Goal: Information Seeking & Learning: Learn about a topic

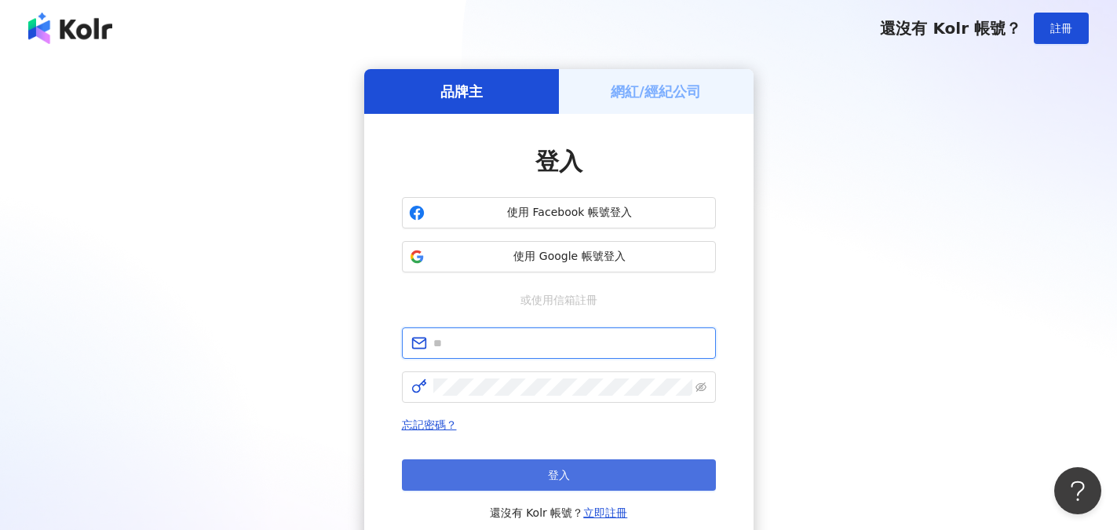
type input "**********"
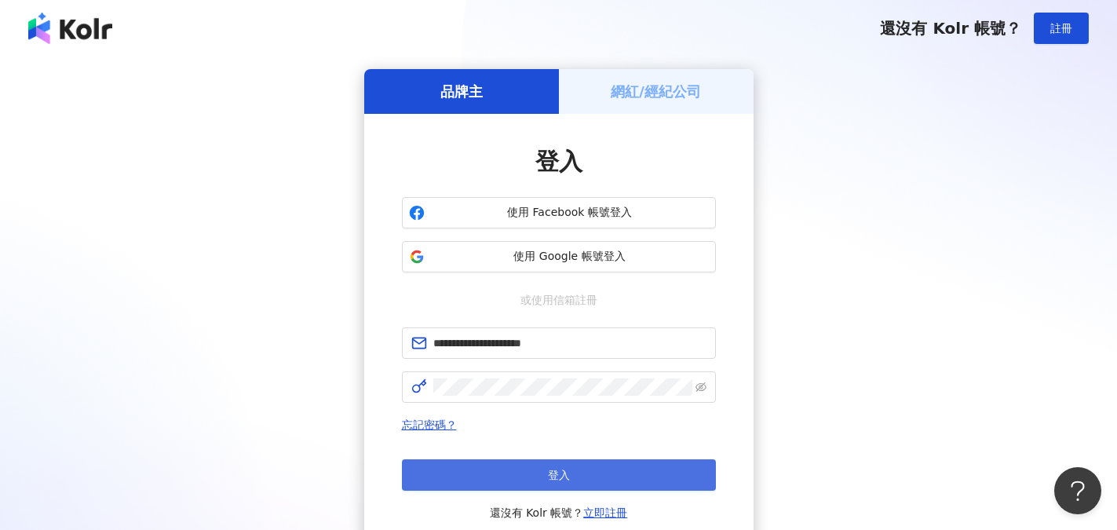
click at [574, 471] on button "登入" at bounding box center [559, 474] width 314 height 31
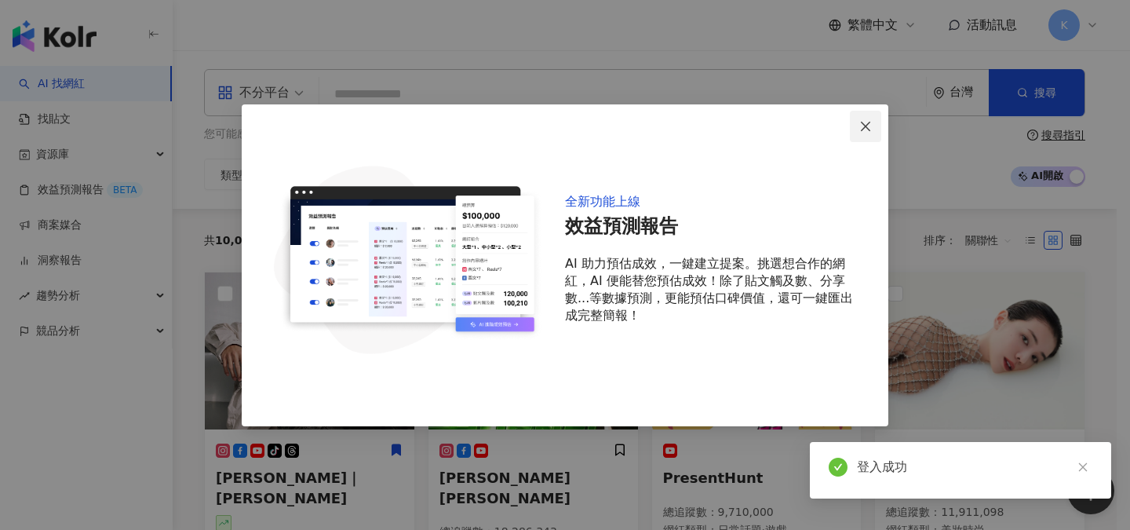
click at [873, 126] on span "Close" at bounding box center [865, 126] width 31 height 13
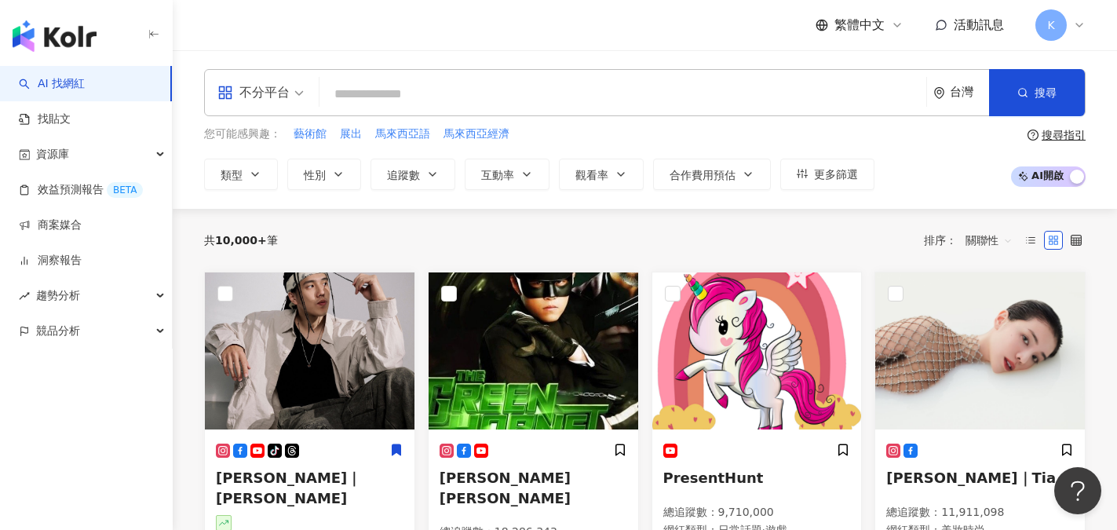
click at [561, 102] on input "search" at bounding box center [623, 94] width 594 height 30
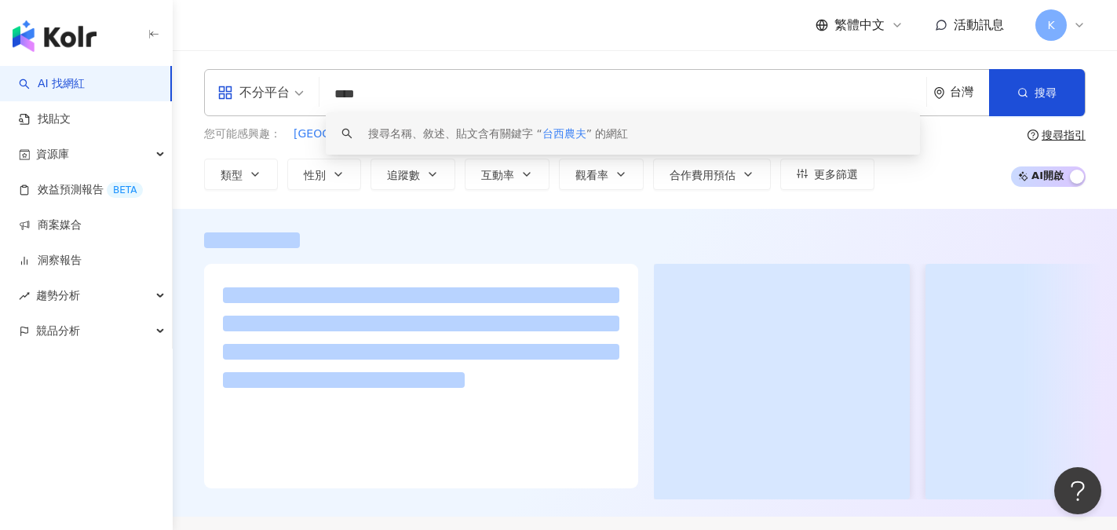
click at [450, 94] on input "****" at bounding box center [623, 94] width 594 height 30
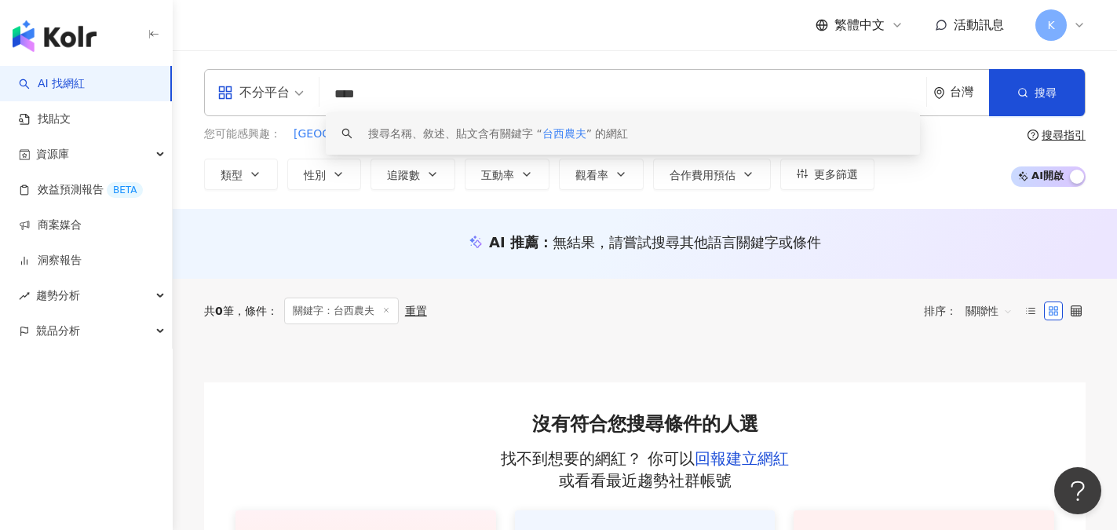
drag, startPoint x: 355, startPoint y: 94, endPoint x: 254, endPoint y: 93, distance: 100.5
click at [254, 93] on div "不分平台 **** 台灣 搜尋 keyword 搜尋名稱、敘述、貼文含有關鍵字 “ 台西農夫 ” 的網紅" at bounding box center [645, 92] width 882 height 47
type input "**"
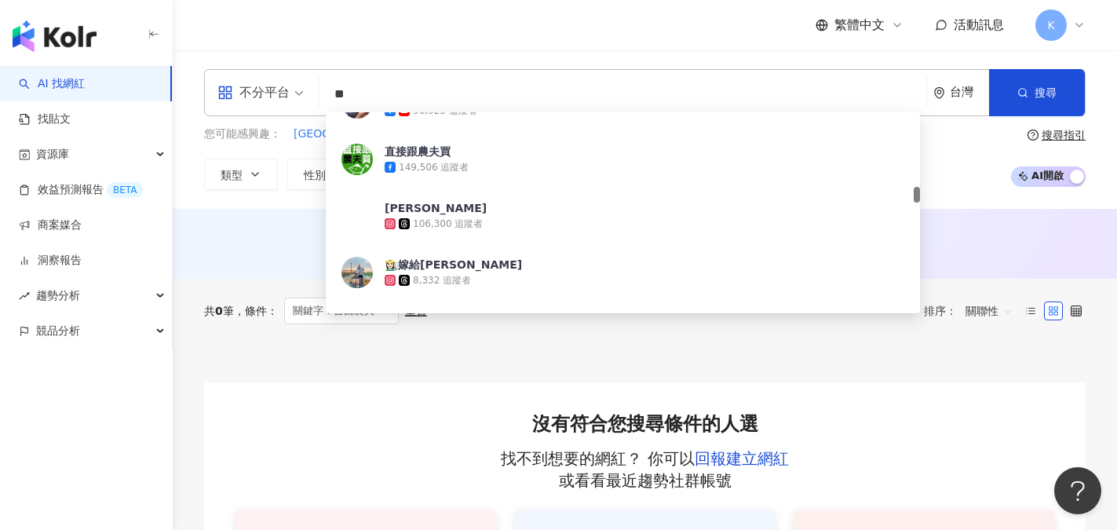
scroll to position [863, 0]
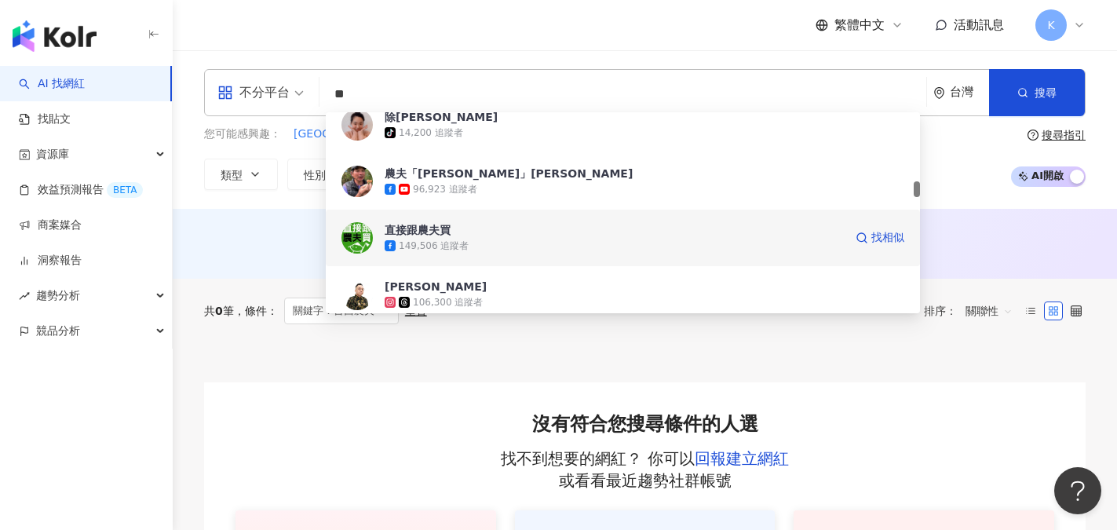
click at [476, 240] on div "149,506 追蹤者" at bounding box center [614, 246] width 459 height 16
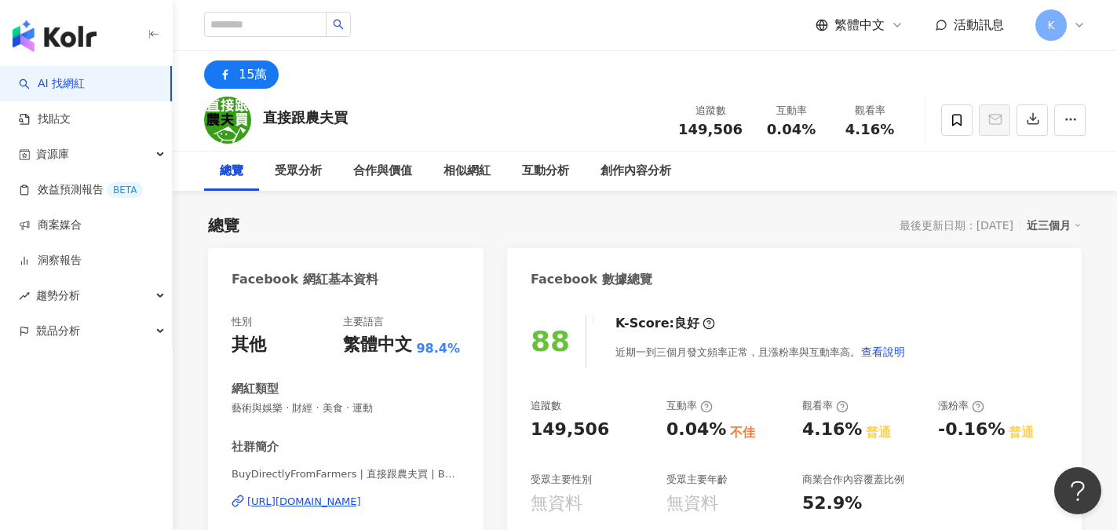
click at [533, 99] on div "直接跟農夫買 追蹤數 149,506 互動率 0.04% 觀看率 4.16%" at bounding box center [645, 120] width 944 height 62
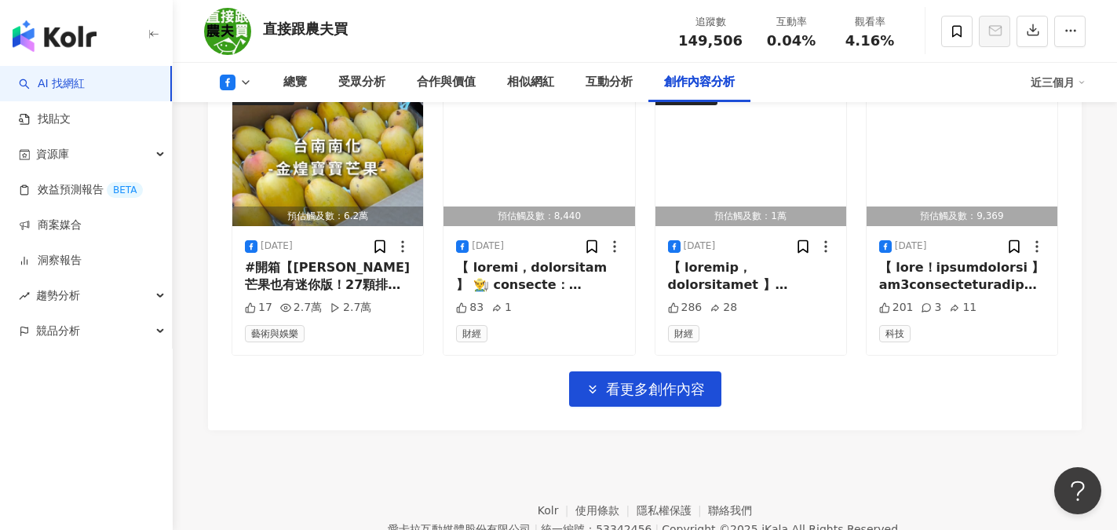
scroll to position [4867, 0]
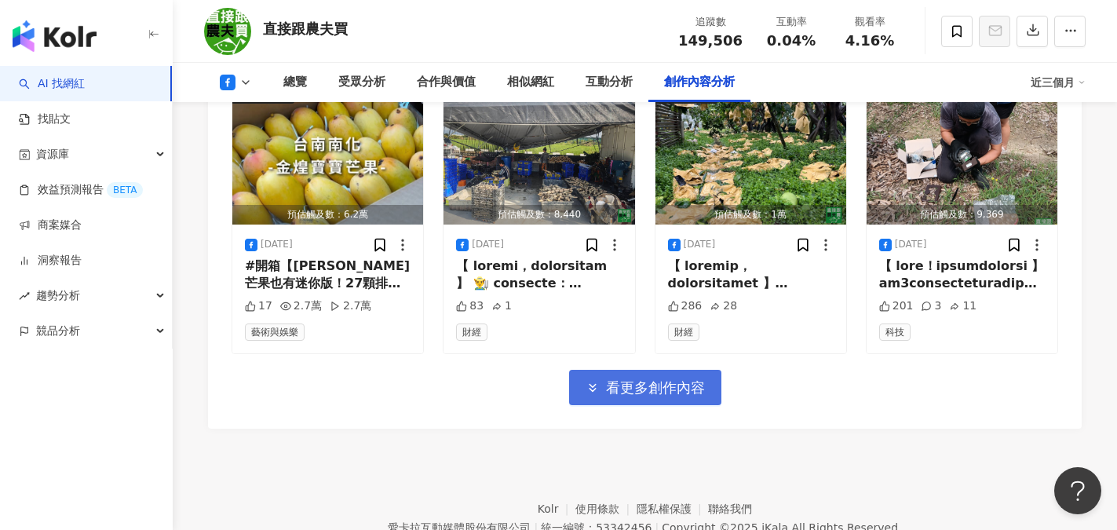
click at [645, 379] on span "看更多創作內容" at bounding box center [655, 387] width 99 height 17
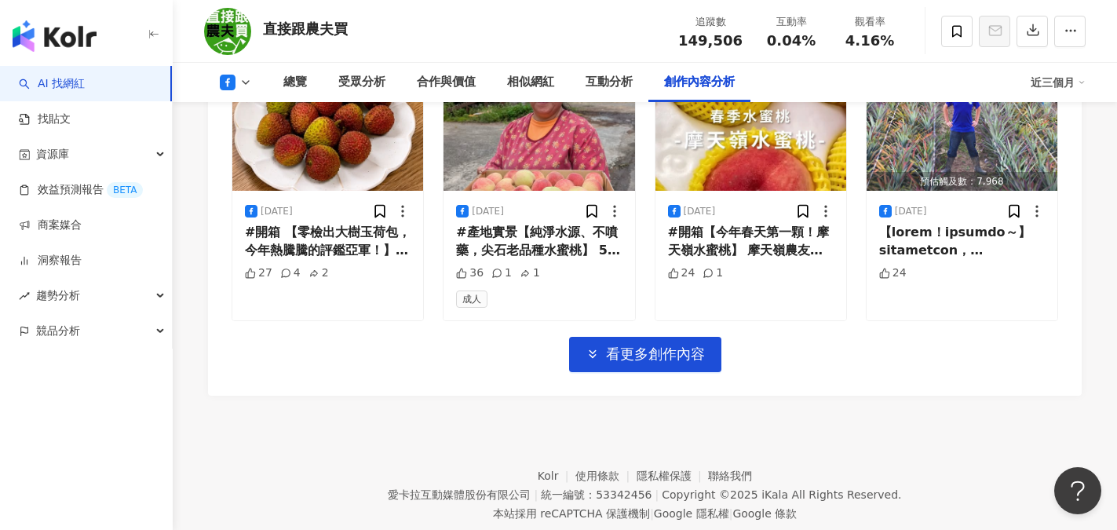
scroll to position [5783, 0]
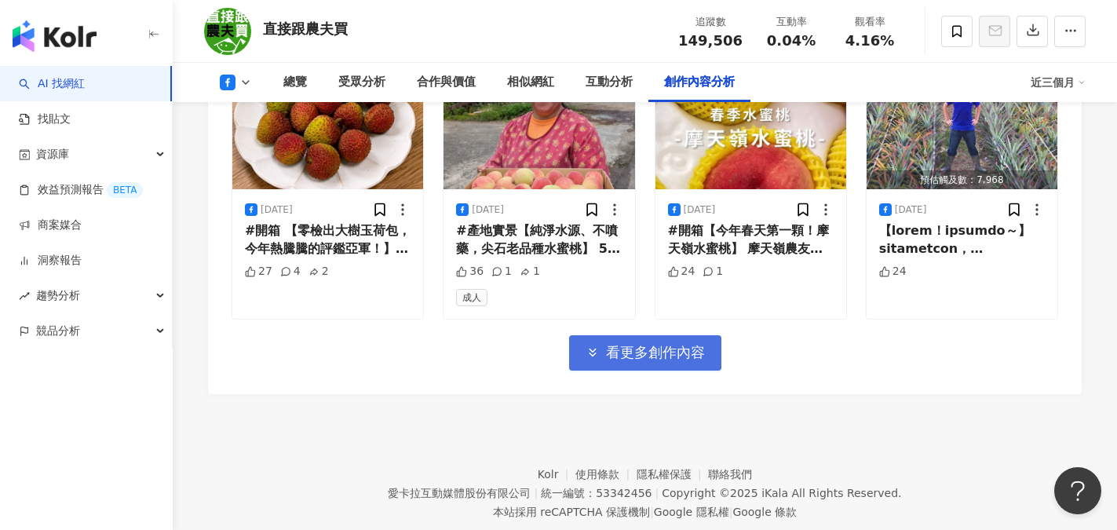
click at [688, 344] on span "看更多創作內容" at bounding box center [655, 352] width 99 height 17
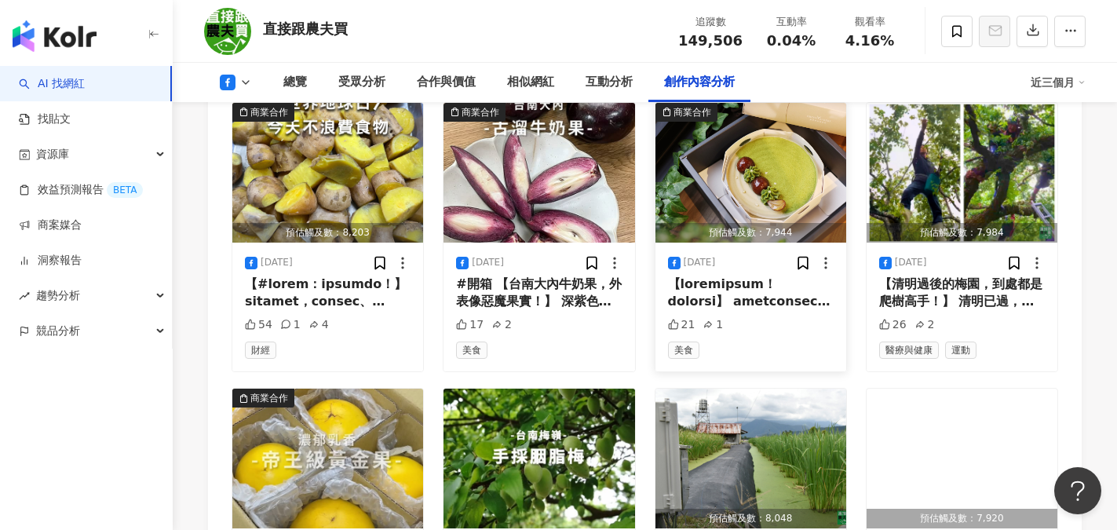
scroll to position [6019, 0]
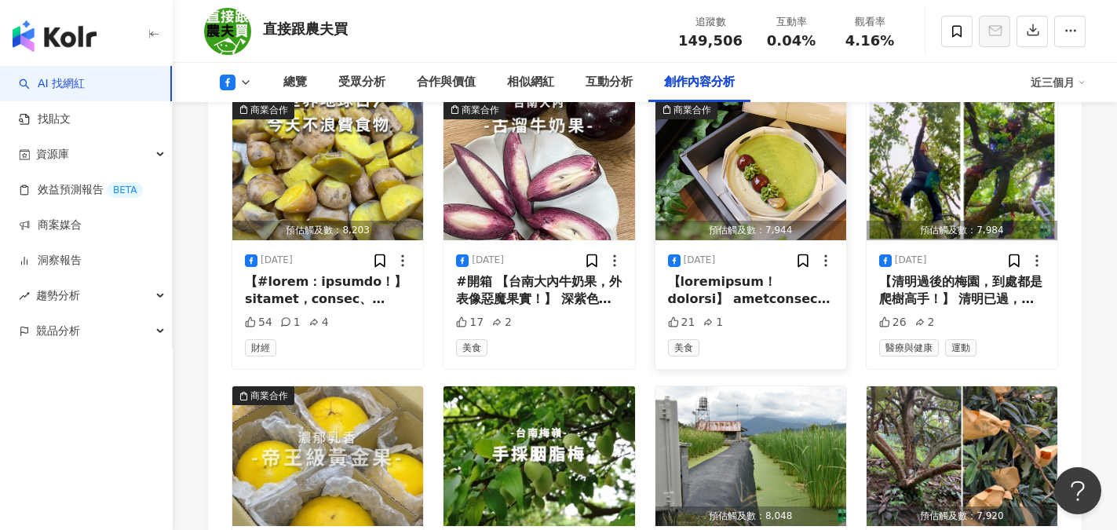
click at [791, 273] on div at bounding box center [751, 290] width 166 height 35
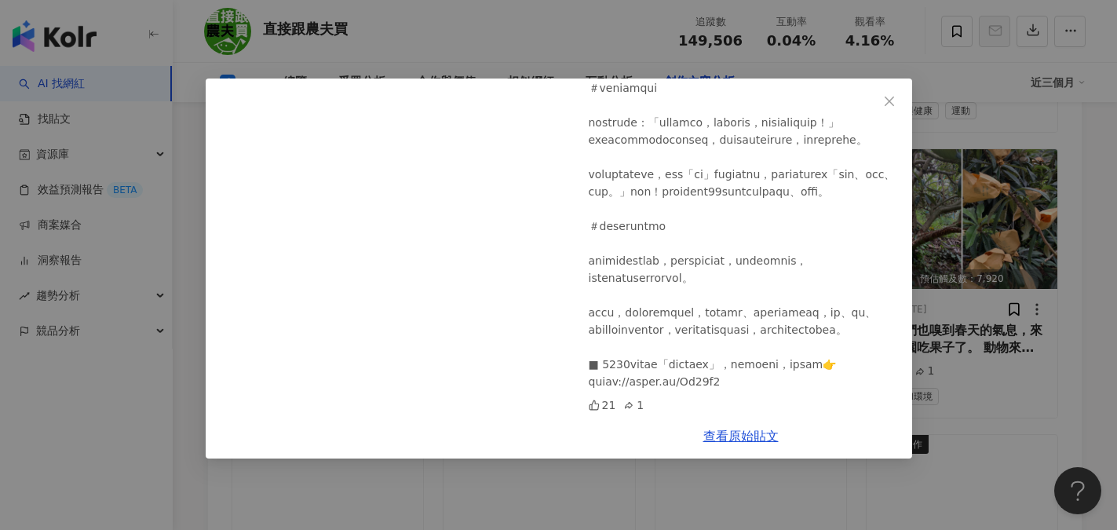
scroll to position [6333, 0]
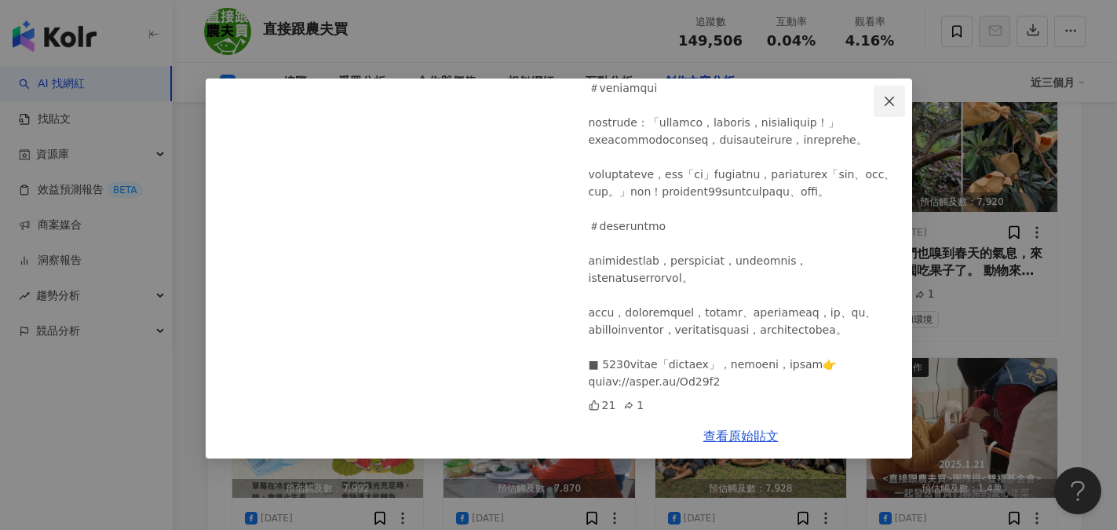
click at [892, 100] on icon "close" at bounding box center [889, 101] width 13 height 13
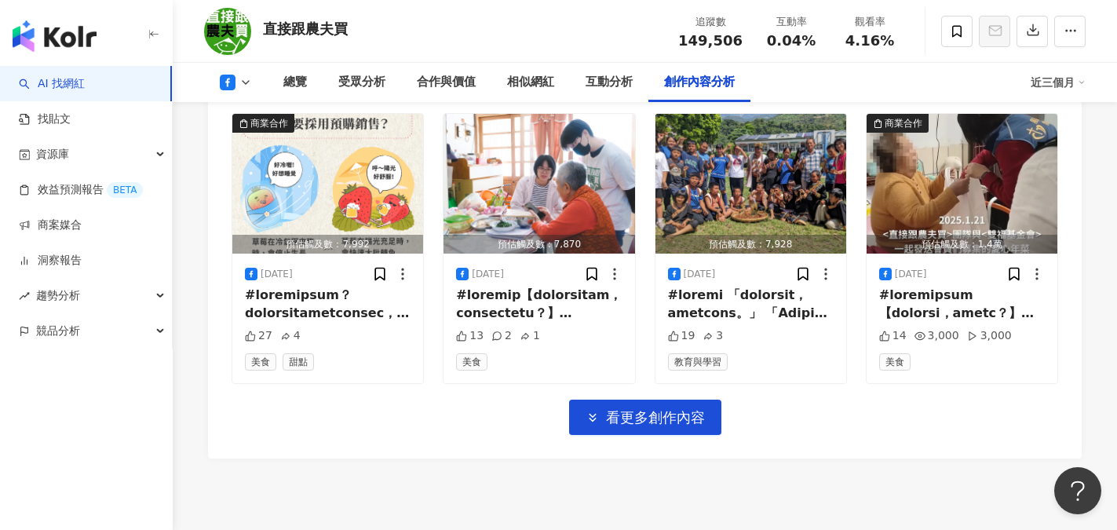
scroll to position [6641, 0]
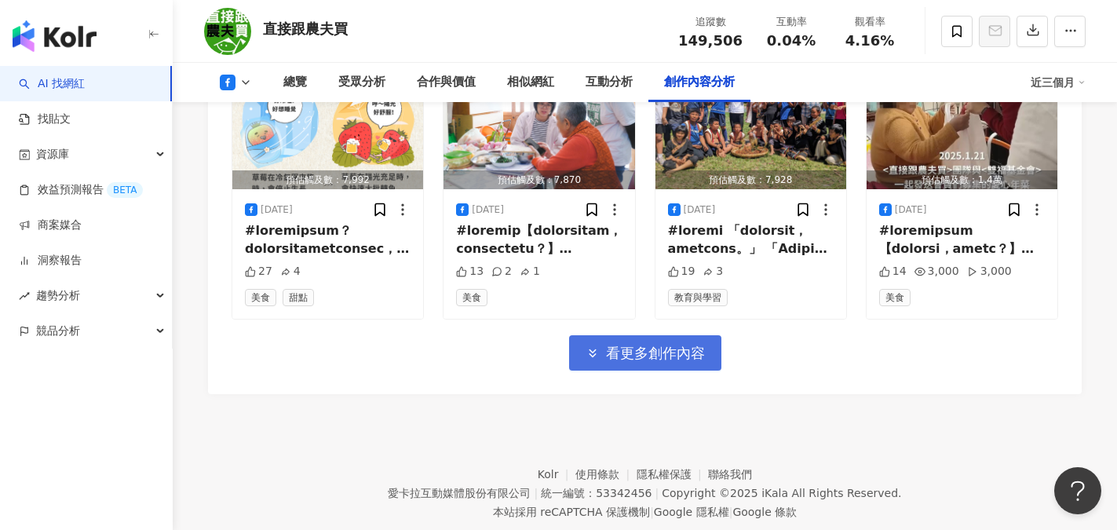
click at [648, 345] on span "看更多創作內容" at bounding box center [655, 353] width 99 height 17
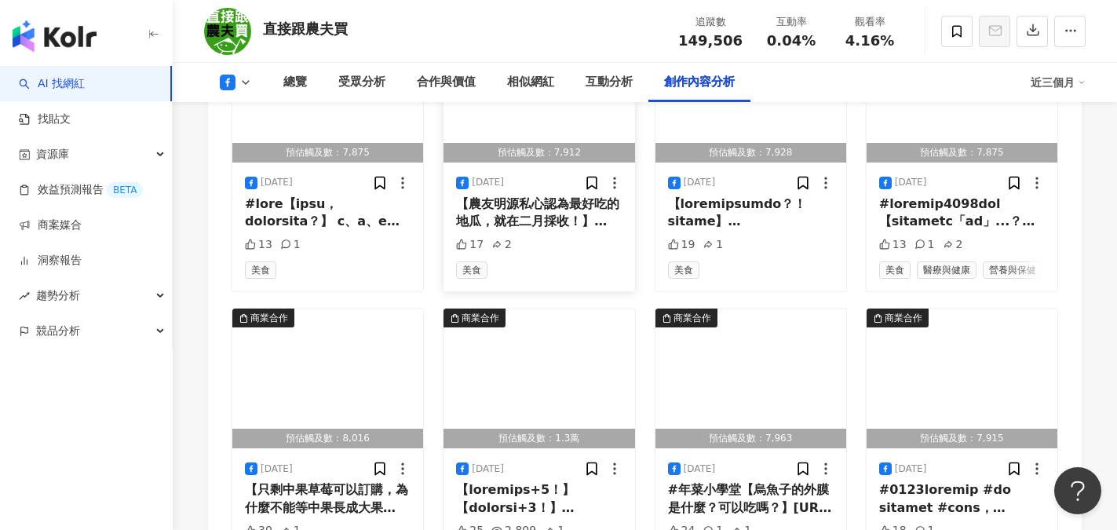
scroll to position [6955, 0]
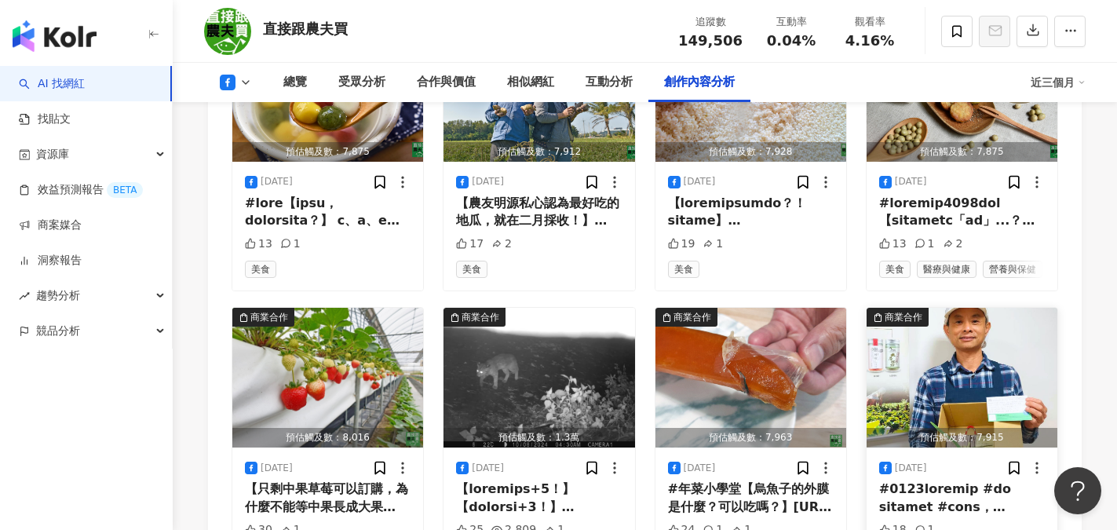
click at [976, 480] on div at bounding box center [962, 497] width 166 height 35
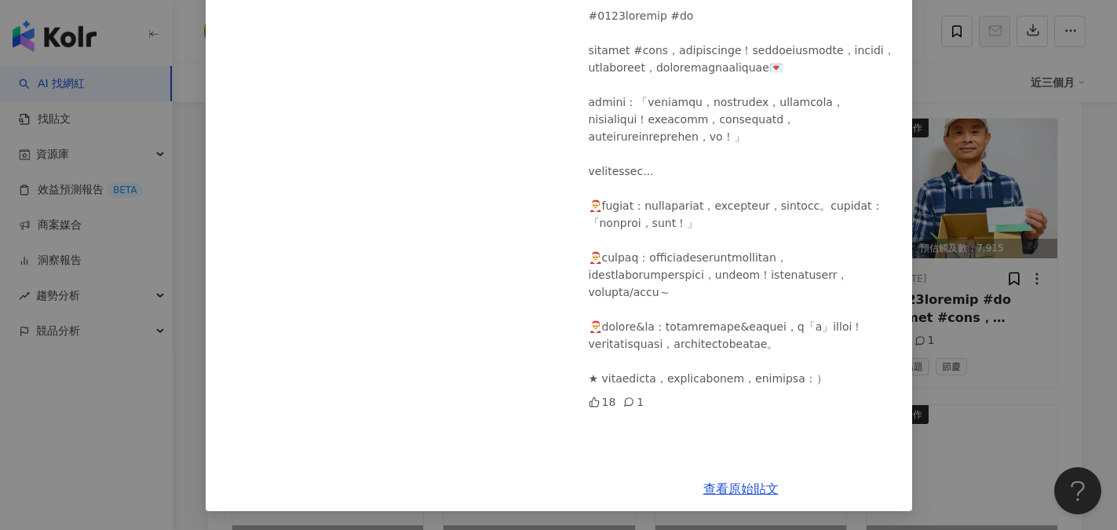
scroll to position [7191, 0]
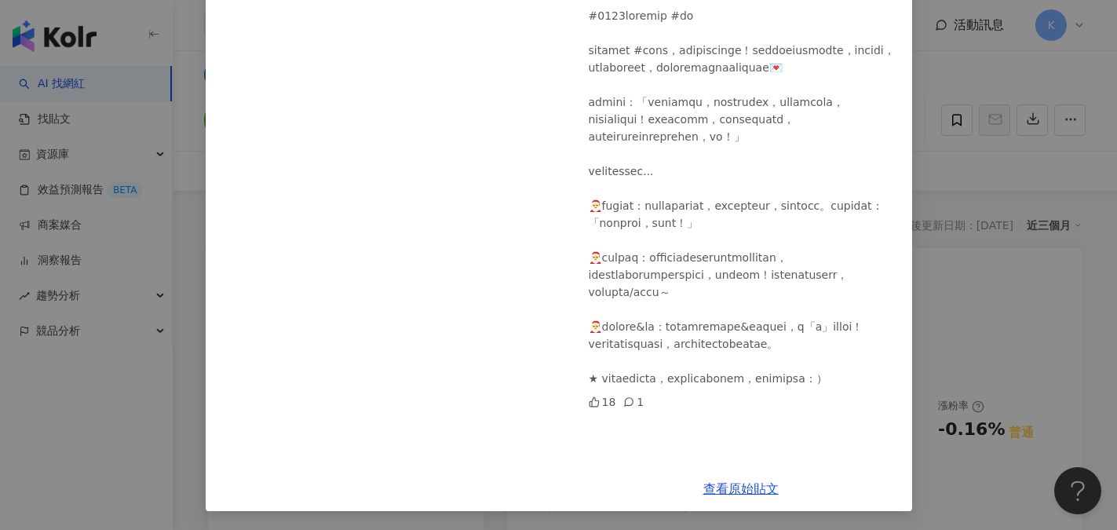
click at [975, 182] on div "直接跟農夫買 2024/12/31 18 1 查看原始貼文" at bounding box center [558, 265] width 1117 height 530
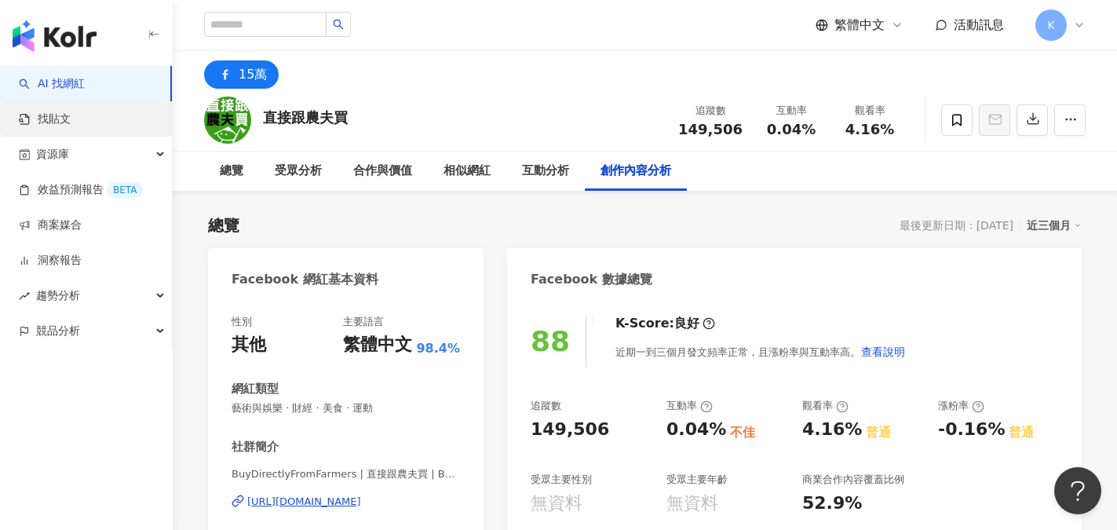
click at [66, 115] on link "找貼文" at bounding box center [45, 119] width 52 height 16
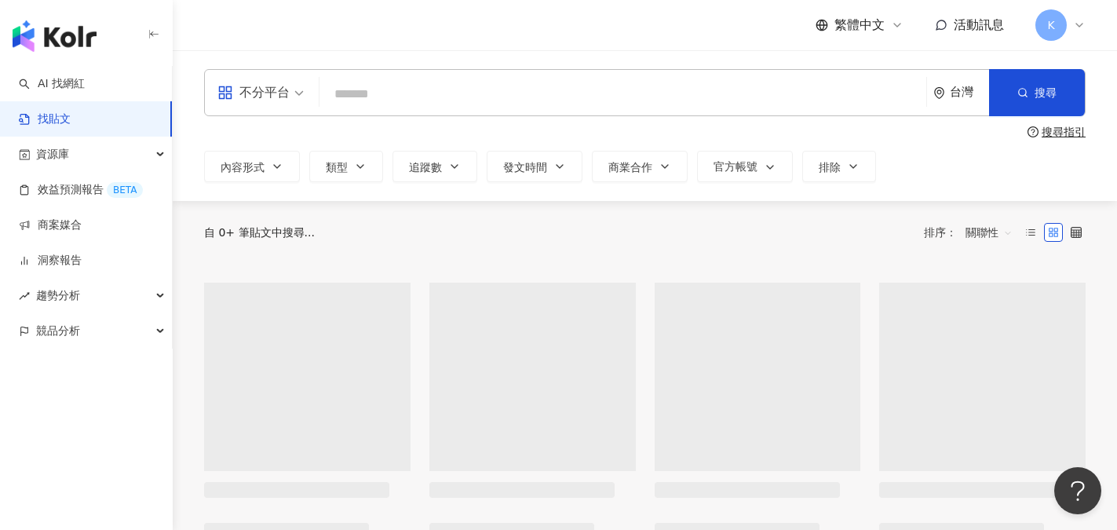
click at [413, 98] on input "search" at bounding box center [623, 94] width 594 height 34
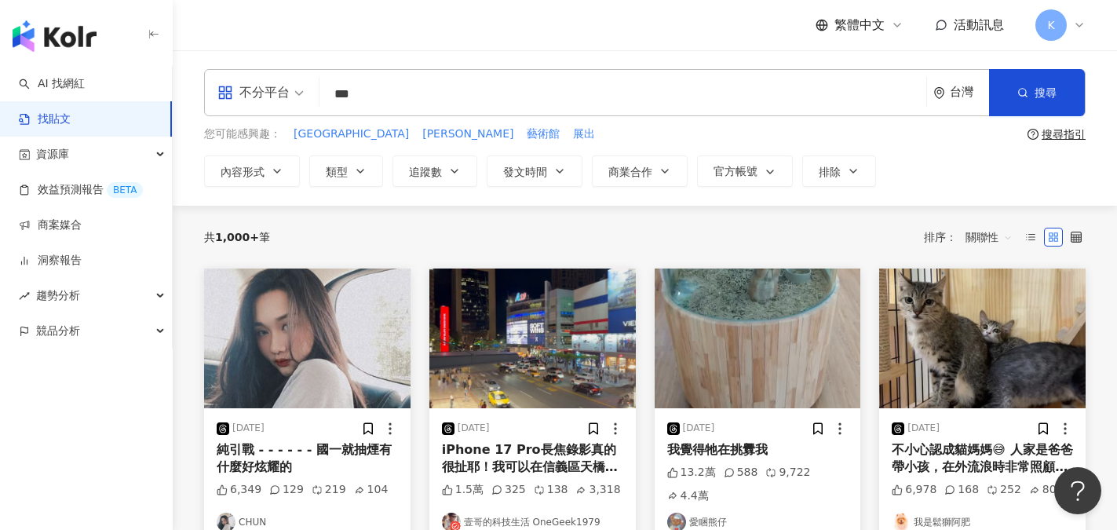
type input "***"
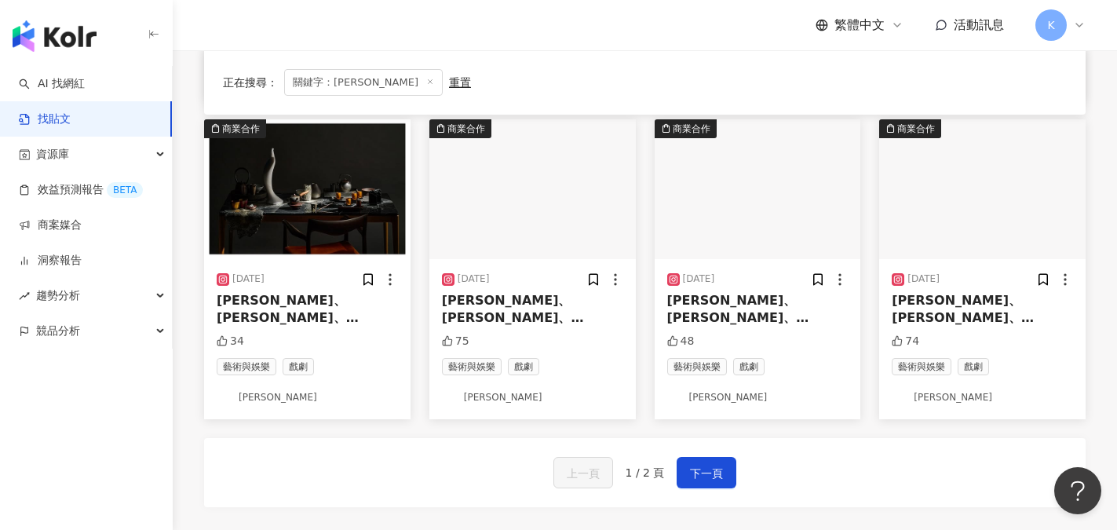
scroll to position [785, 0]
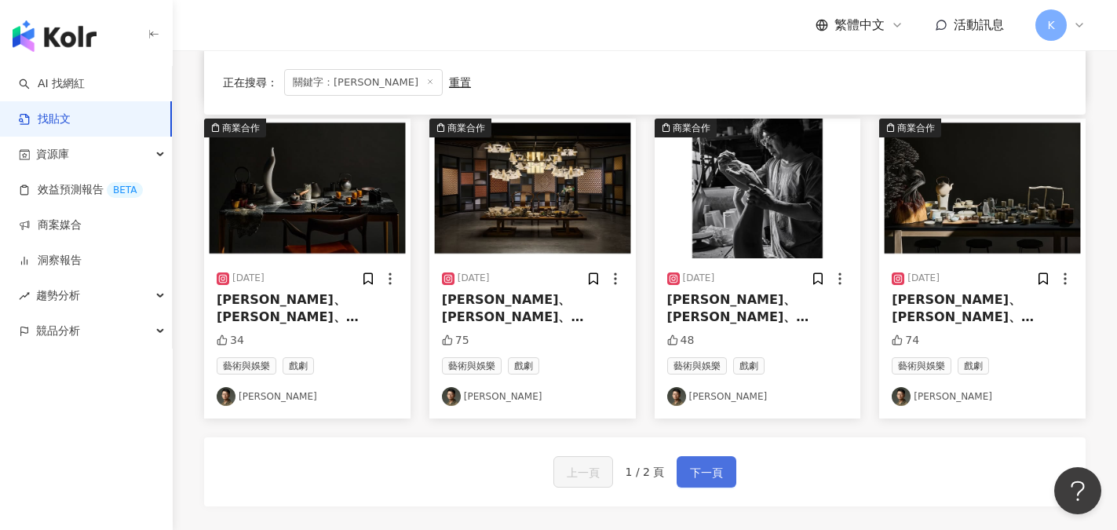
click at [714, 467] on span "下一頁" at bounding box center [706, 472] width 33 height 19
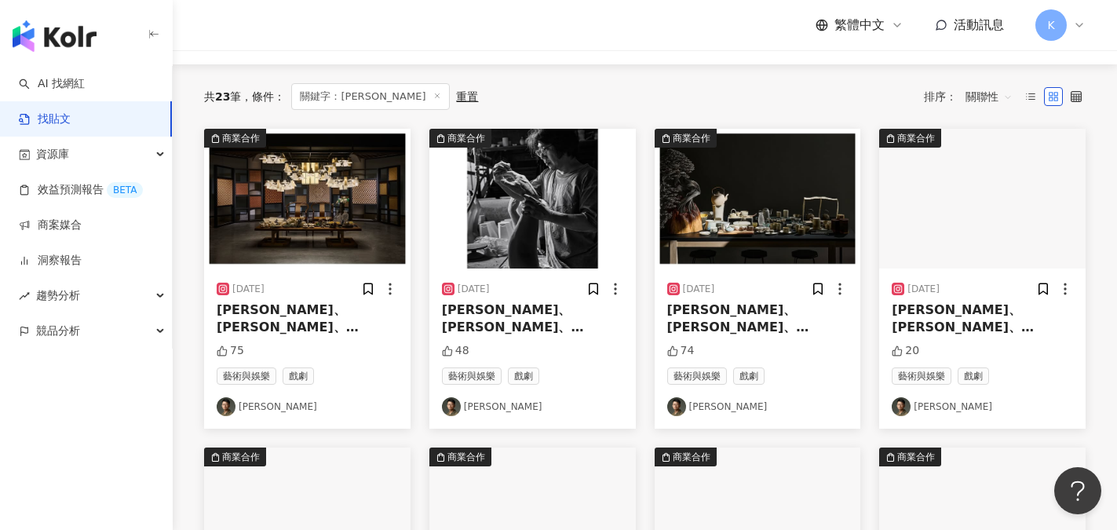
scroll to position [78, 0]
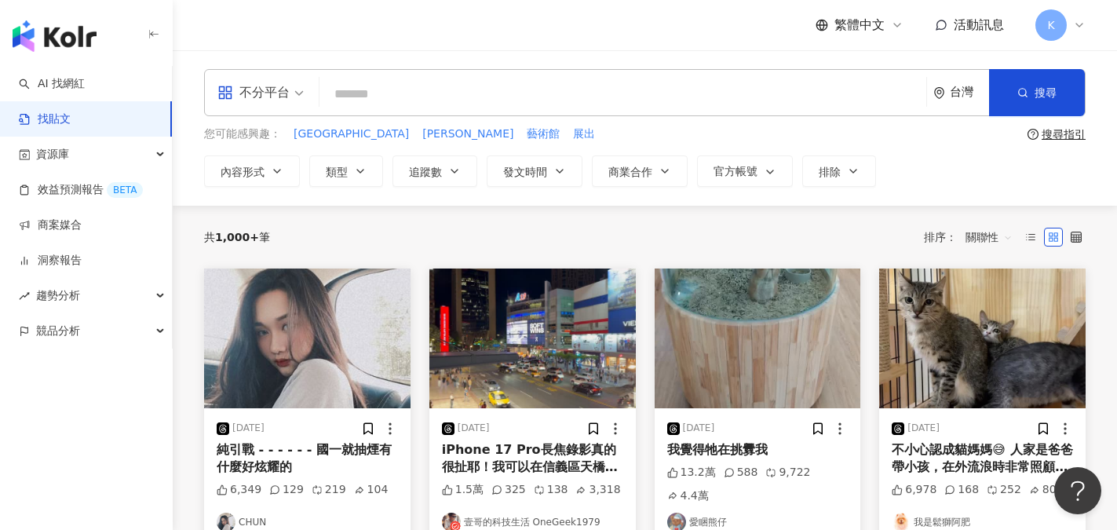
click at [347, 82] on input "search" at bounding box center [623, 94] width 594 height 34
type input "*"
click at [71, 80] on link "AI 找網紅" at bounding box center [52, 84] width 66 height 16
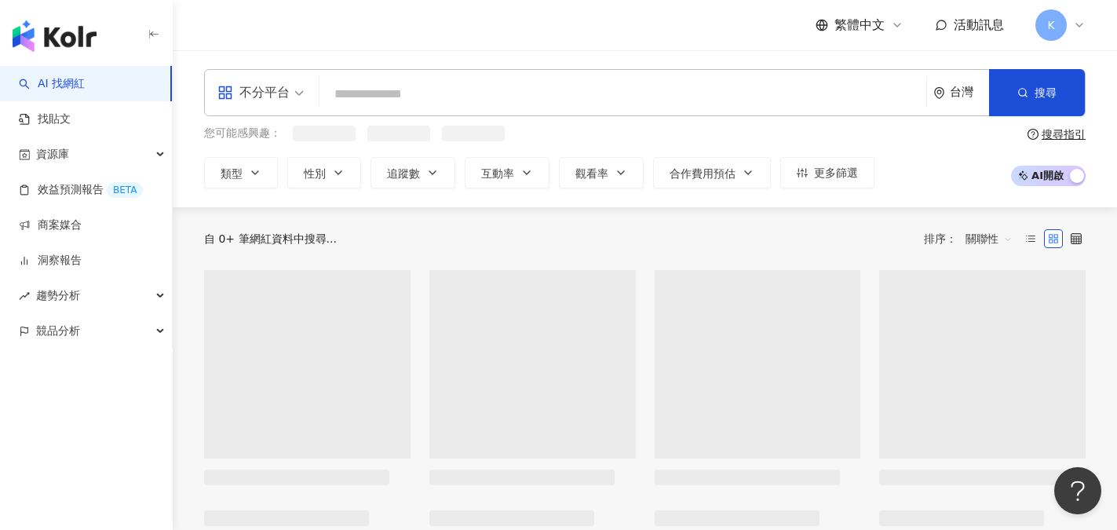
click at [392, 90] on input "search" at bounding box center [623, 94] width 594 height 30
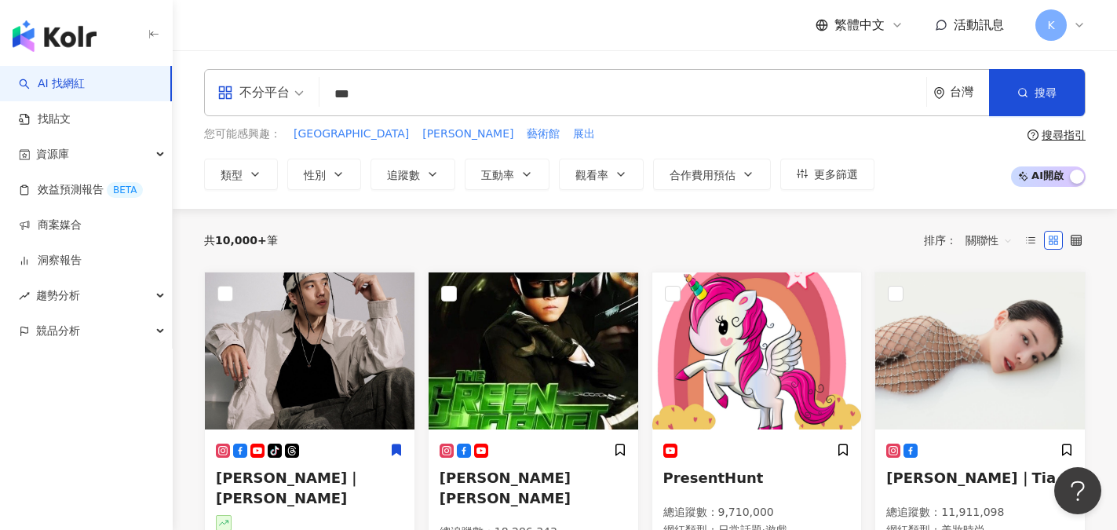
type input "***"
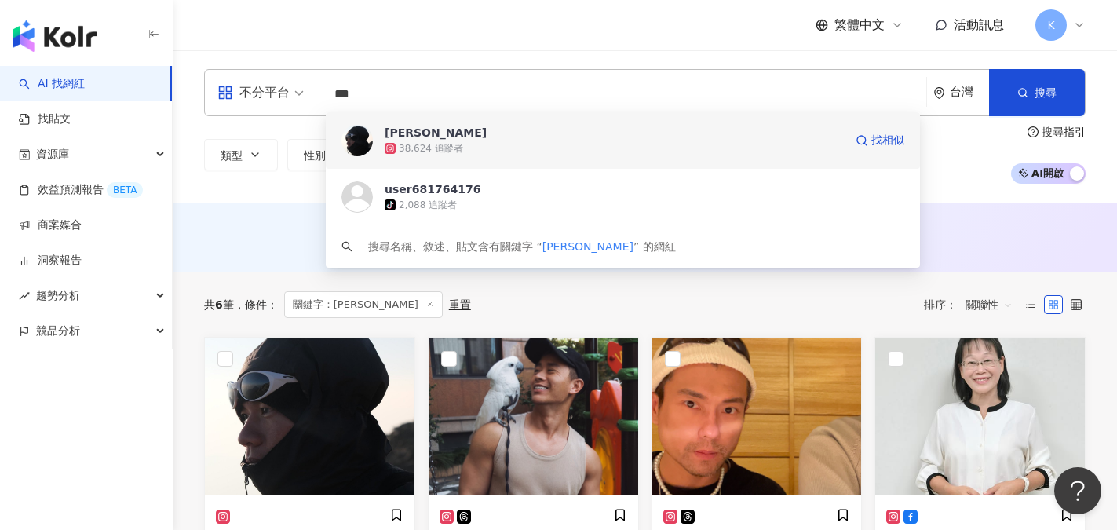
click at [437, 151] on div "38,624 追蹤者" at bounding box center [431, 148] width 64 height 13
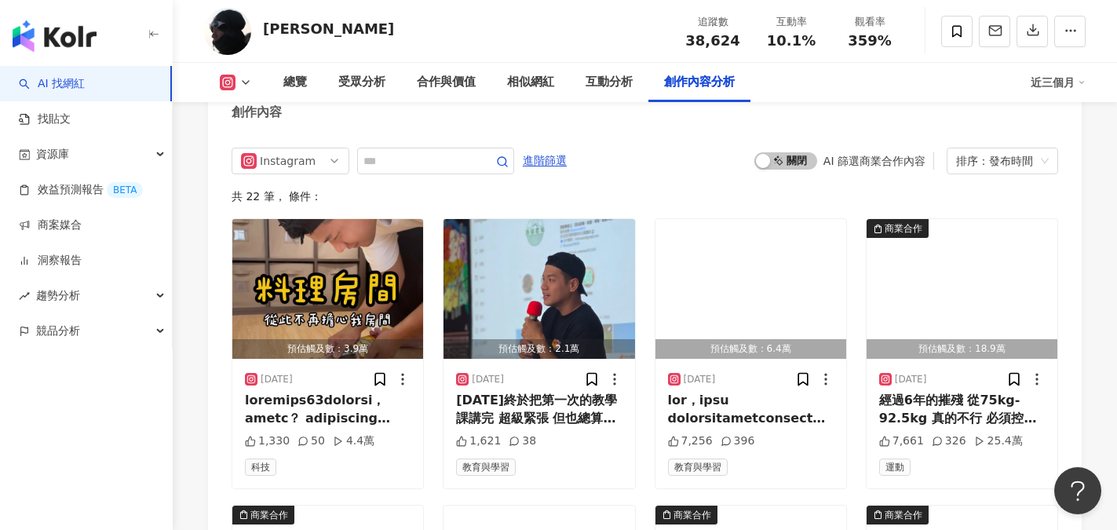
scroll to position [4867, 0]
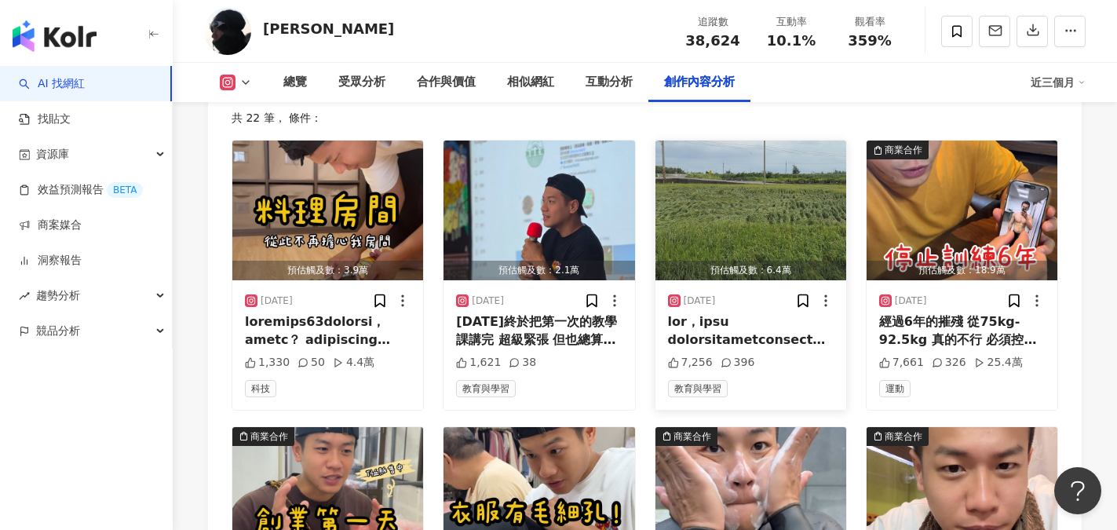
click at [793, 313] on div at bounding box center [751, 330] width 166 height 35
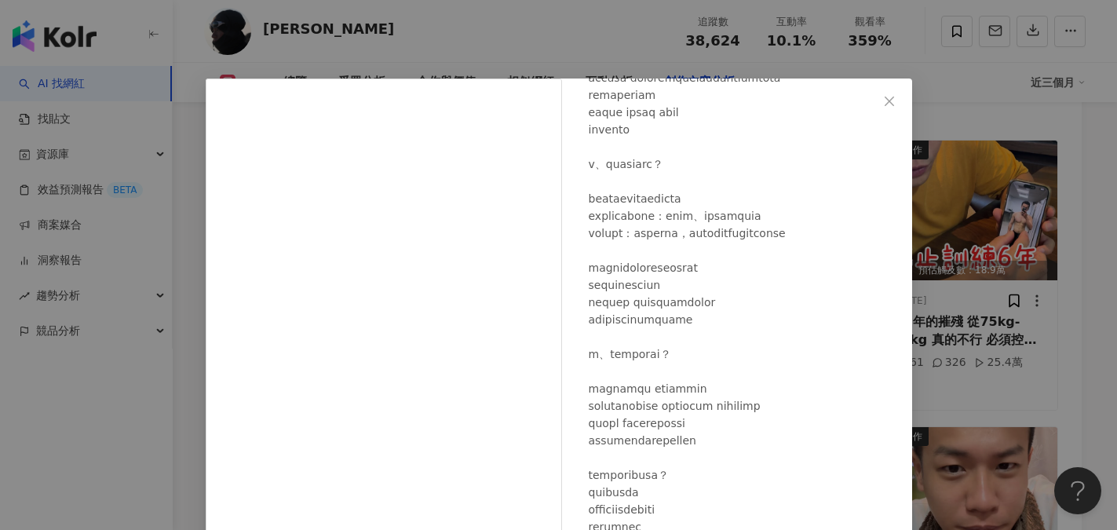
scroll to position [549, 0]
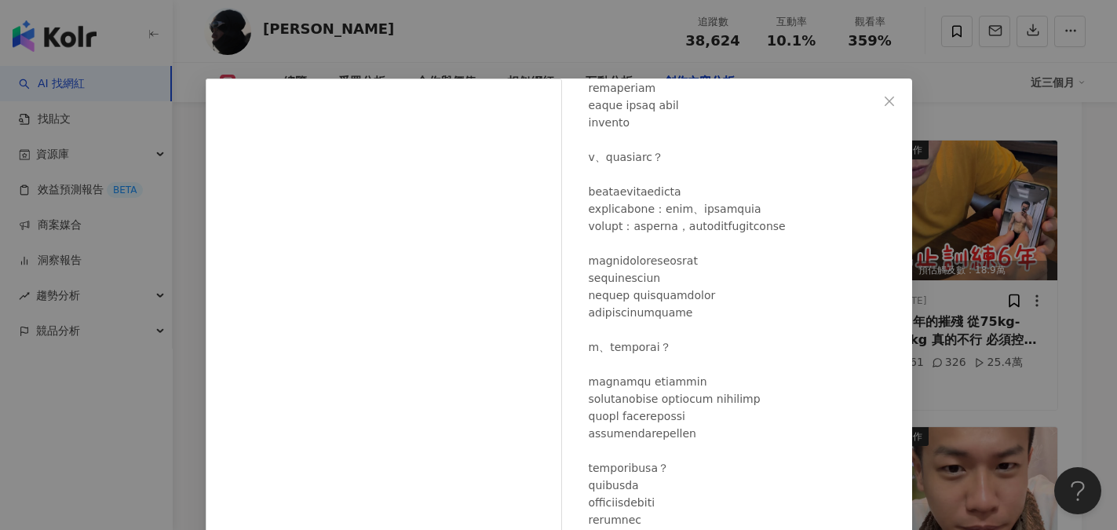
click at [807, 389] on div at bounding box center [744, 200] width 311 height 1174
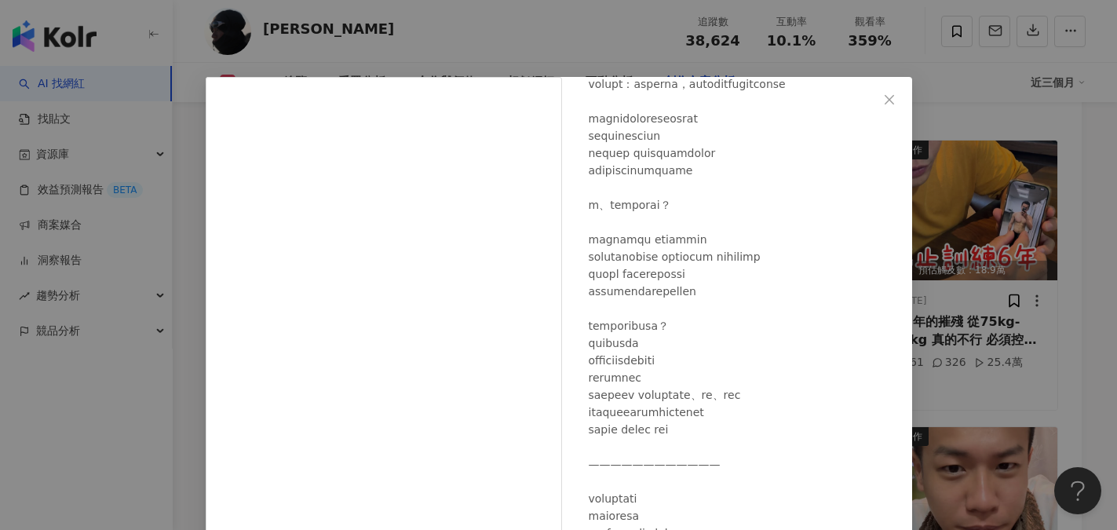
scroll to position [0, 0]
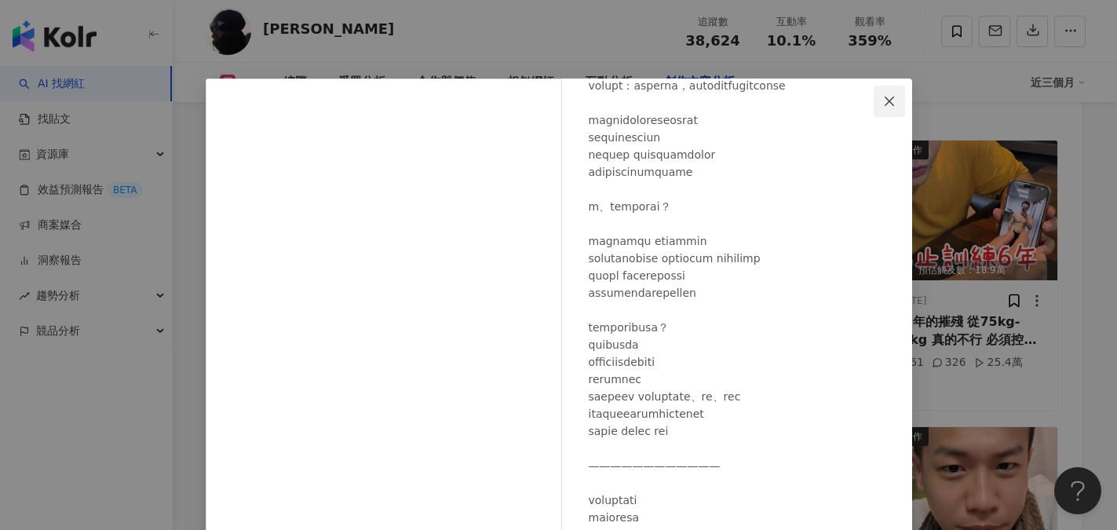
click at [885, 101] on icon "close" at bounding box center [889, 101] width 13 height 13
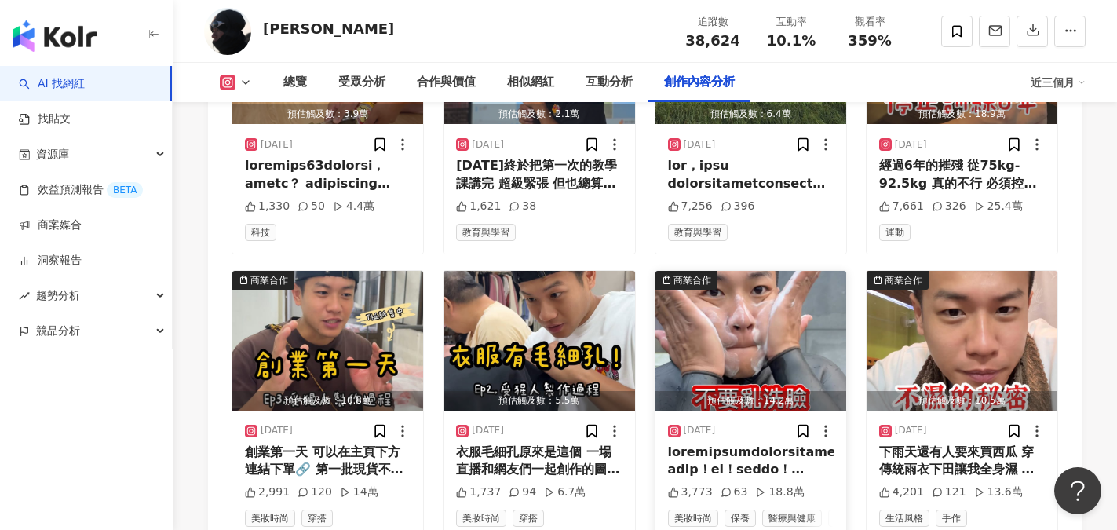
scroll to position [5024, 0]
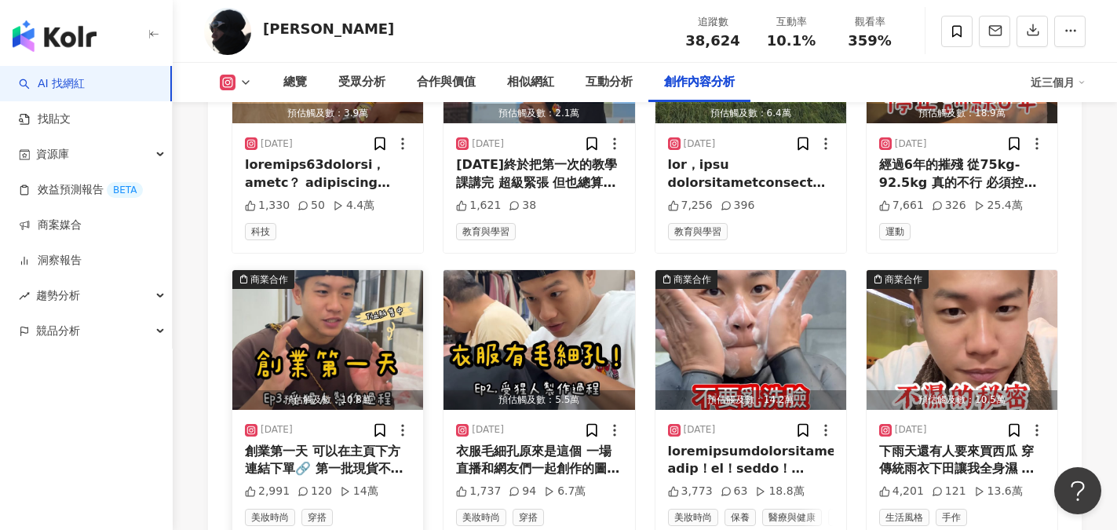
click at [328, 443] on div "創業第一天 可以在主頁下方連結下單🔗 第一批現貨不多 如果很幸運的賣完了 第二批會在2週左右趕製出來 ⚠️⚠️購買須知⚠️⚠️ 拜託一定一定要量 衣服尺寸肩寬…" at bounding box center [328, 460] width 166 height 35
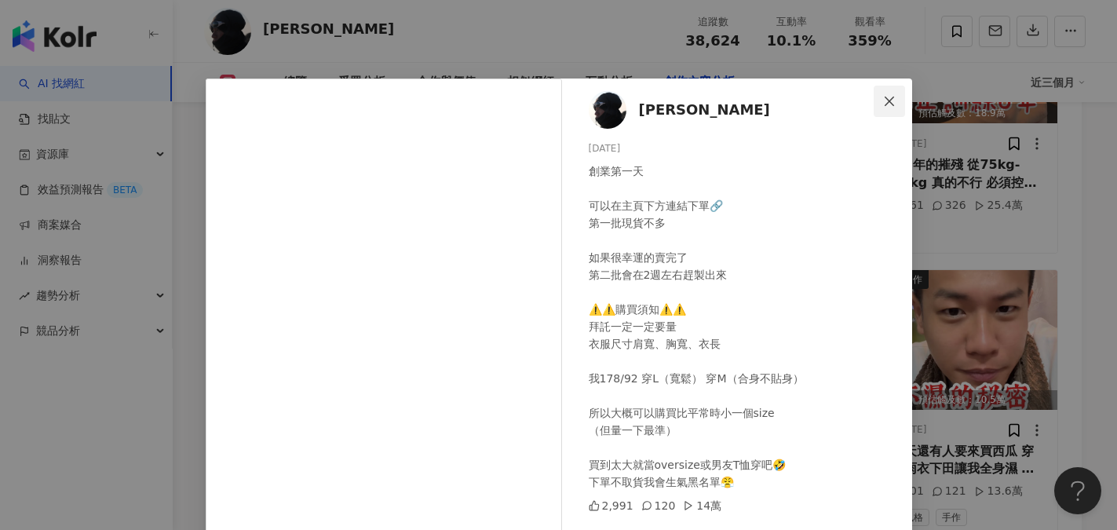
click at [885, 101] on icon "close" at bounding box center [889, 100] width 9 height 9
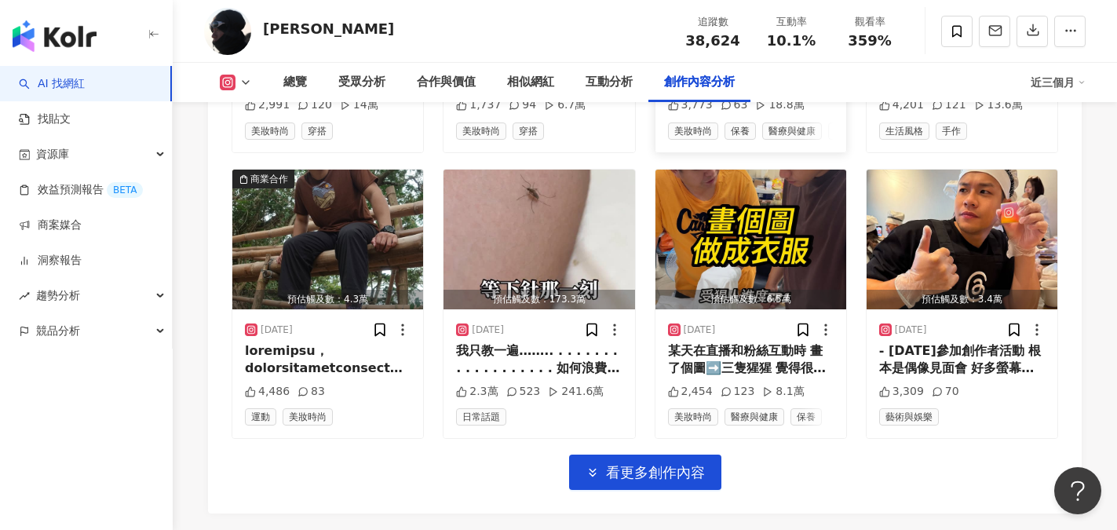
scroll to position [5416, 0]
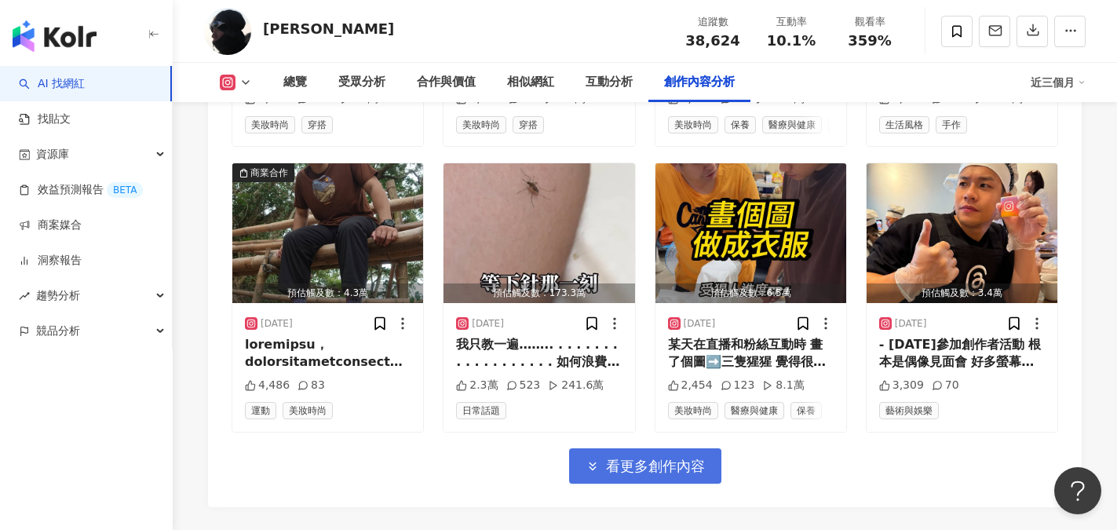
click at [655, 458] on span "看更多創作內容" at bounding box center [655, 466] width 99 height 17
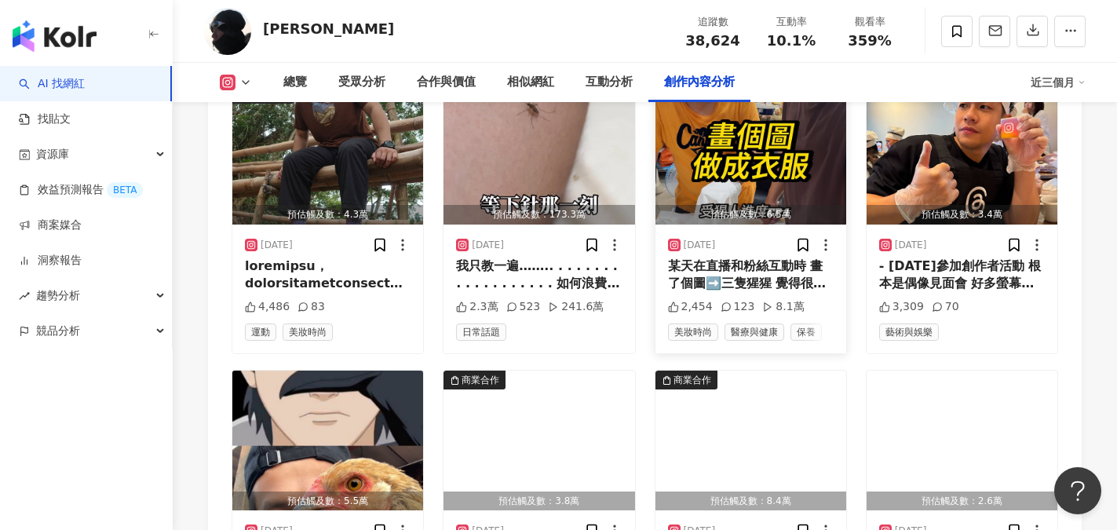
scroll to position [5495, 0]
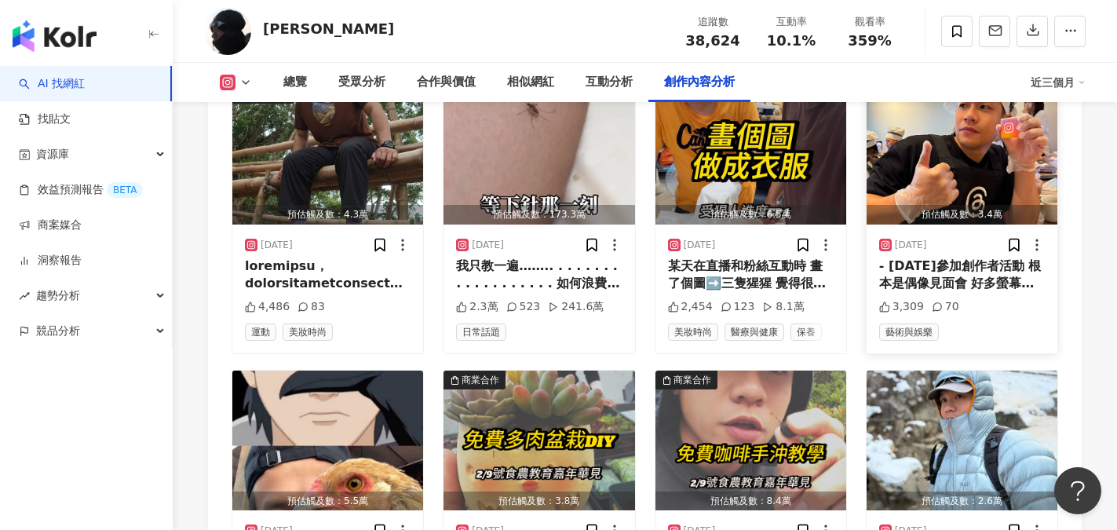
click at [953, 257] on div "- 今天參加創作者活動 根本是偶像見面會 好多螢幕上才能看到的人 見到本人有種見偶像的感覺🥹 大家都好親切 一起做巧克力星球、分享經驗 好多人沒拍到照 殘念🥲…" at bounding box center [962, 274] width 166 height 35
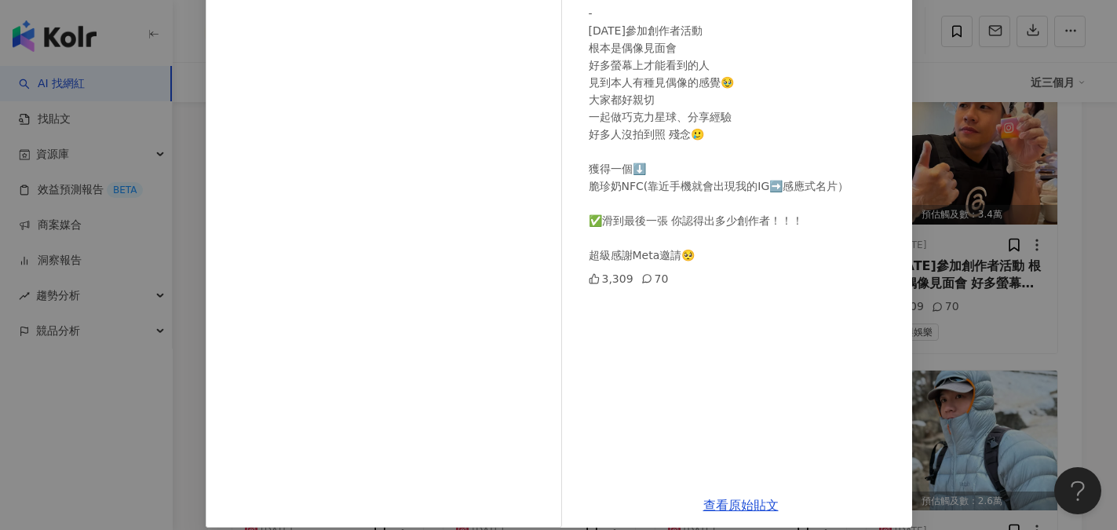
scroll to position [174, 0]
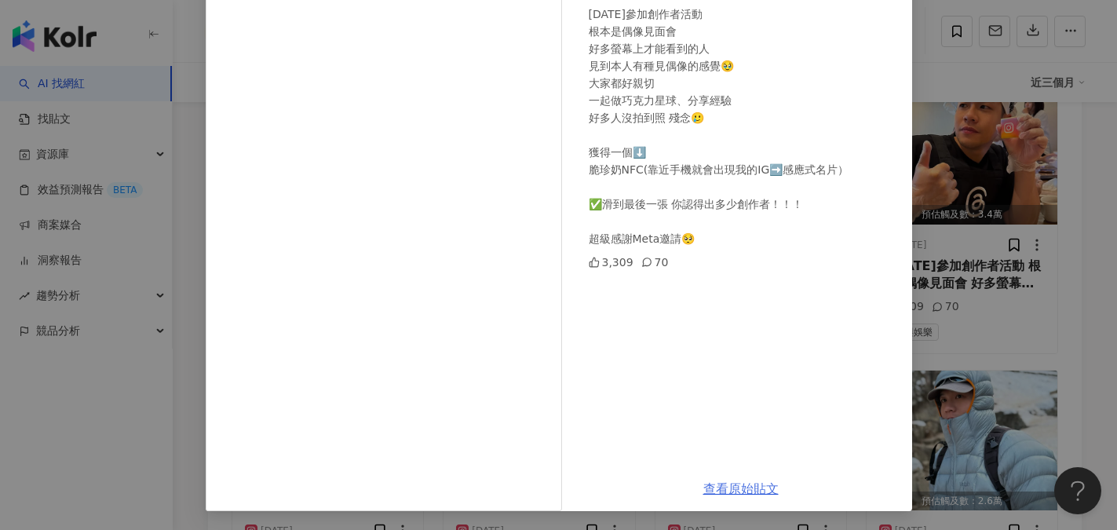
click at [736, 489] on link "查看原始貼文" at bounding box center [740, 488] width 75 height 15
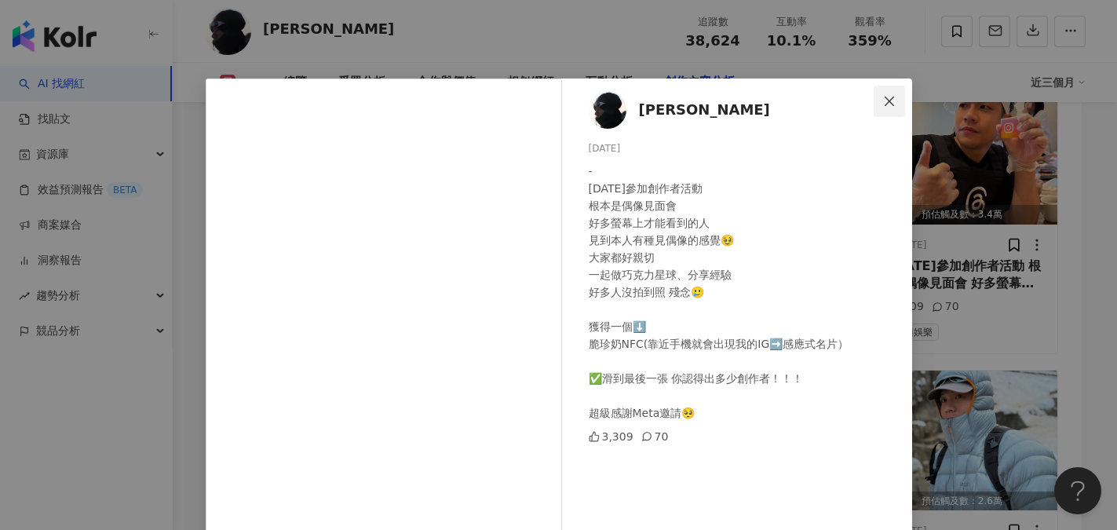
click at [883, 98] on icon "close" at bounding box center [889, 101] width 13 height 13
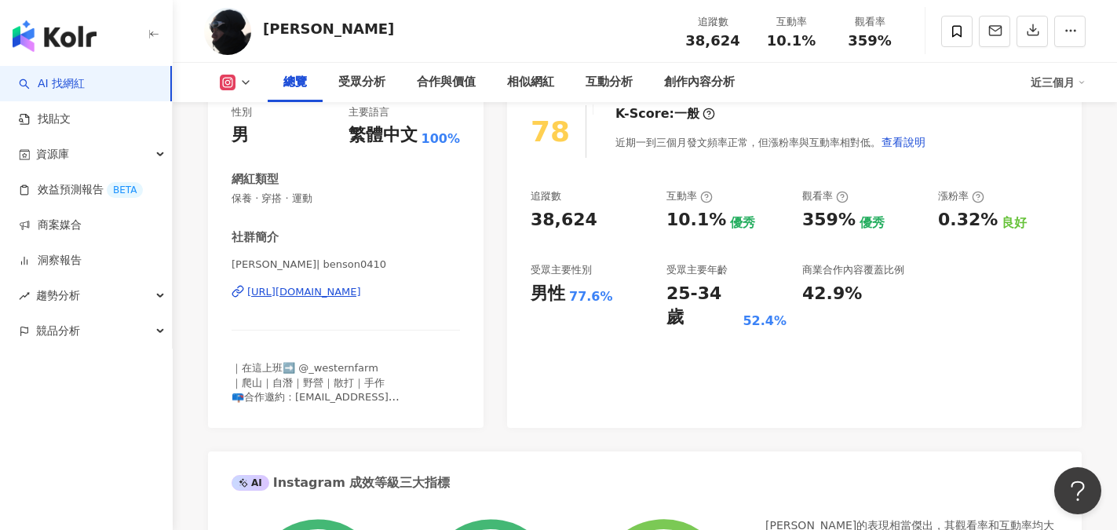
scroll to position [157, 0]
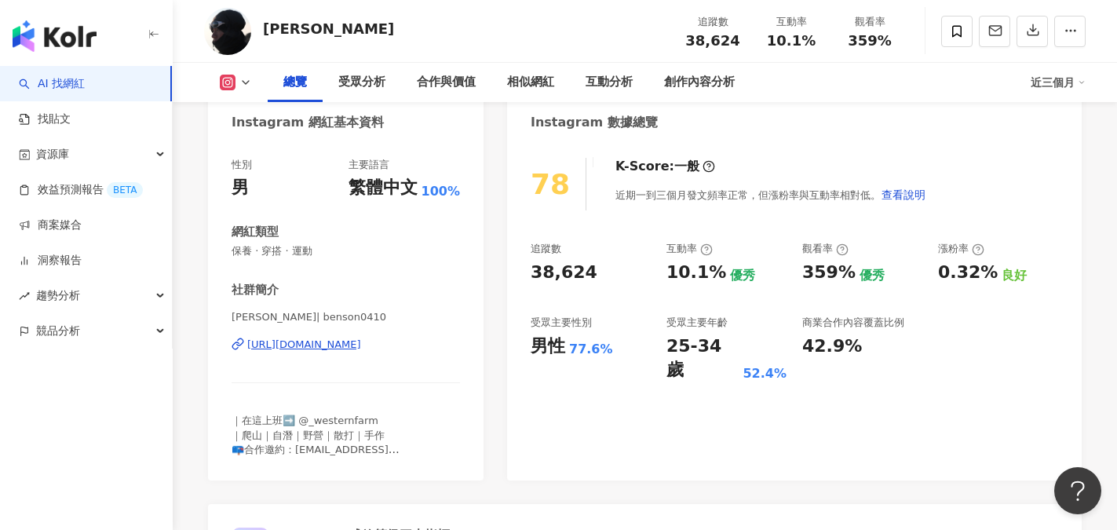
click at [339, 347] on div "https://www.instagram.com/benson0410/" at bounding box center [304, 345] width 114 height 14
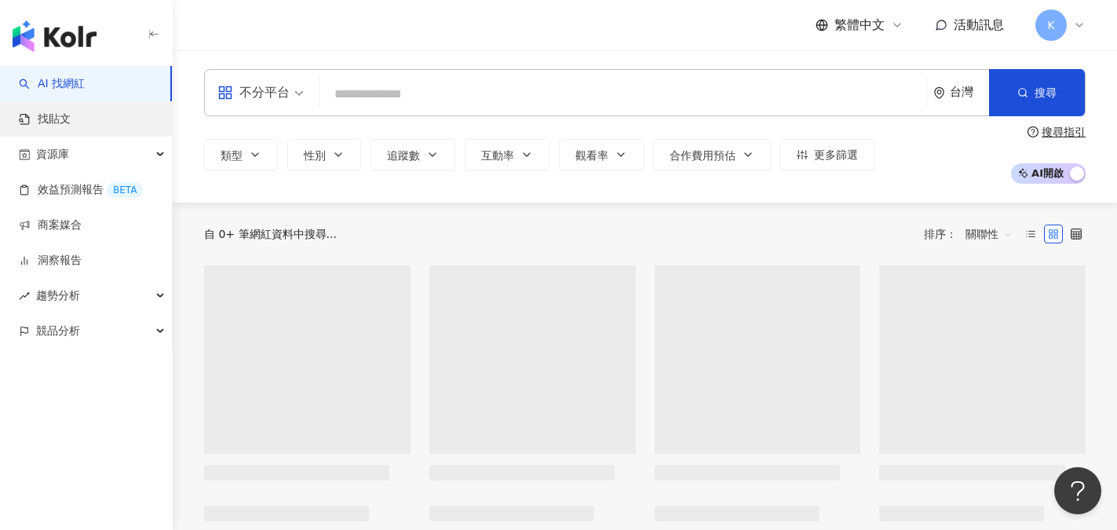
click at [71, 127] on link "找貼文" at bounding box center [45, 119] width 52 height 16
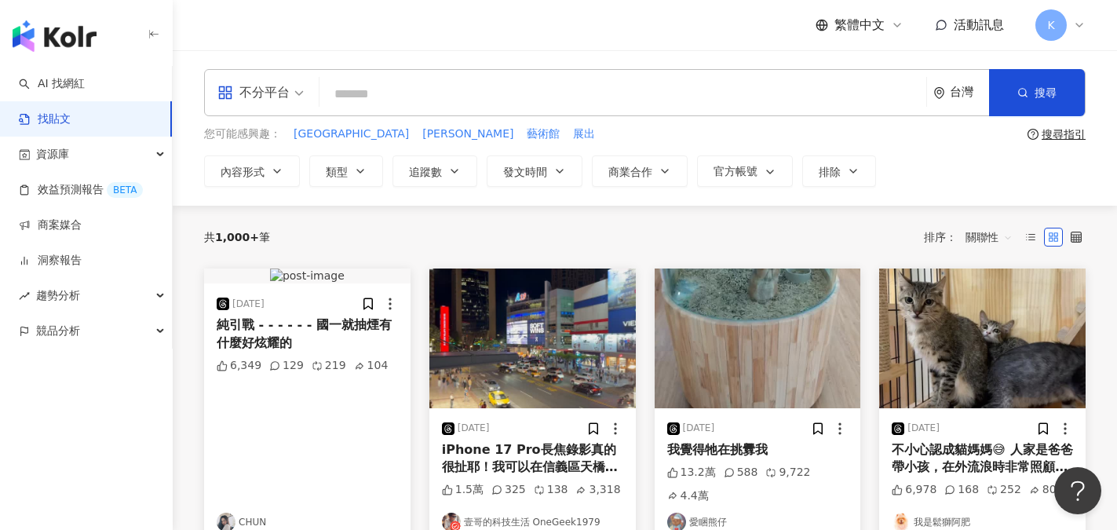
paste input "**********"
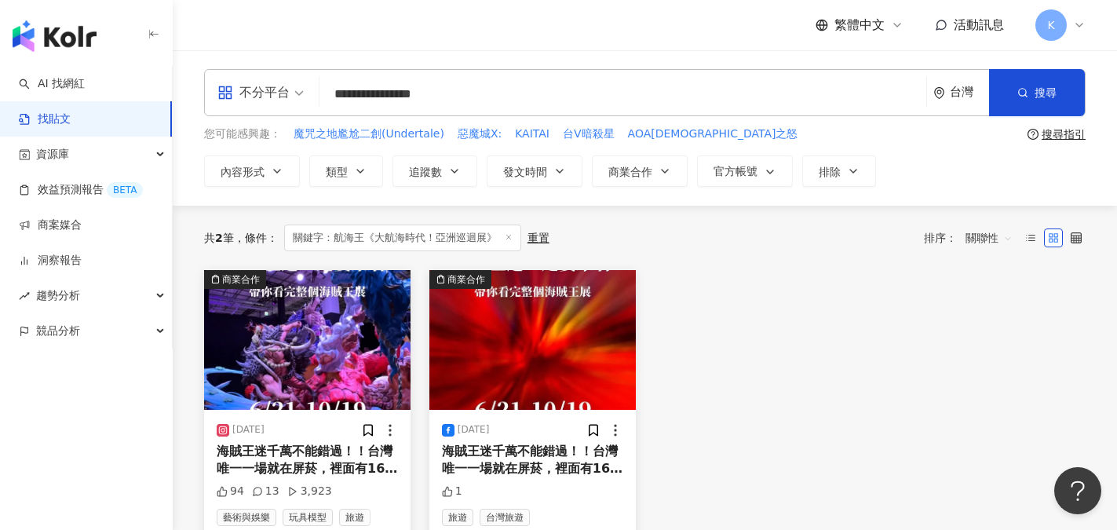
click at [396, 92] on input "**********" at bounding box center [623, 94] width 594 height 34
drag, startPoint x: 368, startPoint y: 92, endPoint x: 629, endPoint y: 131, distance: 263.6
click at [629, 131] on div "**********" at bounding box center [645, 128] width 944 height 118
type input "***"
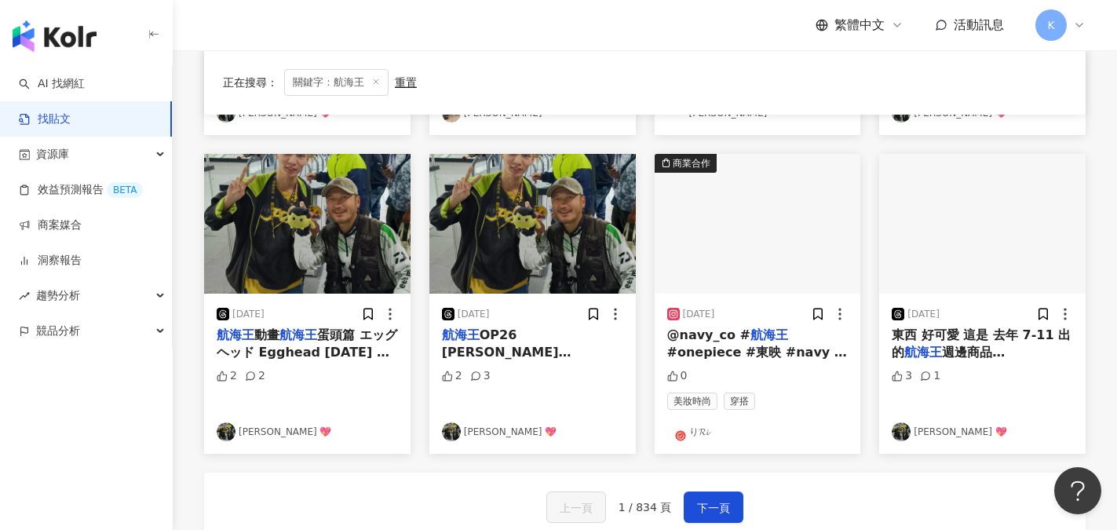
scroll to position [785, 0]
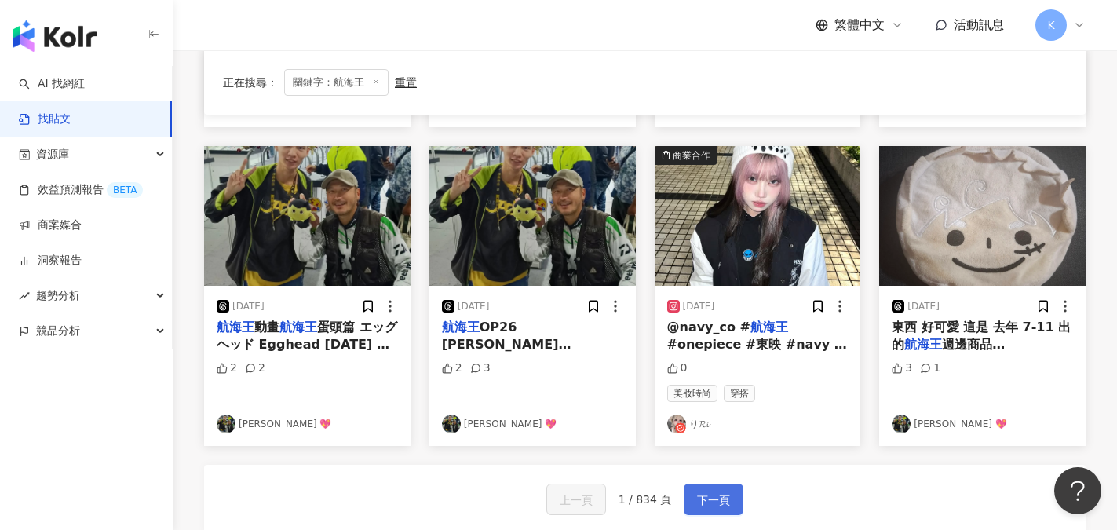
click at [711, 491] on span "下一頁" at bounding box center [713, 500] width 33 height 19
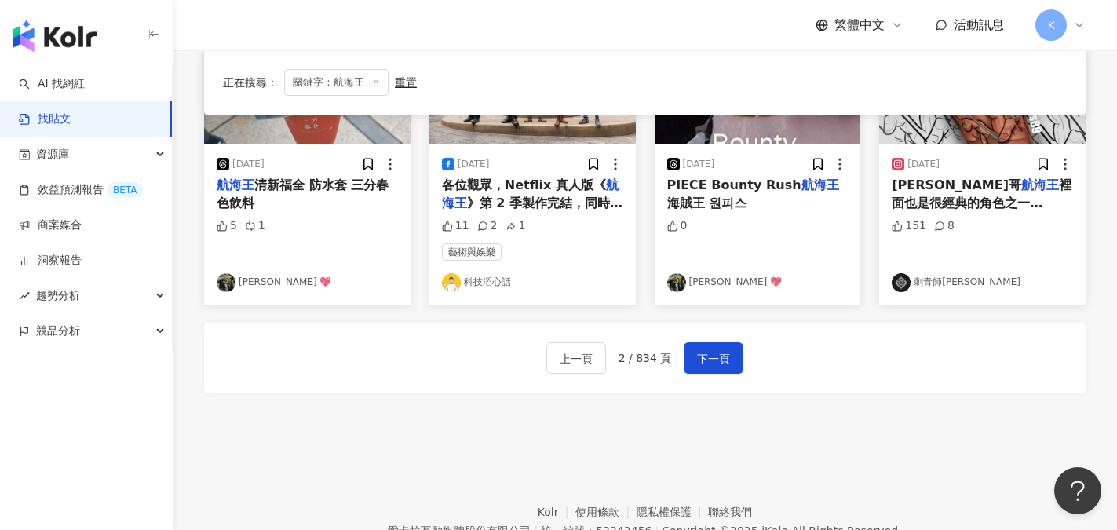
scroll to position [950, 0]
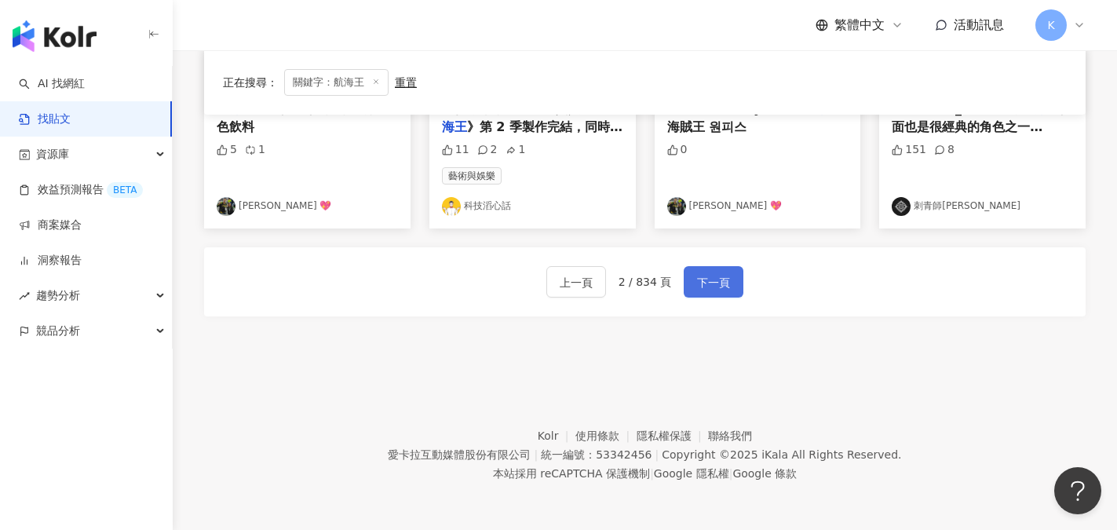
click at [721, 281] on span "下一頁" at bounding box center [713, 282] width 33 height 19
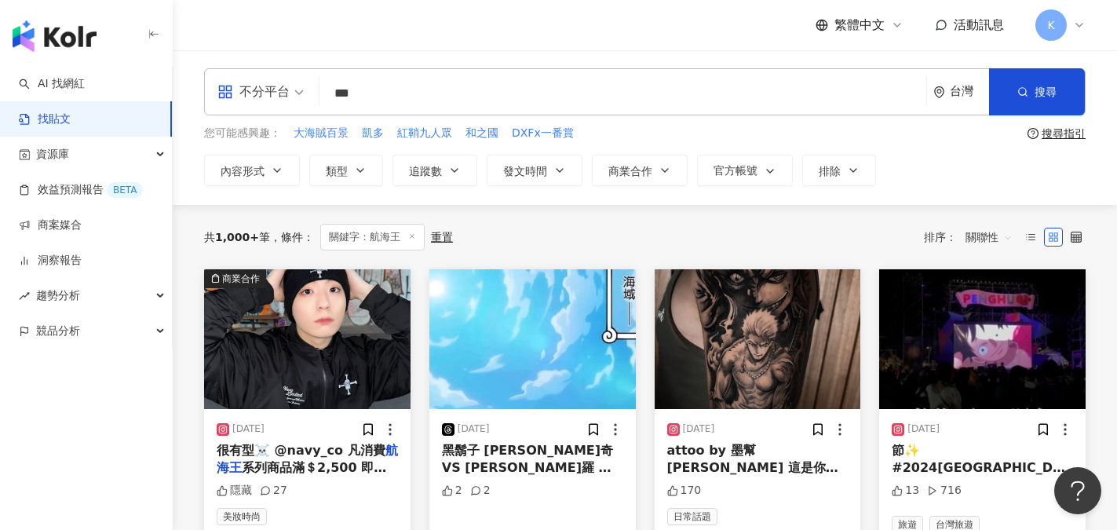
scroll to position [0, 0]
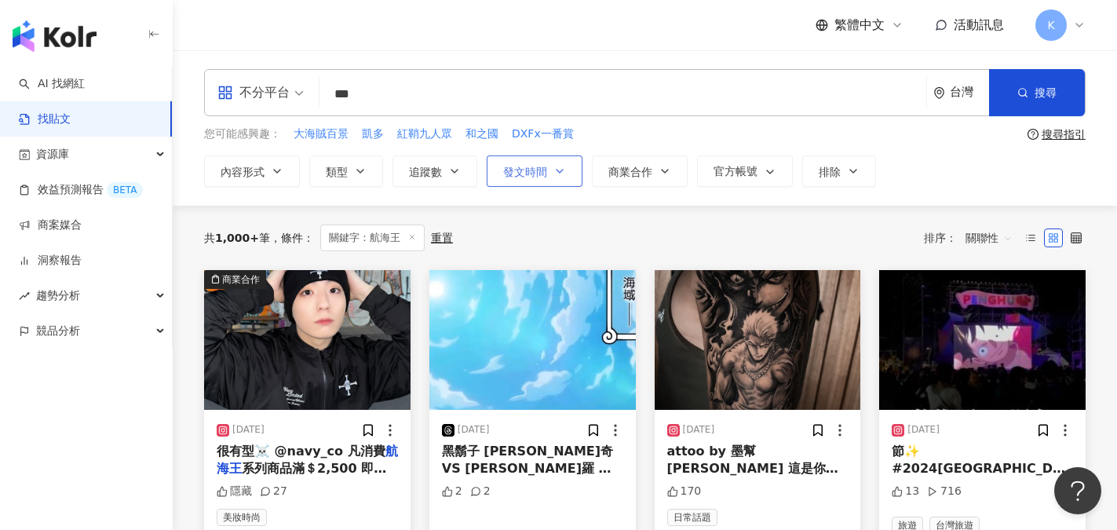
click at [555, 182] on button "發文時間" at bounding box center [535, 170] width 96 height 31
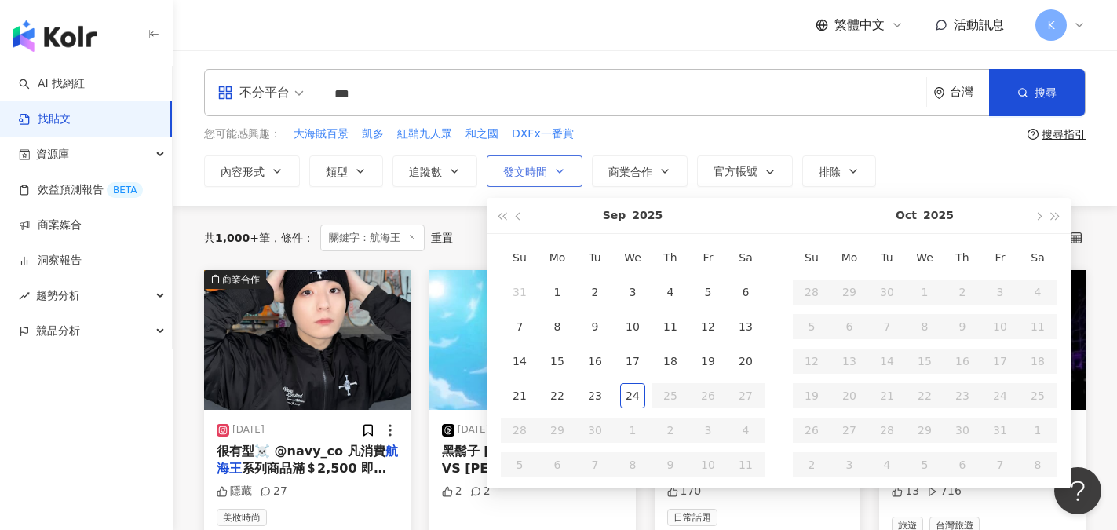
click at [530, 171] on span "發文時間" at bounding box center [525, 172] width 44 height 13
click at [627, 170] on span "商業合作" at bounding box center [630, 172] width 44 height 13
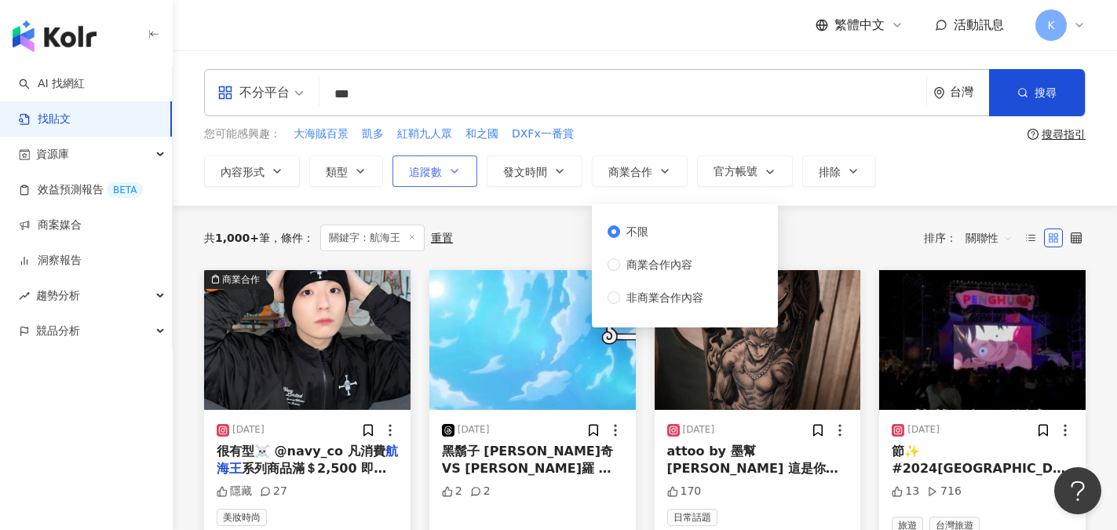
click at [445, 169] on button "追蹤數" at bounding box center [434, 170] width 85 height 31
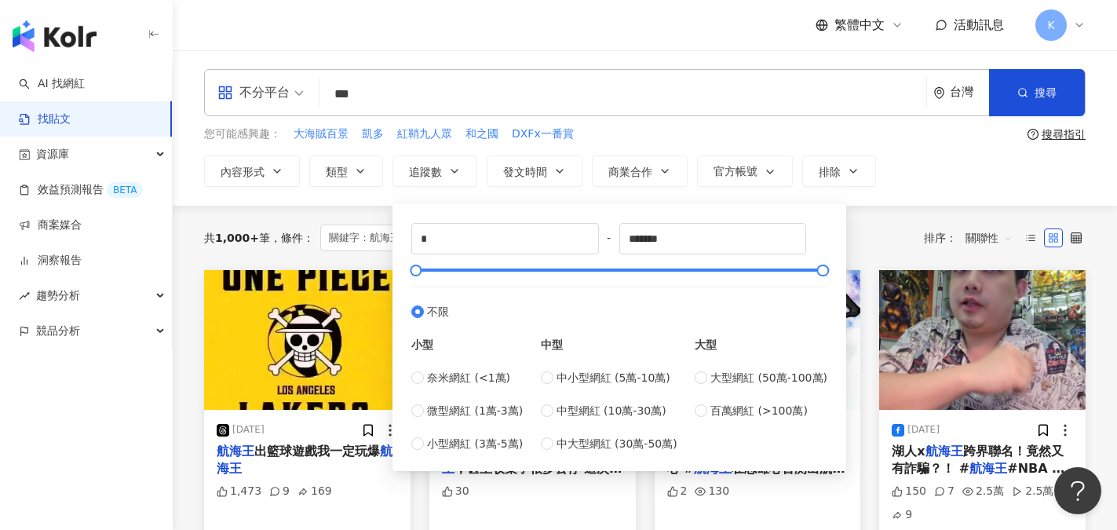
type input "*****"
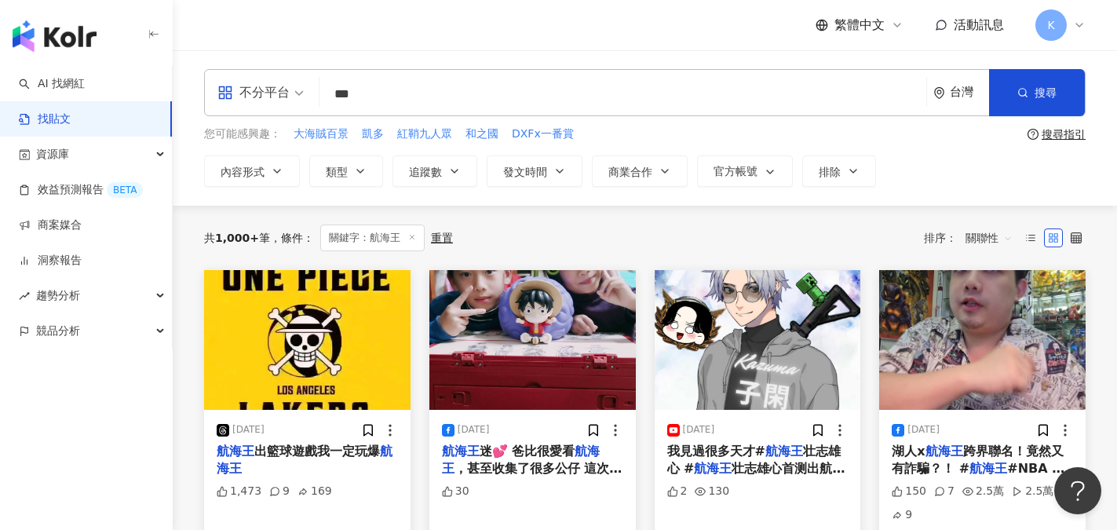
click at [943, 193] on div "不分平台 *** 台灣 搜尋 您可能感興趣： 大海賊百景 凱多 紅鞘九人眾 和之國 DXFx一番賞 搜尋指引 內容形式 類型 追蹤數 發文時間 Sep 202…" at bounding box center [645, 127] width 944 height 155
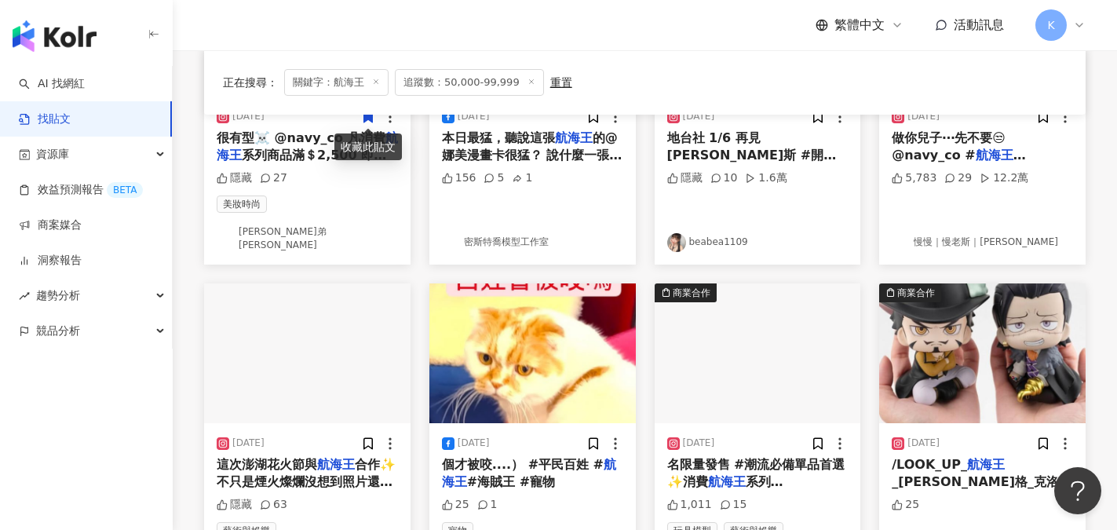
scroll to position [314, 0]
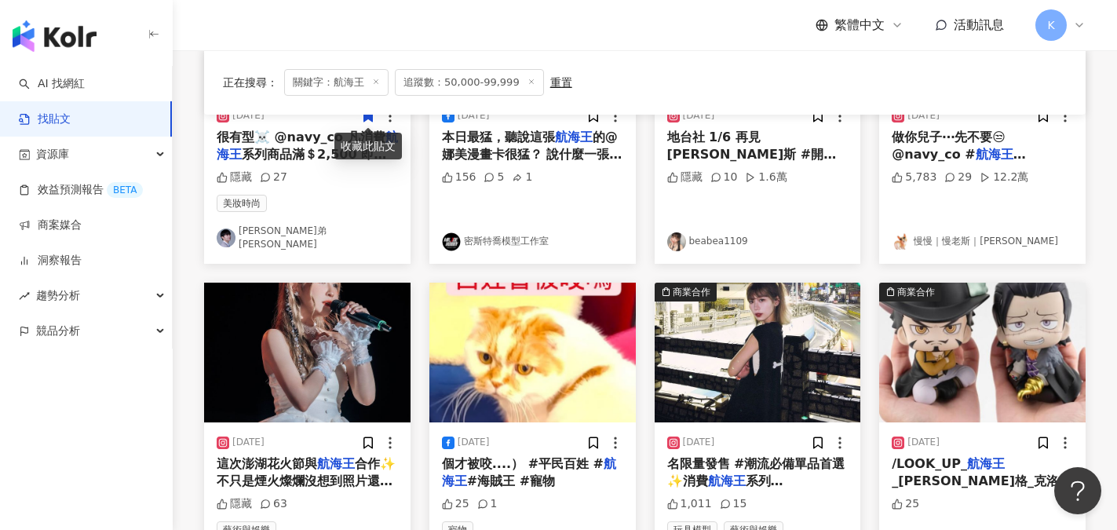
click at [939, 233] on link "慢慢｜慢老斯｜yu-ying" at bounding box center [982, 241] width 181 height 19
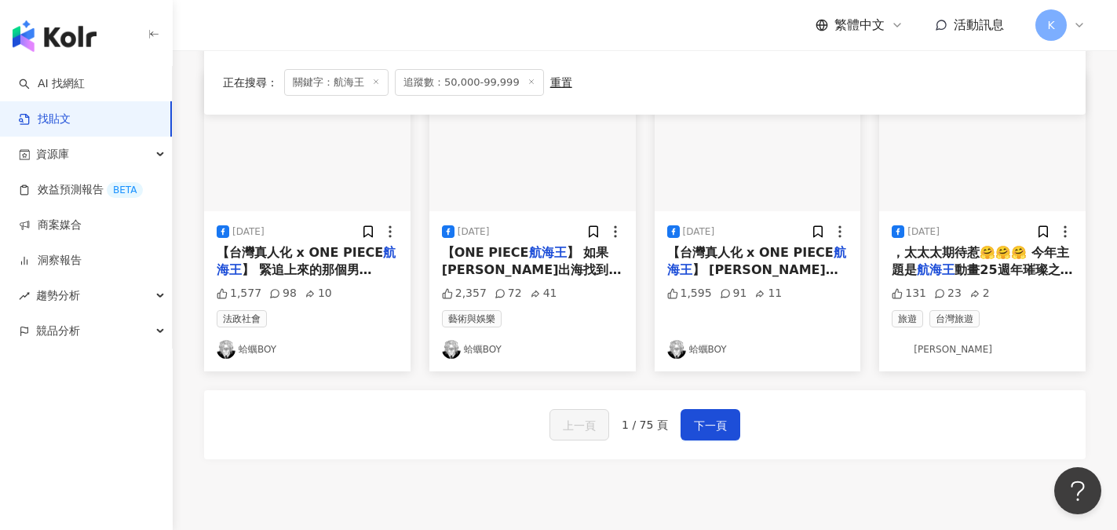
scroll to position [863, 0]
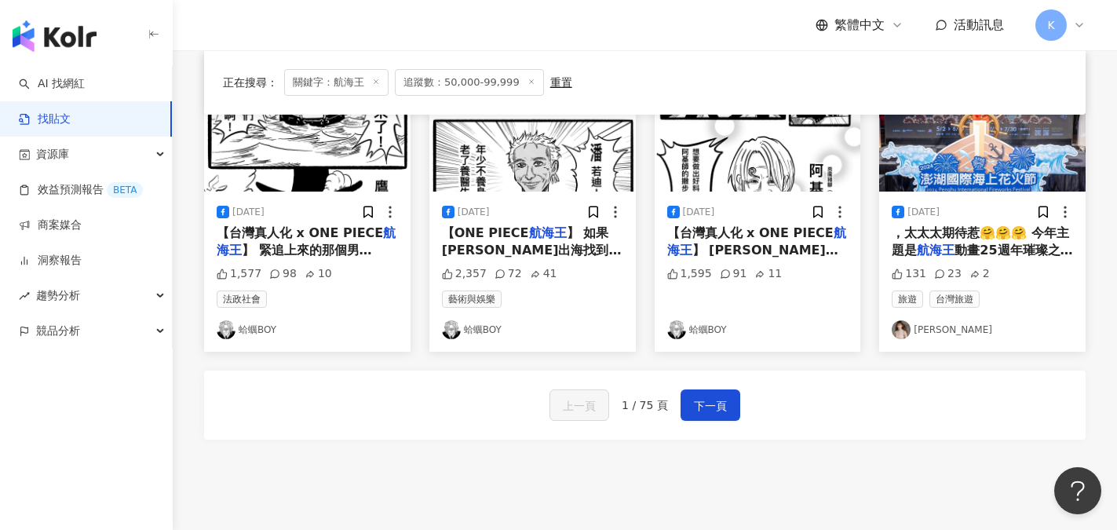
click at [488, 325] on link "蛤蠣BOY" at bounding box center [532, 329] width 181 height 19
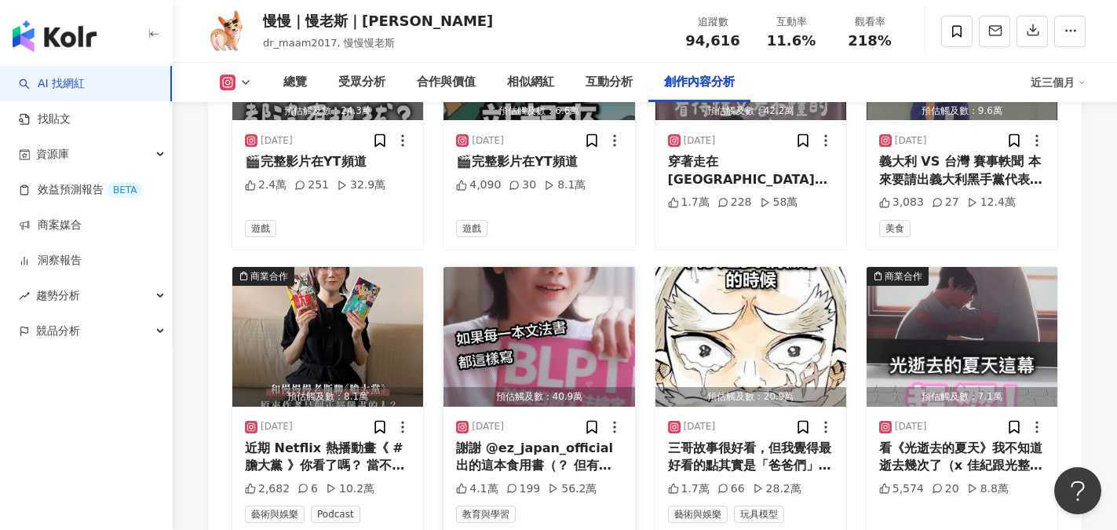
scroll to position [5416, 0]
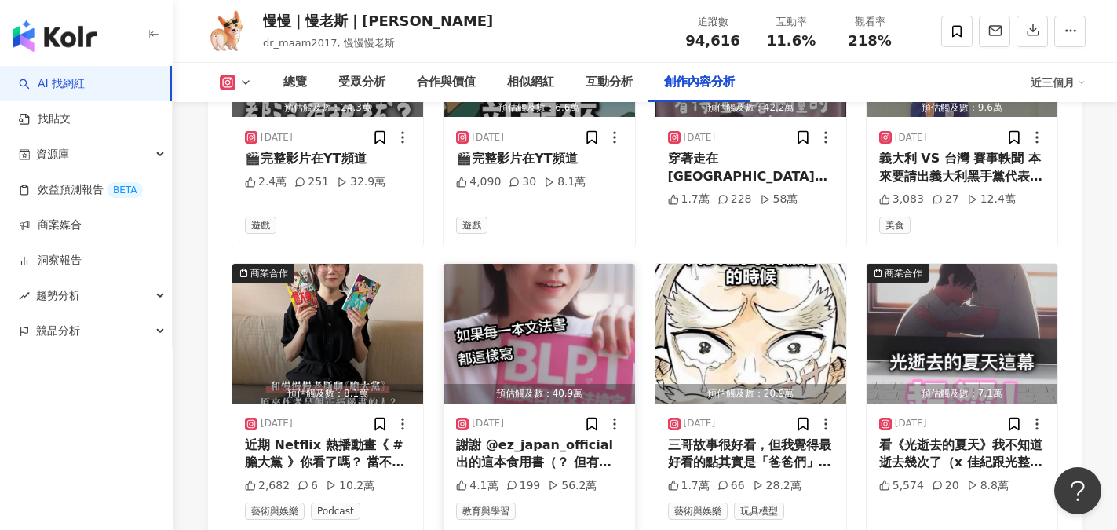
click at [530, 294] on img "button" at bounding box center [539, 334] width 191 height 140
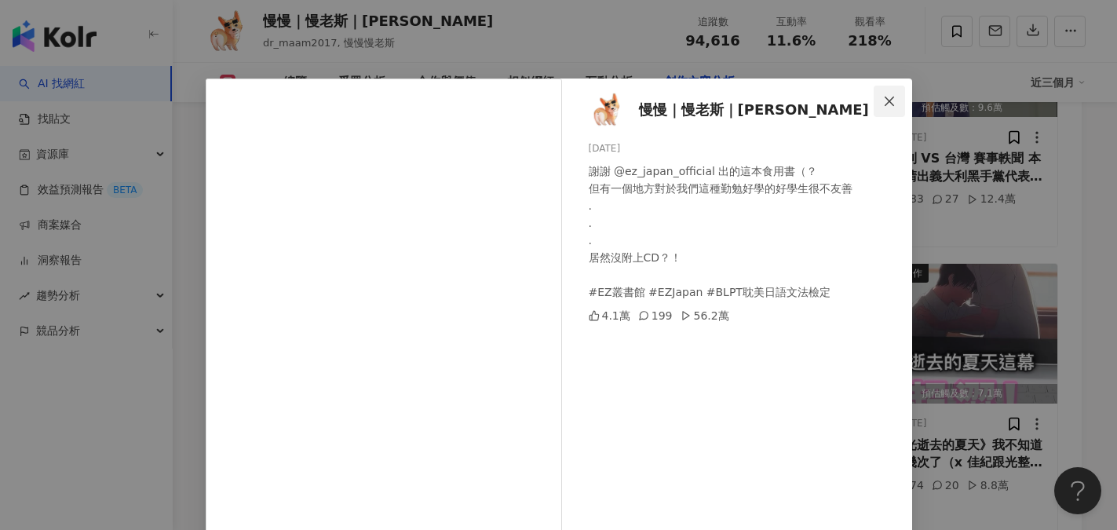
click at [882, 110] on button "Close" at bounding box center [889, 101] width 31 height 31
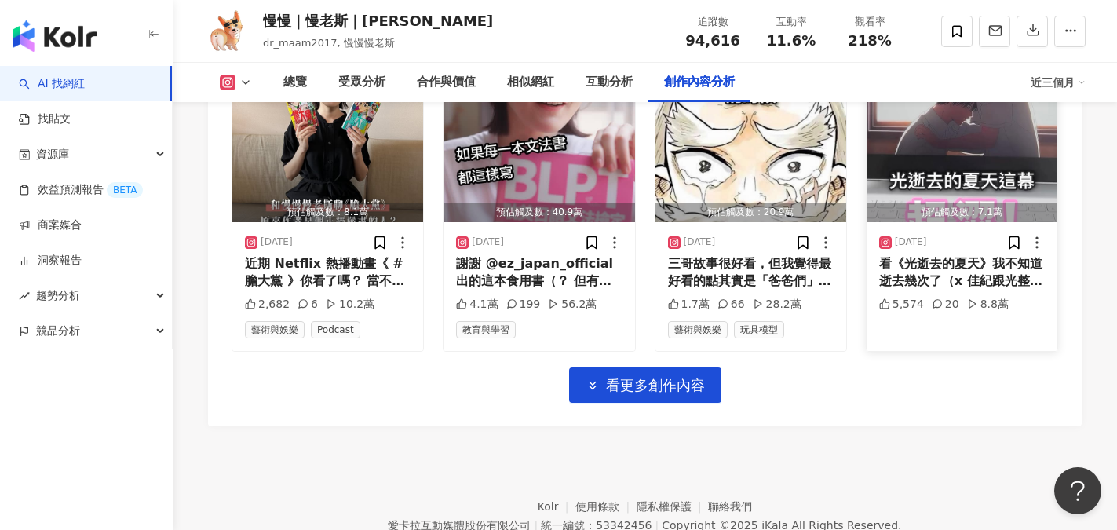
scroll to position [5599, 0]
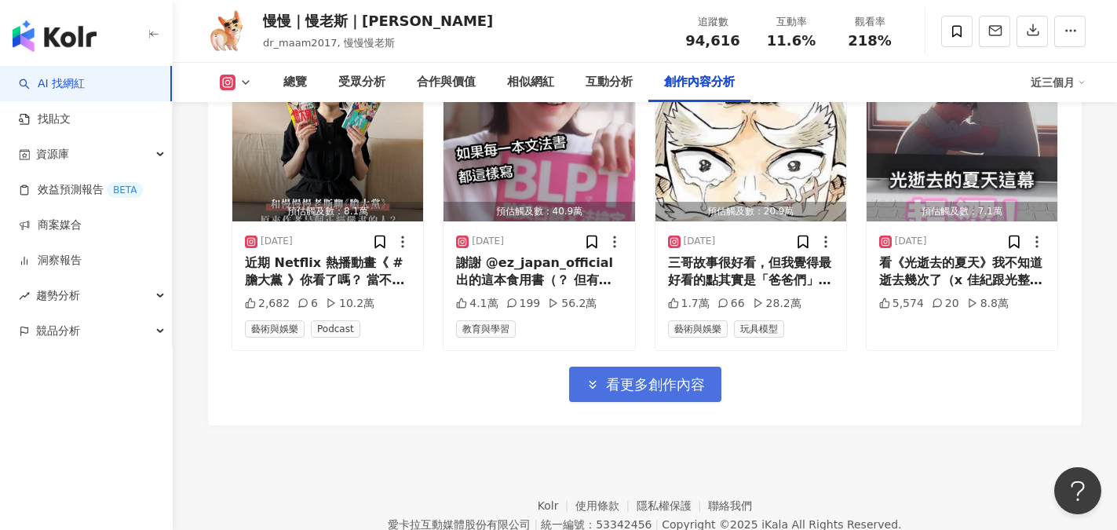
click at [677, 376] on span "看更多創作內容" at bounding box center [655, 384] width 99 height 17
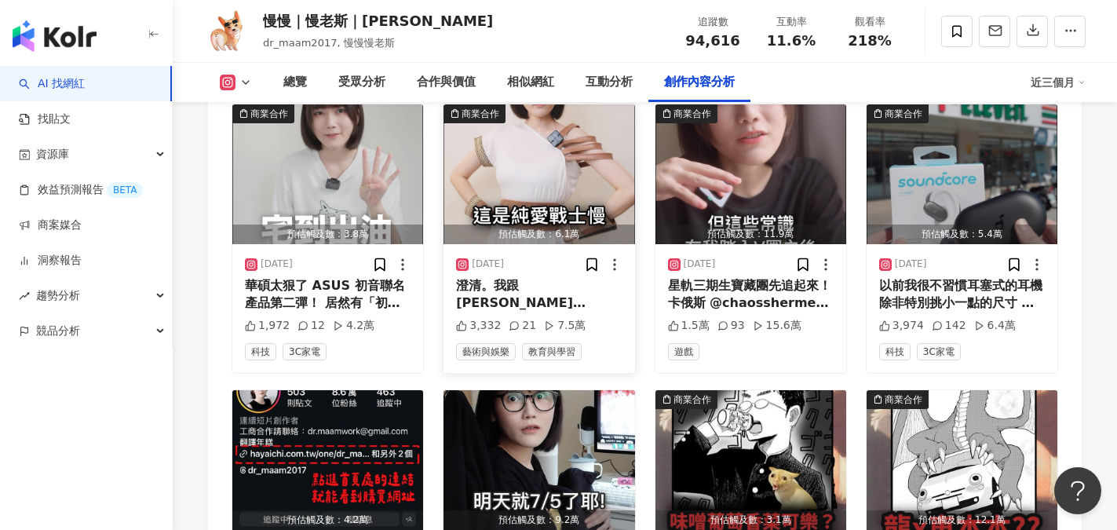
scroll to position [6227, 0]
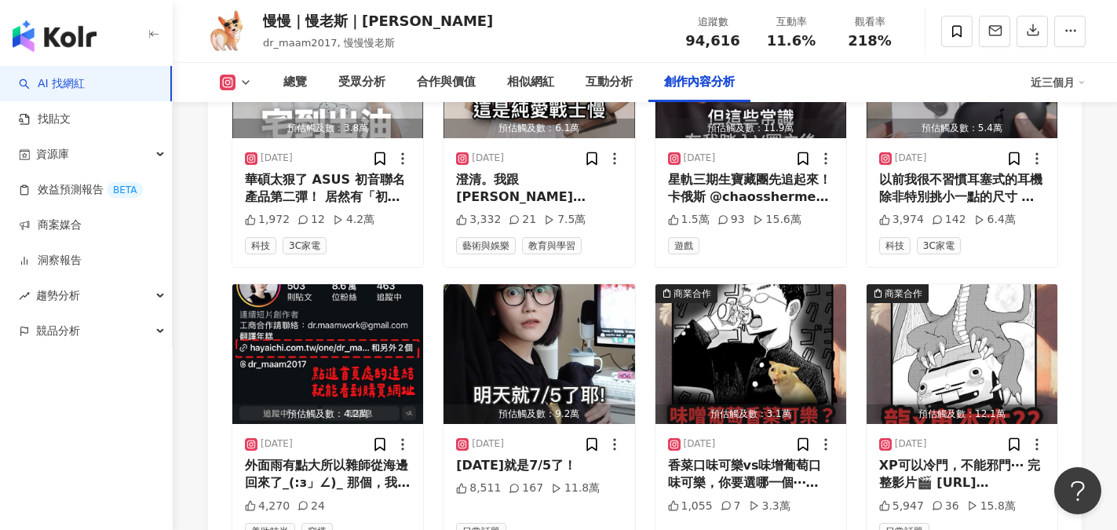
scroll to position [6209, 0]
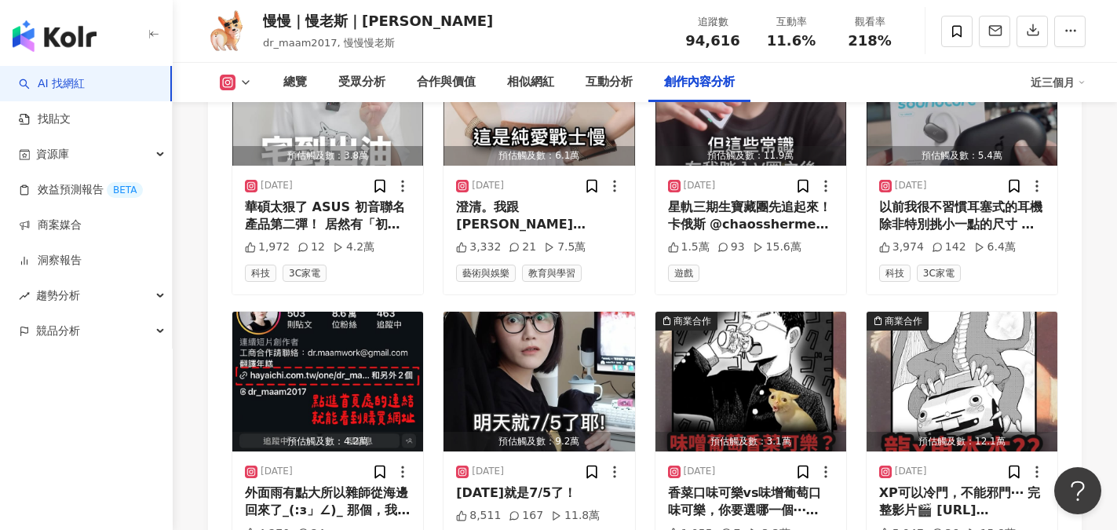
click at [796, 34] on span "11.6%" at bounding box center [791, 41] width 49 height 16
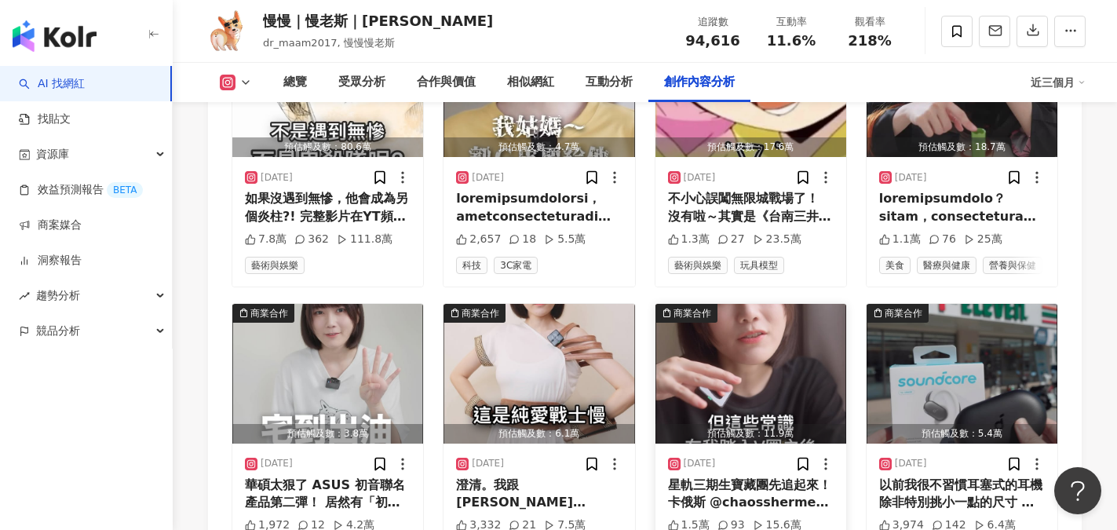
scroll to position [5895, 0]
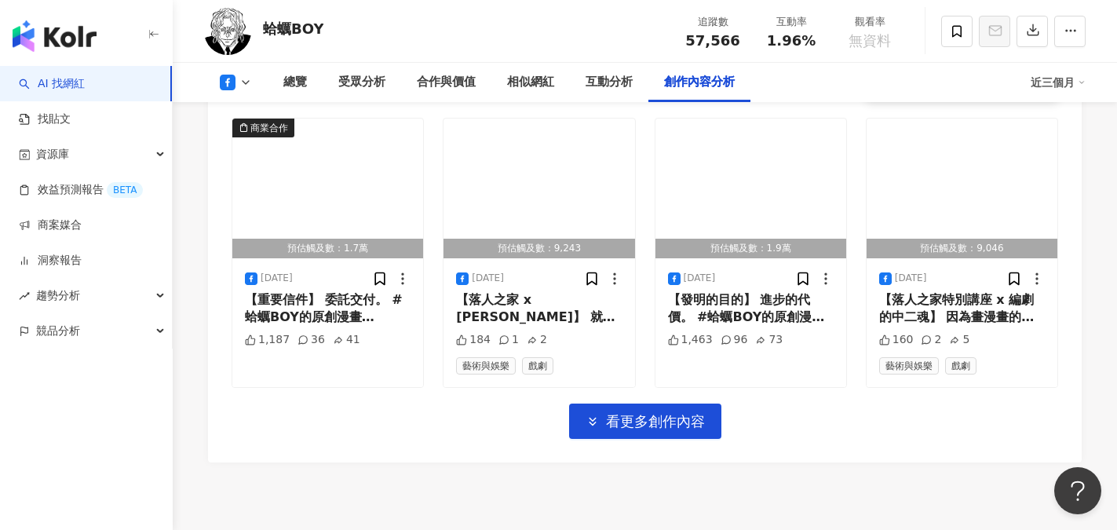
scroll to position [4832, 0]
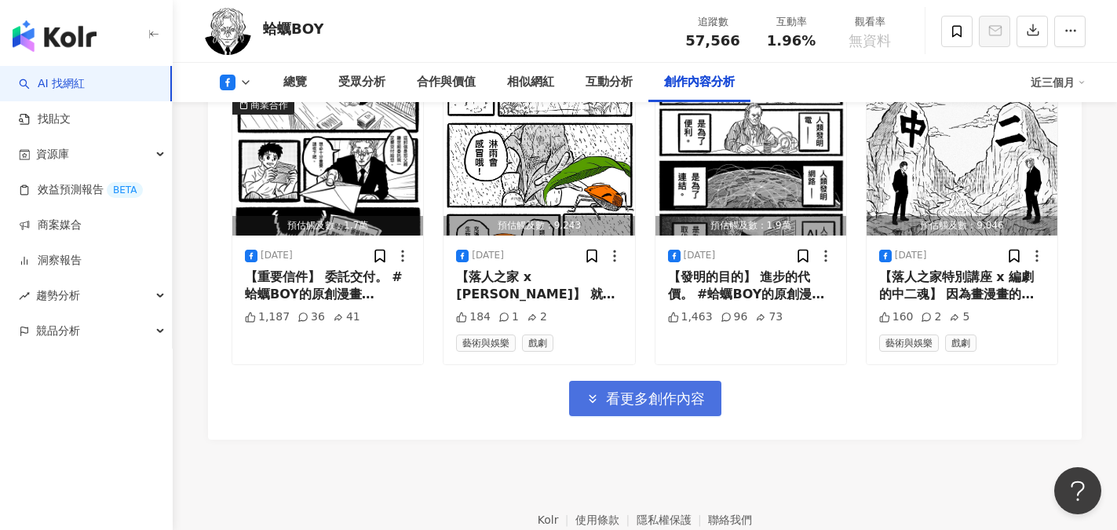
click at [636, 411] on button "看更多創作內容" at bounding box center [645, 398] width 152 height 35
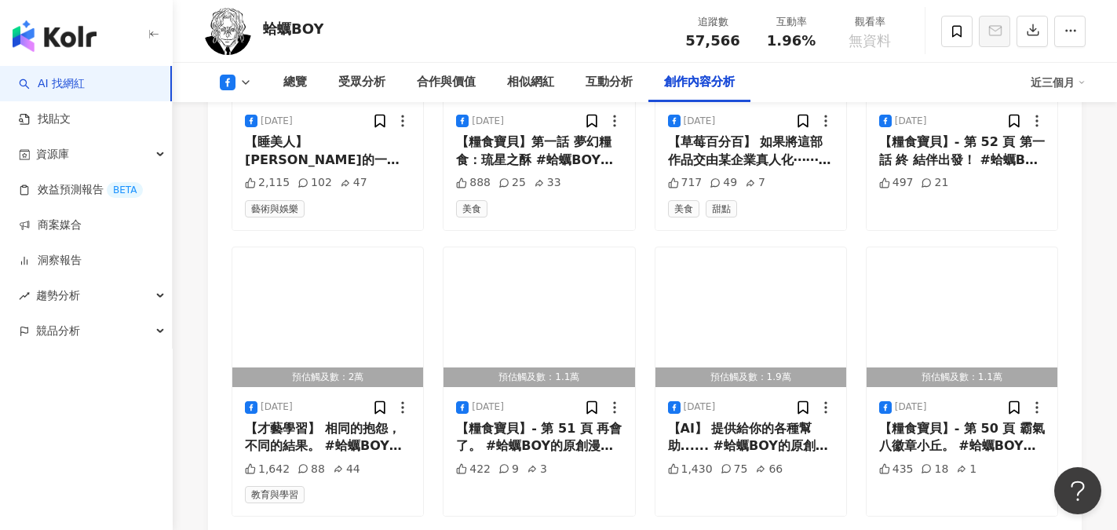
scroll to position [5696, 0]
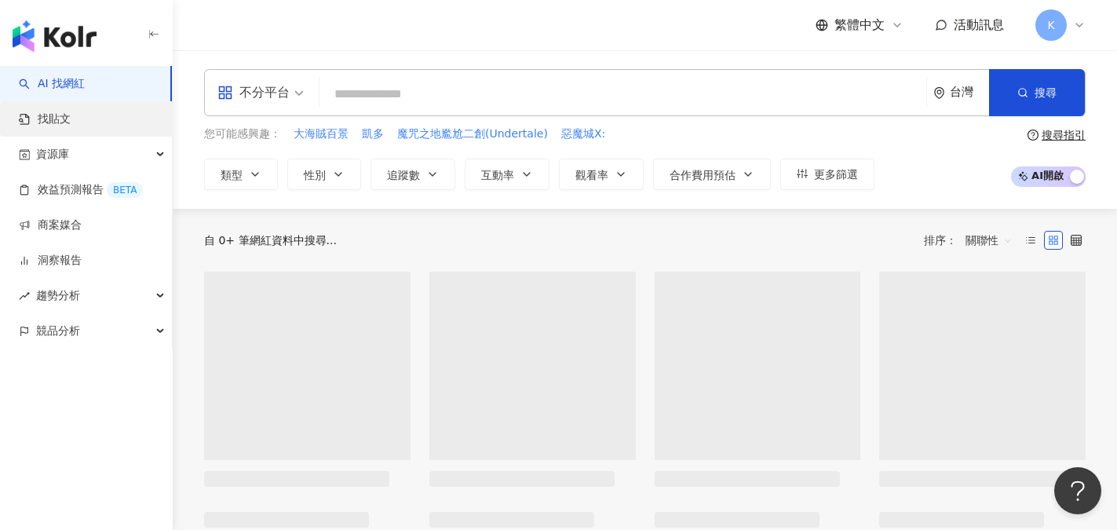
click at [60, 113] on link "找貼文" at bounding box center [45, 119] width 52 height 16
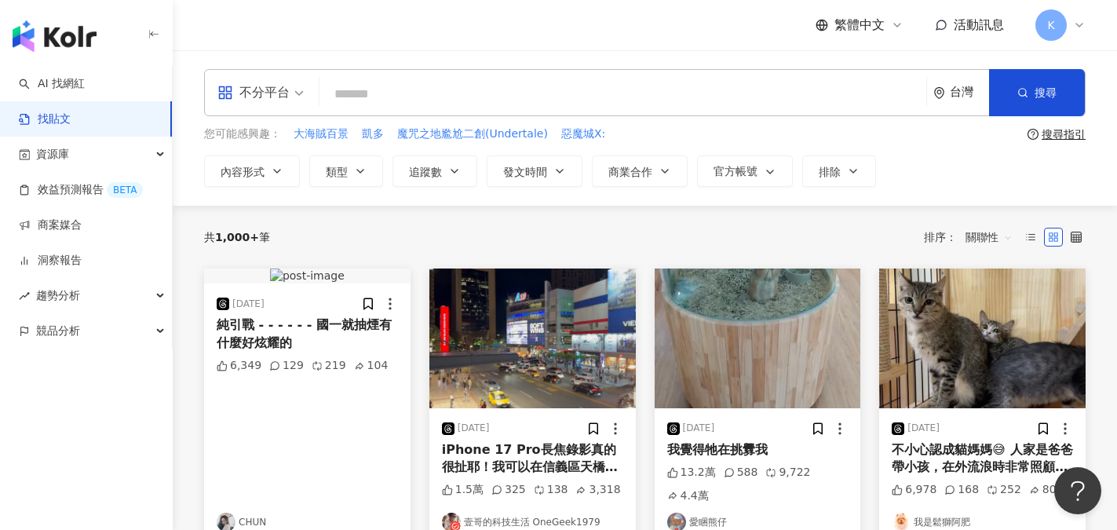
paste input "**********"
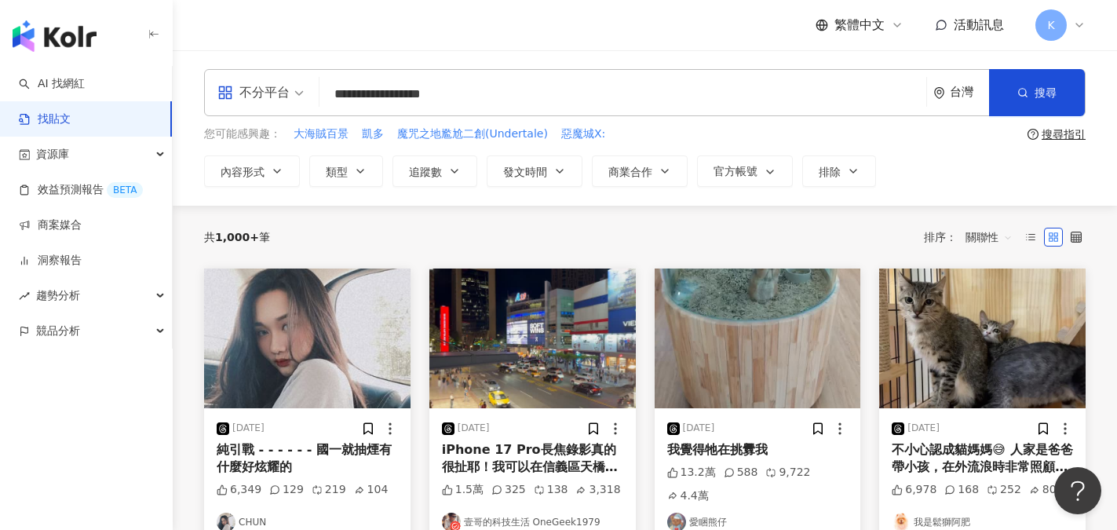
type input "**********"
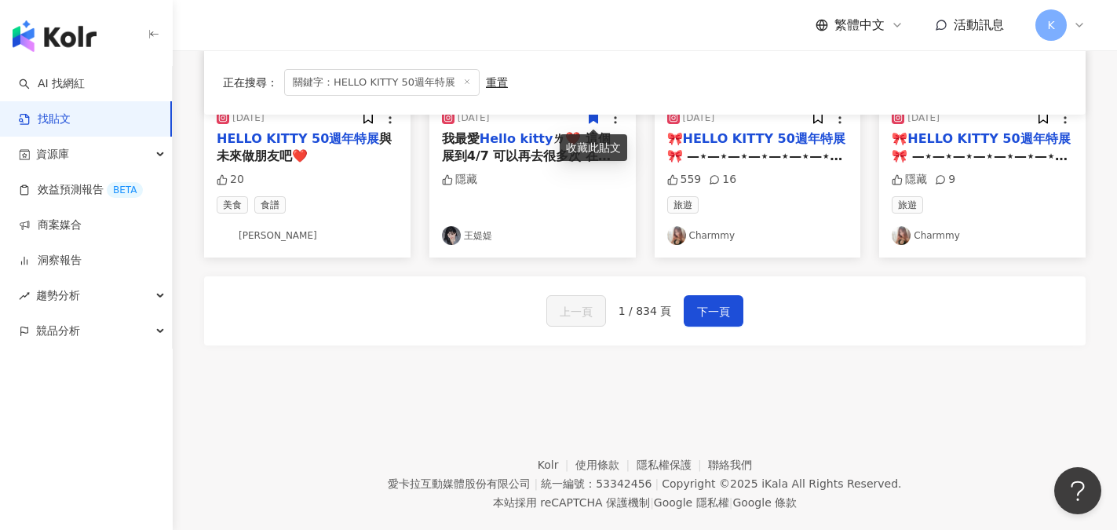
scroll to position [987, 0]
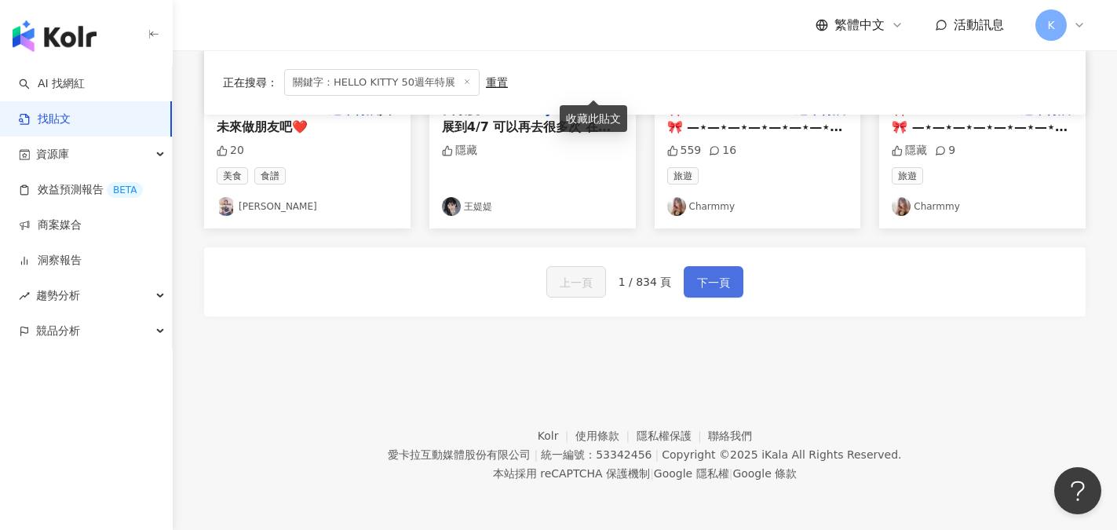
click at [725, 293] on button "下一頁" at bounding box center [714, 281] width 60 height 31
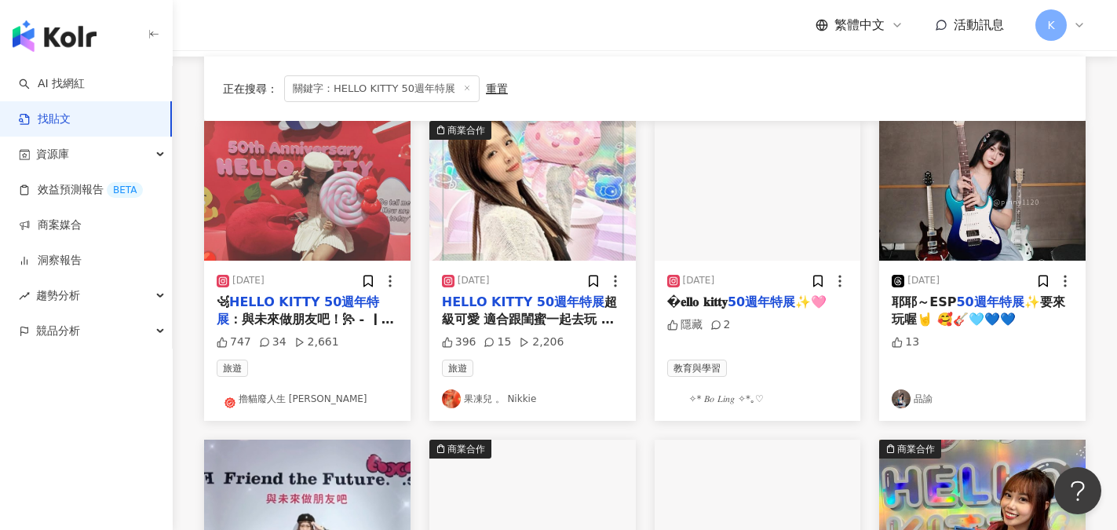
scroll to position [116, 0]
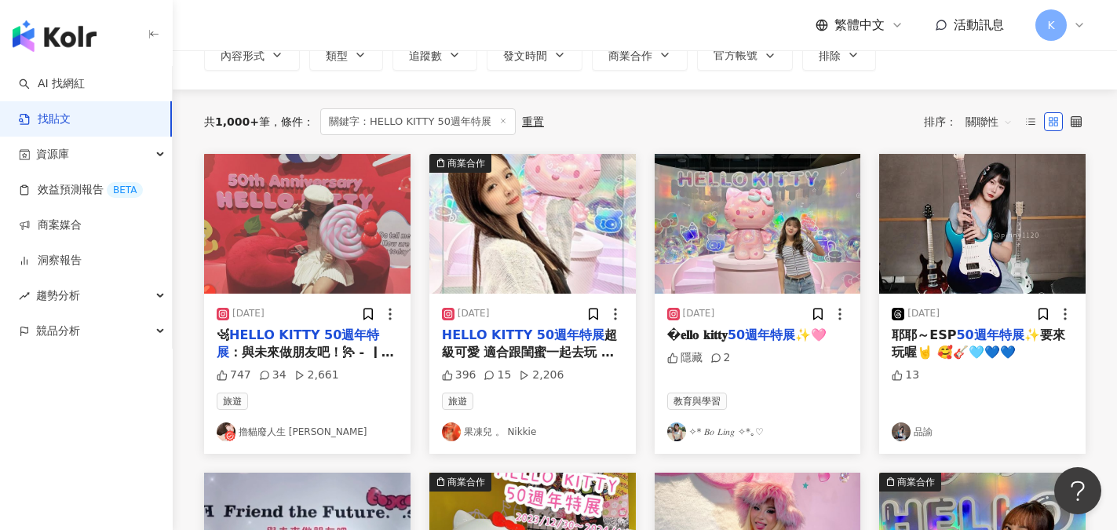
click at [506, 430] on link "果凍兒 。 Nikkie" at bounding box center [532, 431] width 181 height 19
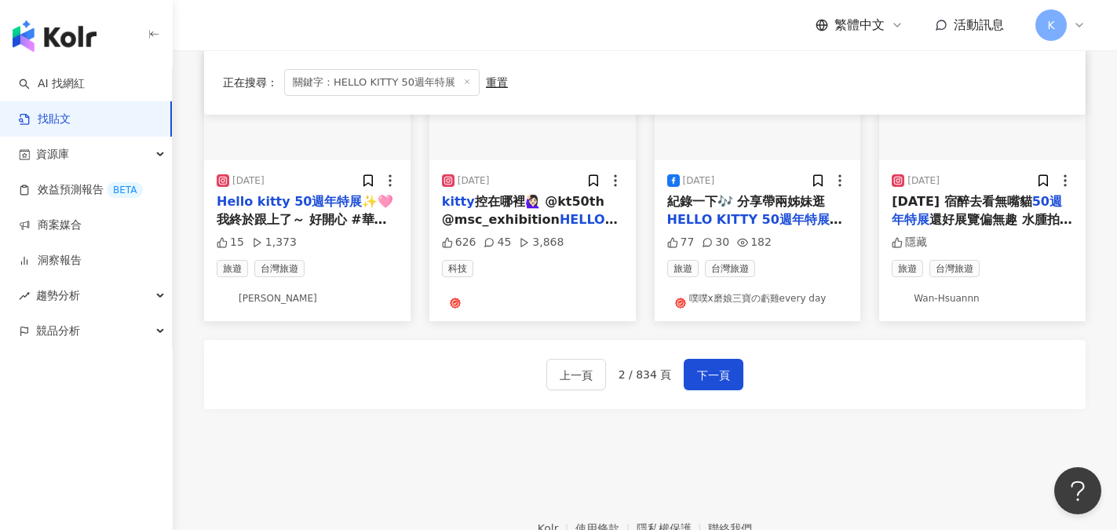
scroll to position [980, 0]
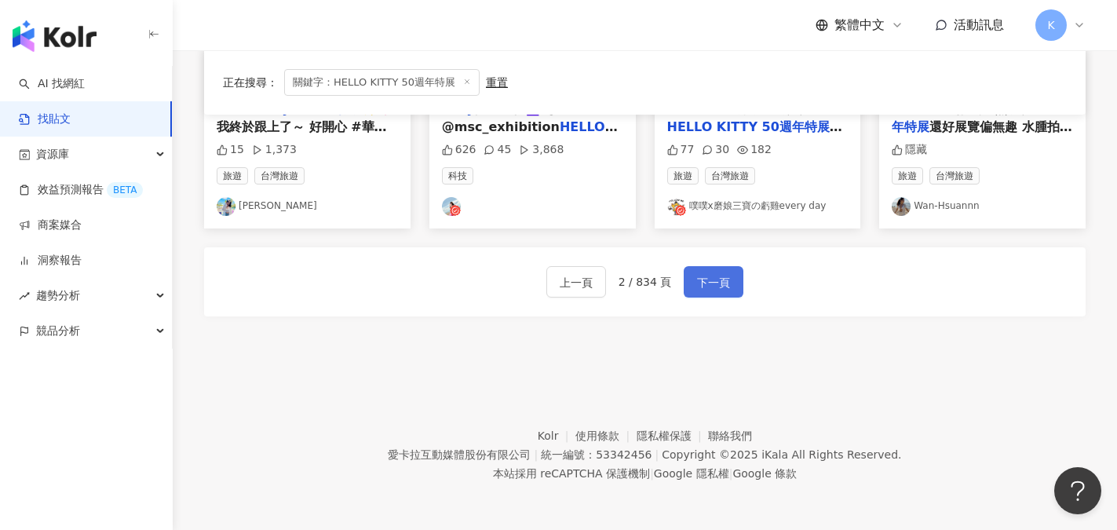
click at [710, 283] on span "下一頁" at bounding box center [713, 282] width 33 height 19
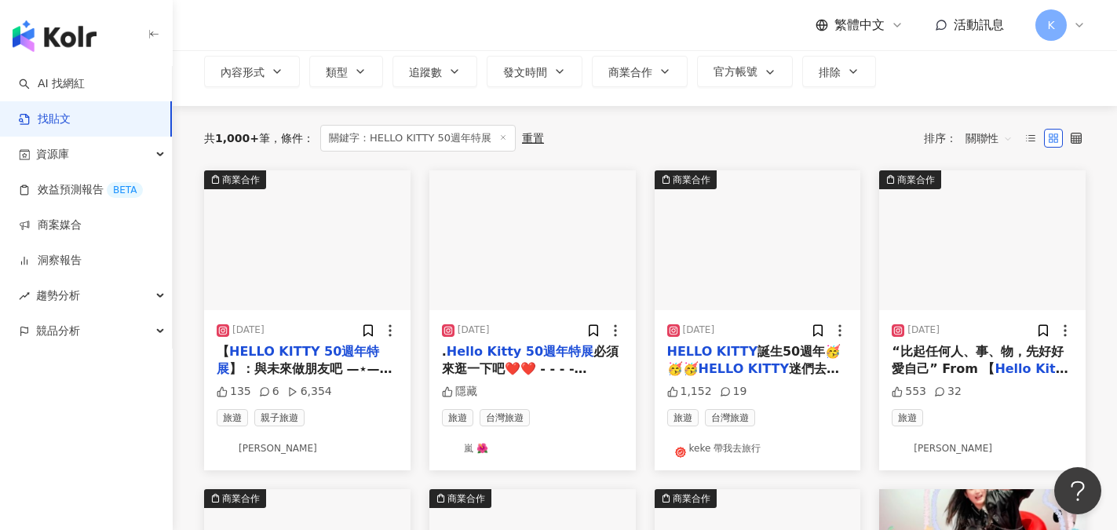
scroll to position [0, 0]
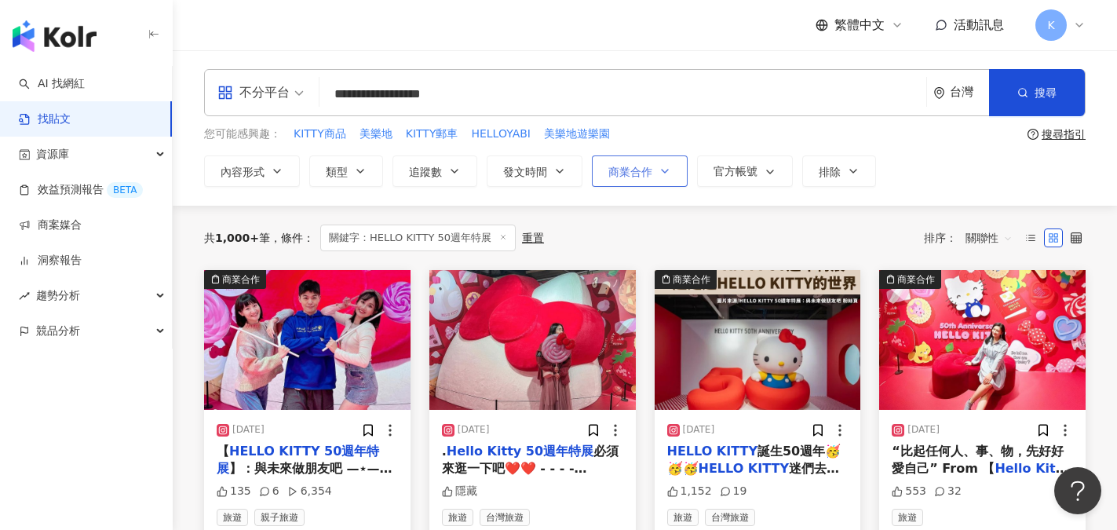
click at [643, 175] on span "商業合作" at bounding box center [630, 172] width 44 height 13
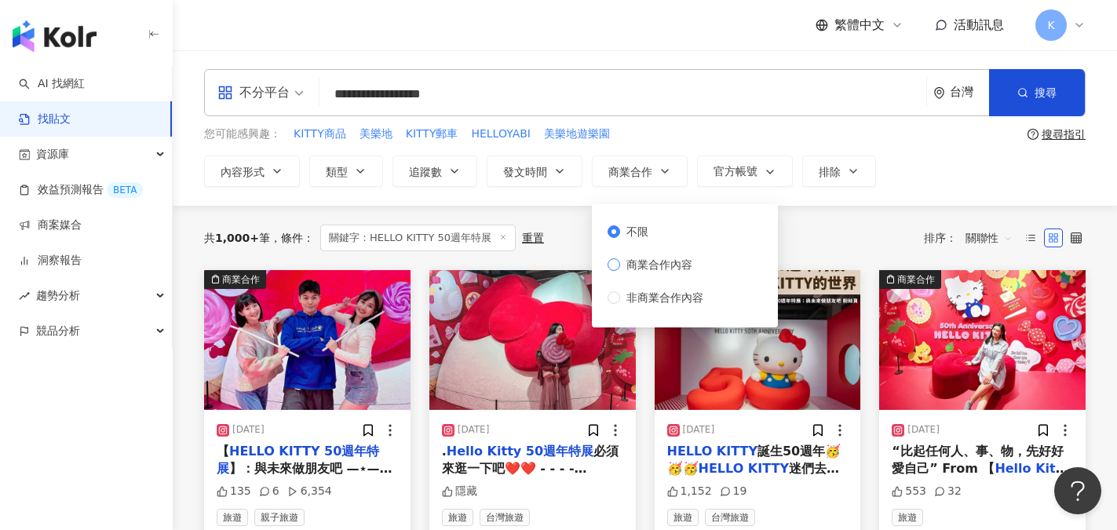
click at [640, 265] on span "商業合作內容" at bounding box center [659, 264] width 78 height 17
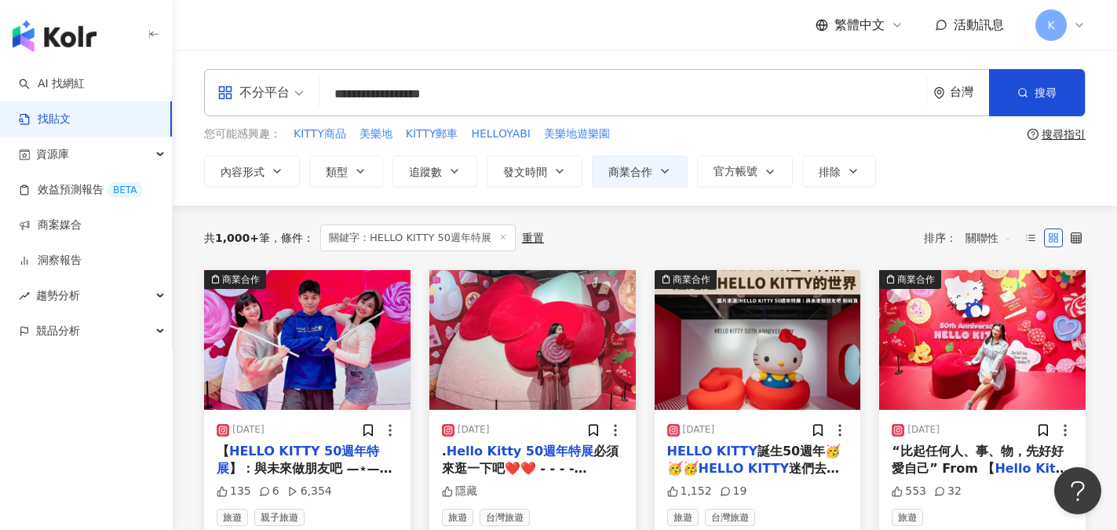
click at [930, 158] on div "內容形式 類型 追蹤數 發文時間 商業合作 官方帳號 排除 不限 商業合作內容 非商業合作內容" at bounding box center [645, 170] width 882 height 31
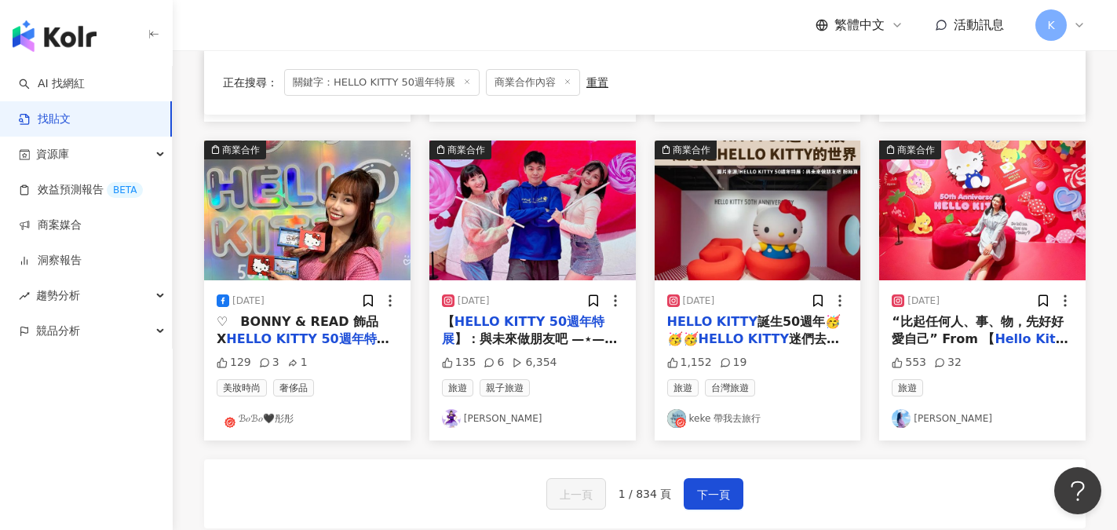
scroll to position [785, 0]
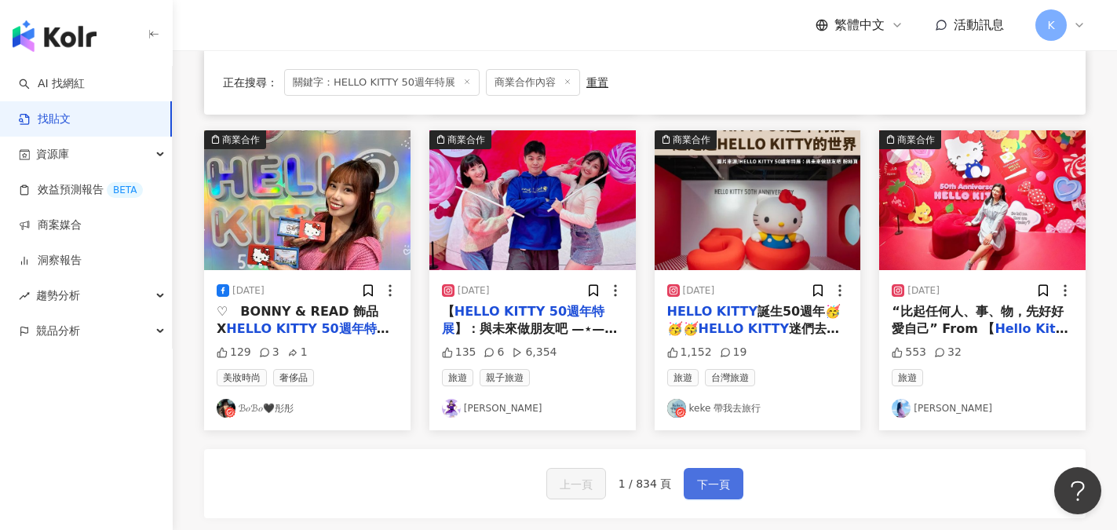
click at [717, 494] on span "下一頁" at bounding box center [713, 484] width 33 height 19
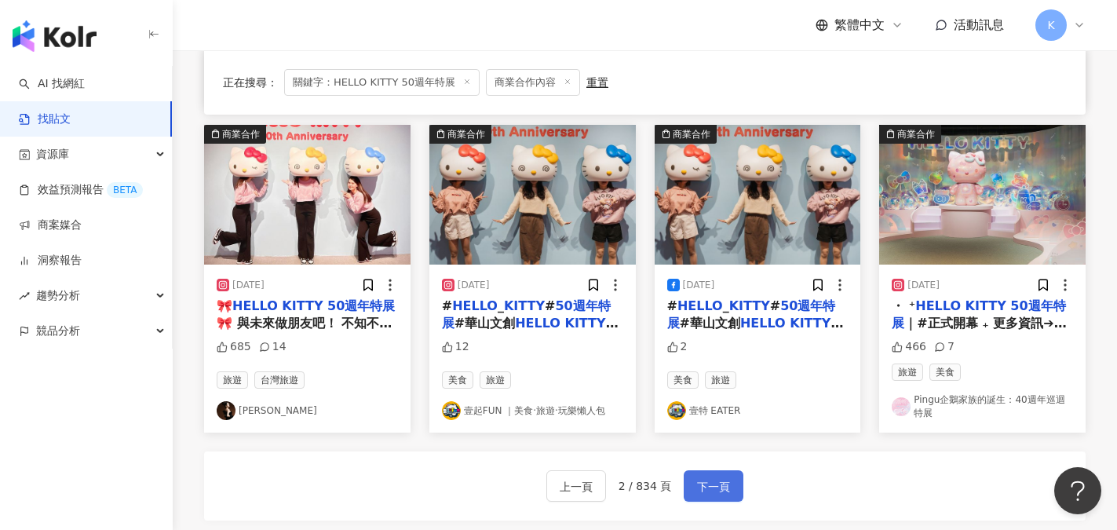
scroll to position [792, 0]
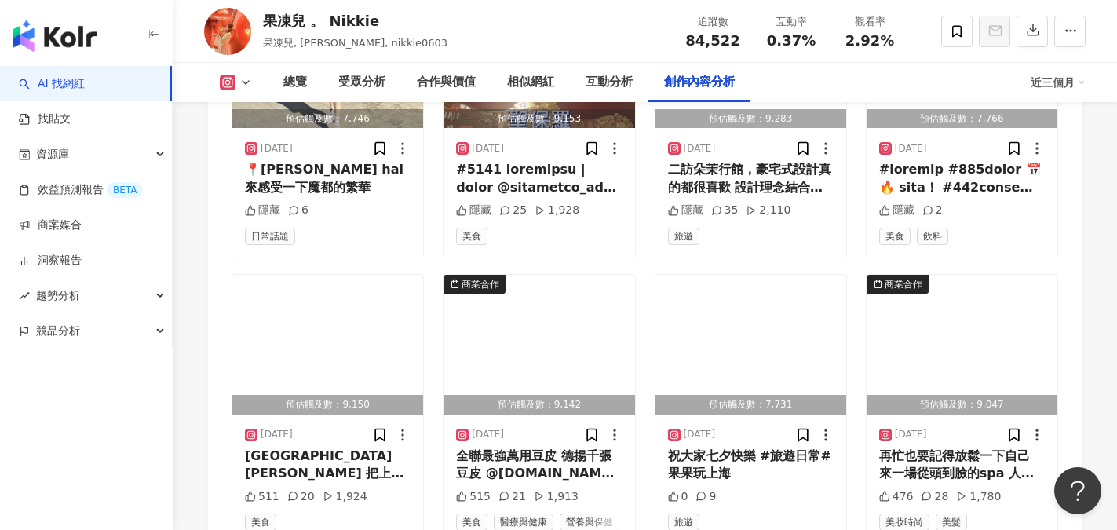
scroll to position [5338, 0]
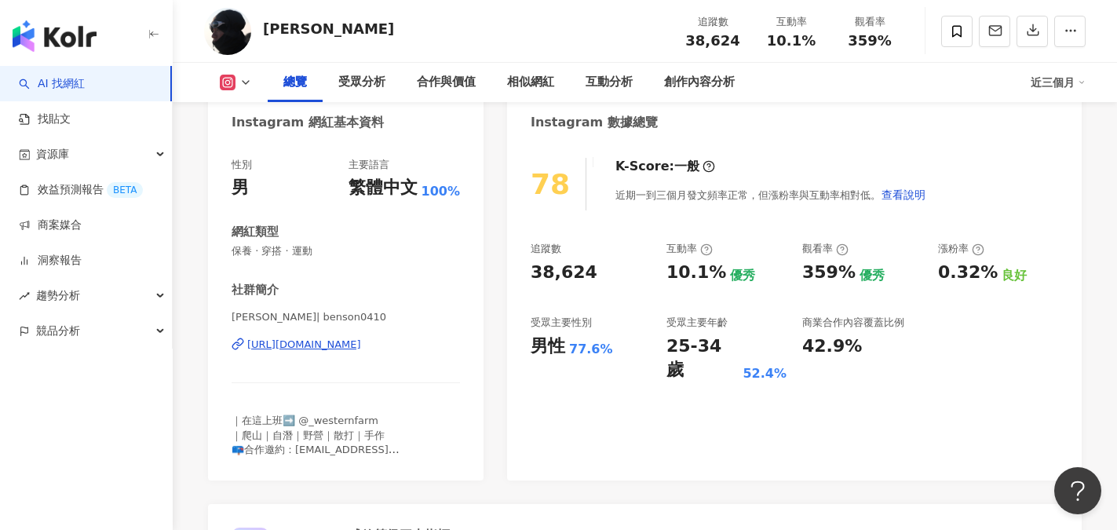
scroll to position [157, 0]
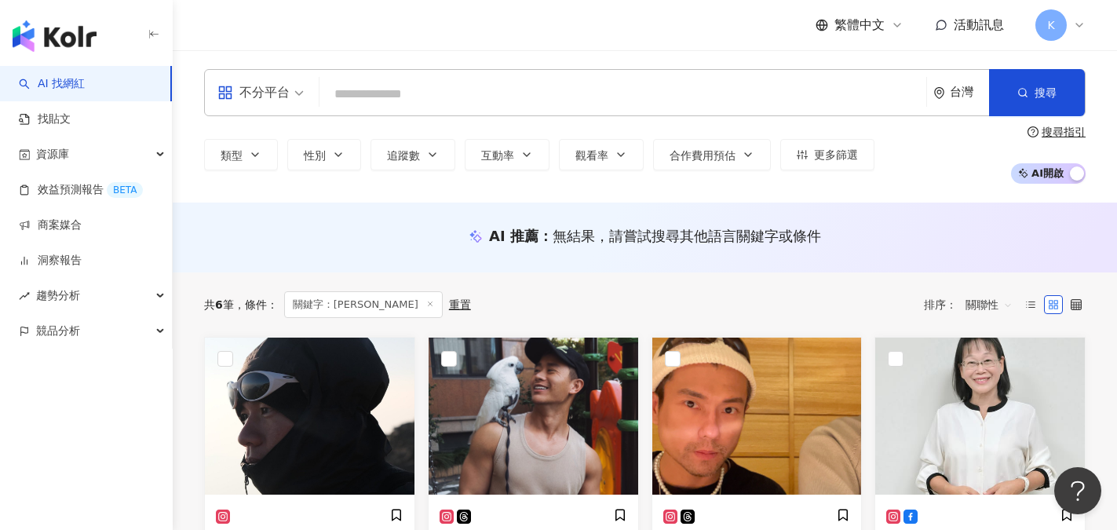
click at [398, 104] on input "search" at bounding box center [623, 94] width 594 height 30
click at [394, 99] on input "search" at bounding box center [623, 94] width 594 height 30
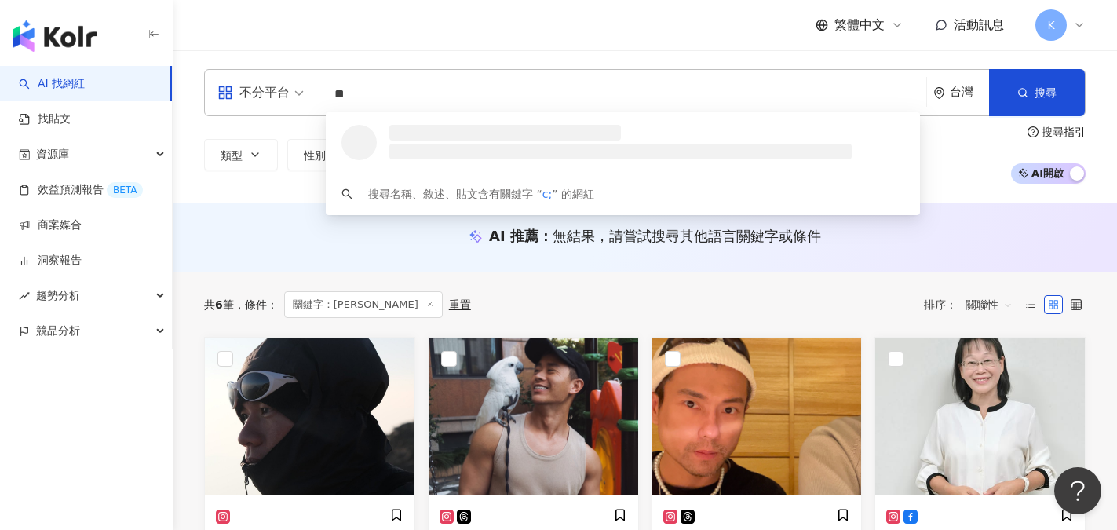
type input "*"
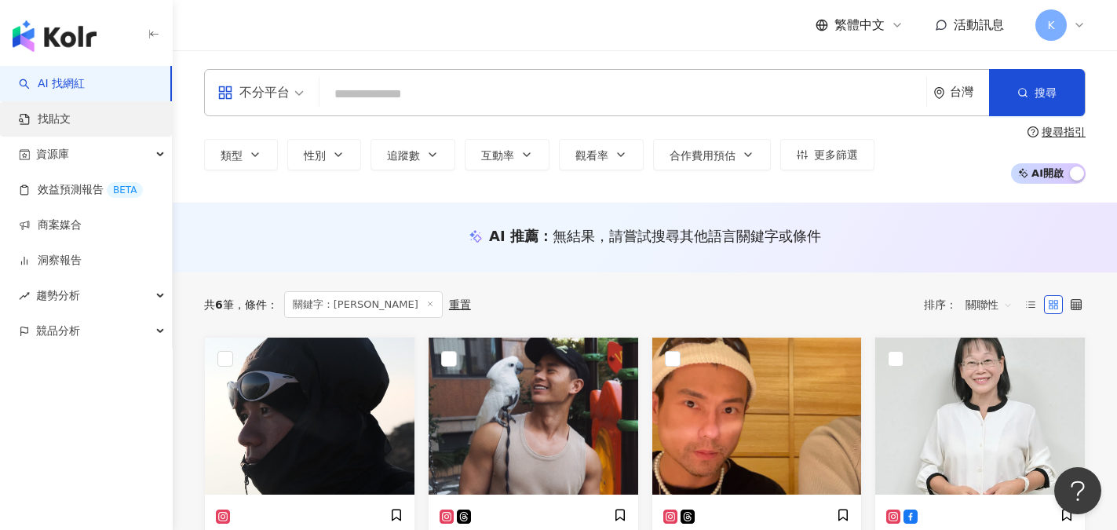
click at [56, 127] on link "找貼文" at bounding box center [45, 119] width 52 height 16
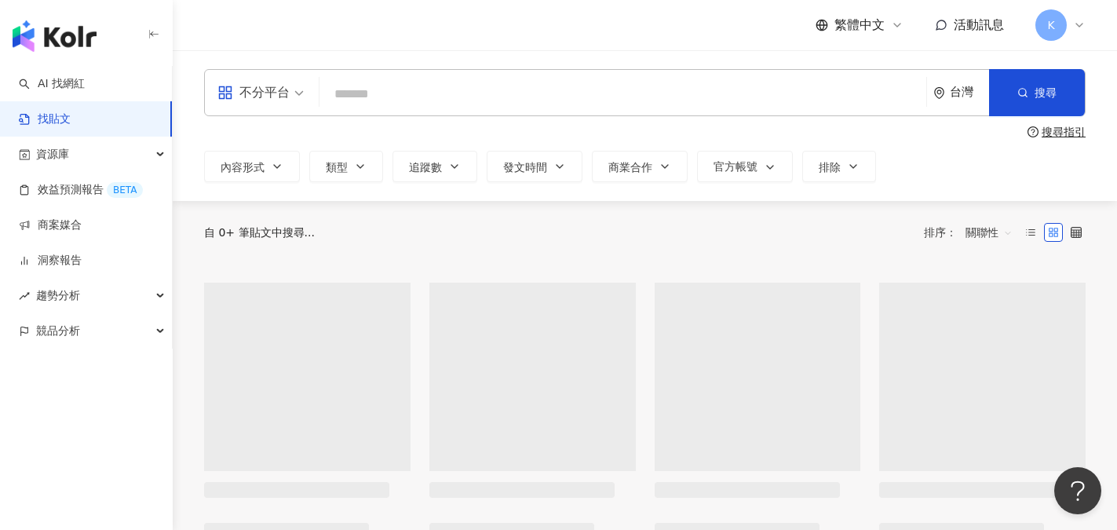
click at [402, 92] on input "search" at bounding box center [623, 94] width 594 height 34
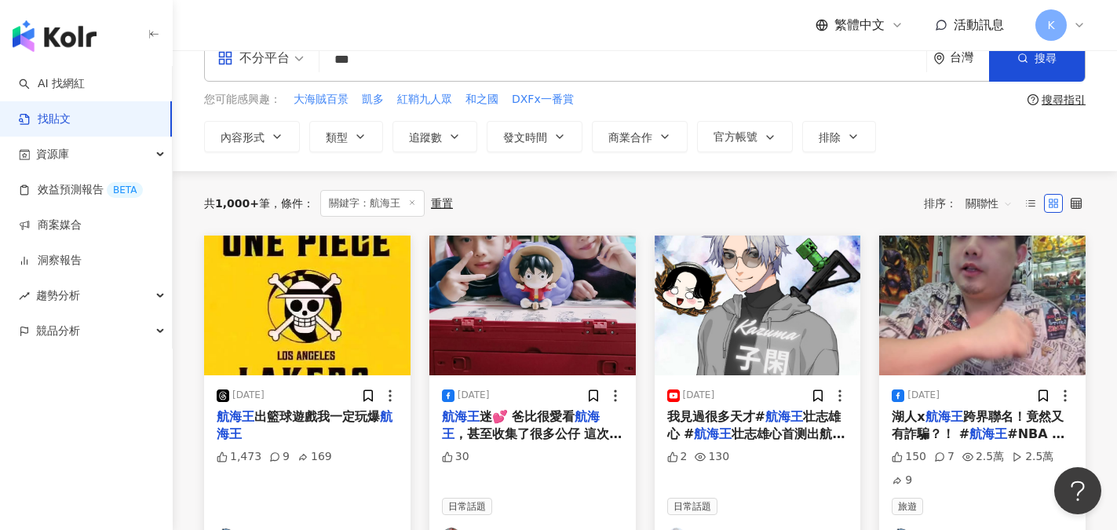
scroll to position [78, 0]
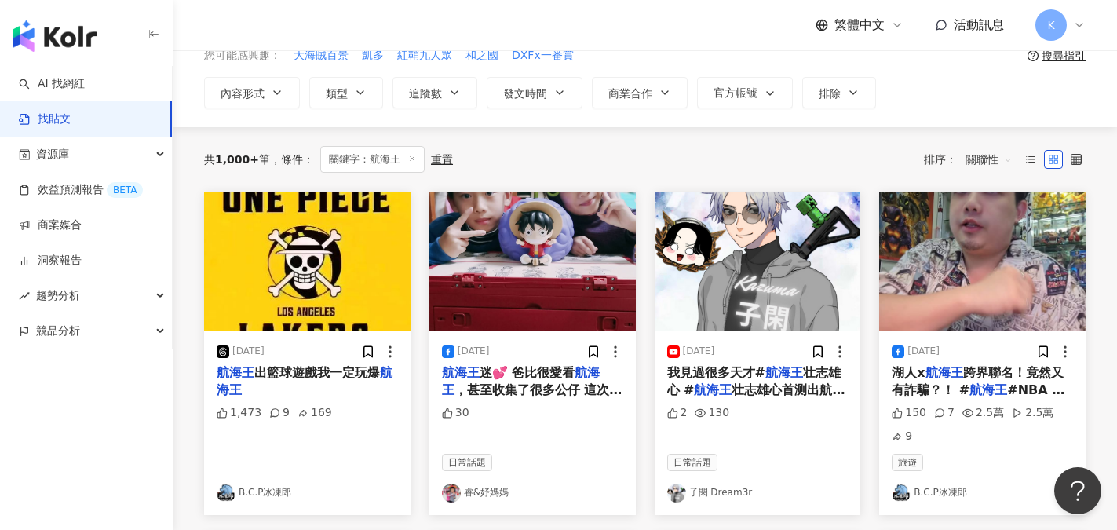
click at [272, 484] on link "B.C.P冰凍郎" at bounding box center [307, 493] width 181 height 19
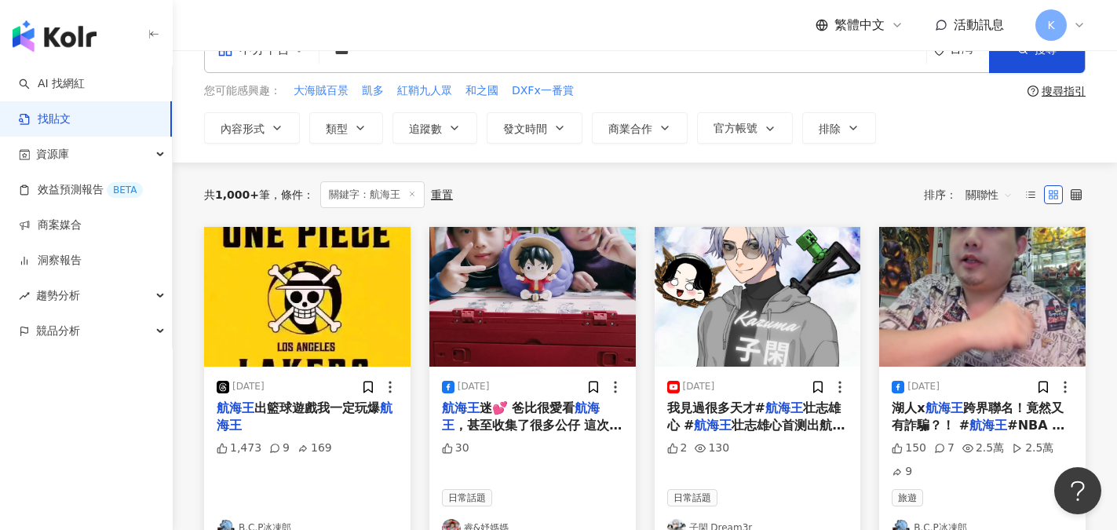
scroll to position [0, 0]
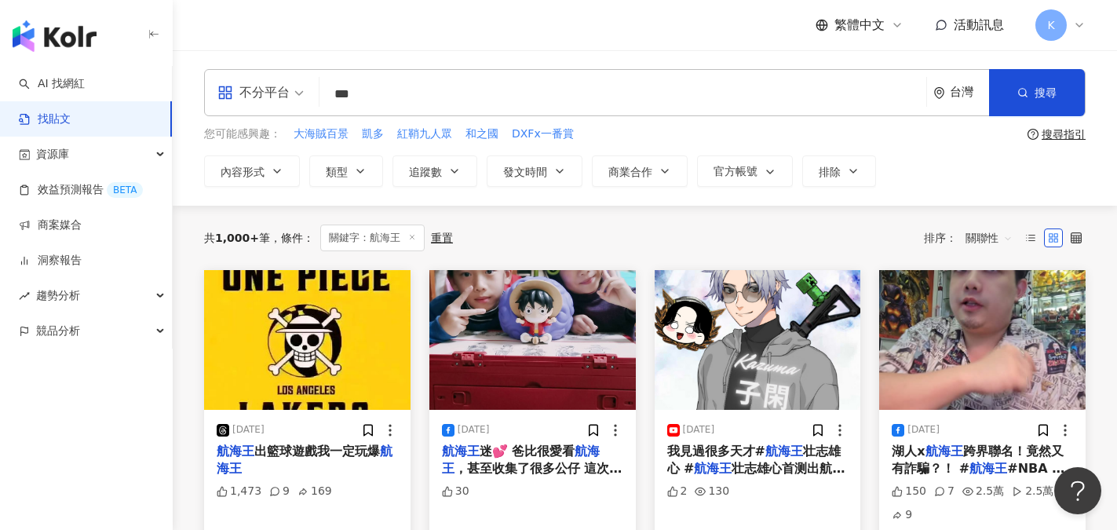
drag, startPoint x: 385, startPoint y: 88, endPoint x: 298, endPoint y: 86, distance: 88.0
click at [298, 86] on div "不分平台 航海王 *** 台灣 搜尋" at bounding box center [645, 92] width 882 height 47
type input "***"
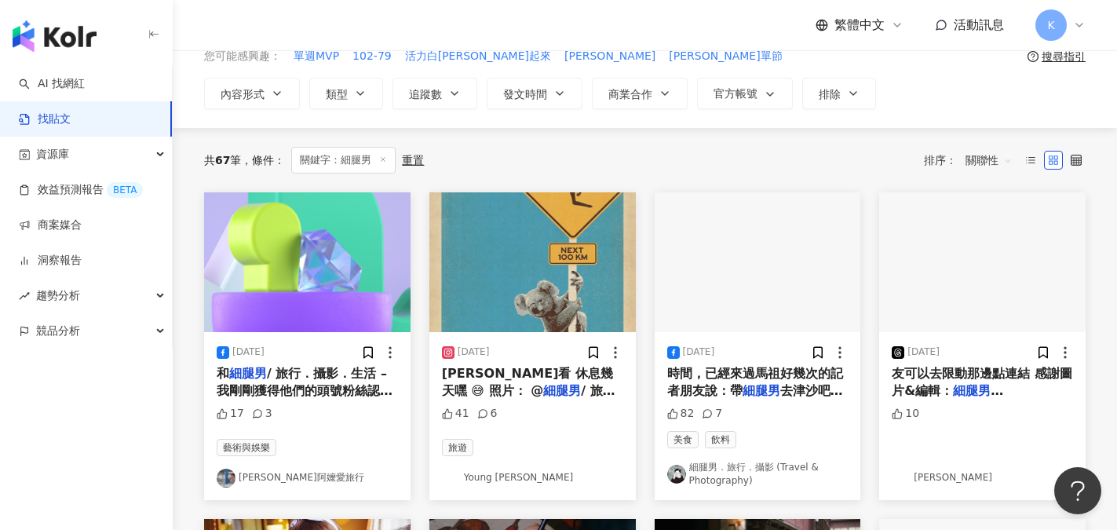
scroll to position [78, 0]
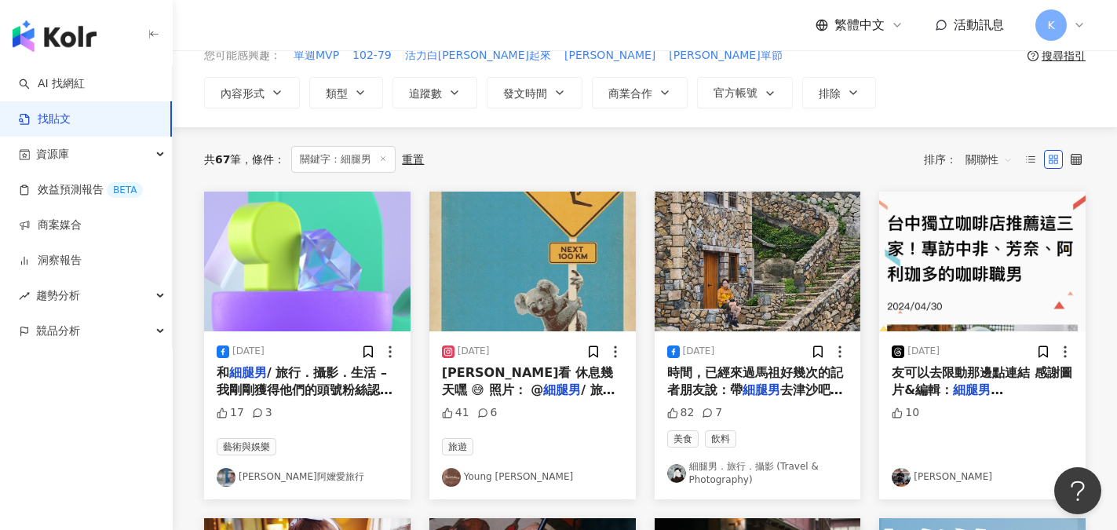
click at [734, 470] on link "細腿男．旅行．攝影 (Travel & Photography)" at bounding box center [757, 473] width 181 height 27
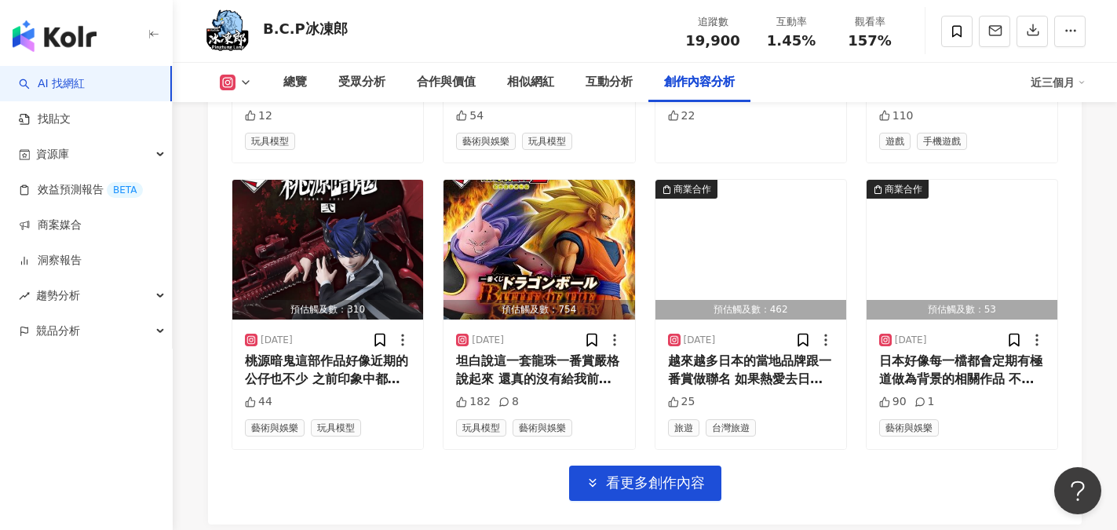
scroll to position [5495, 0]
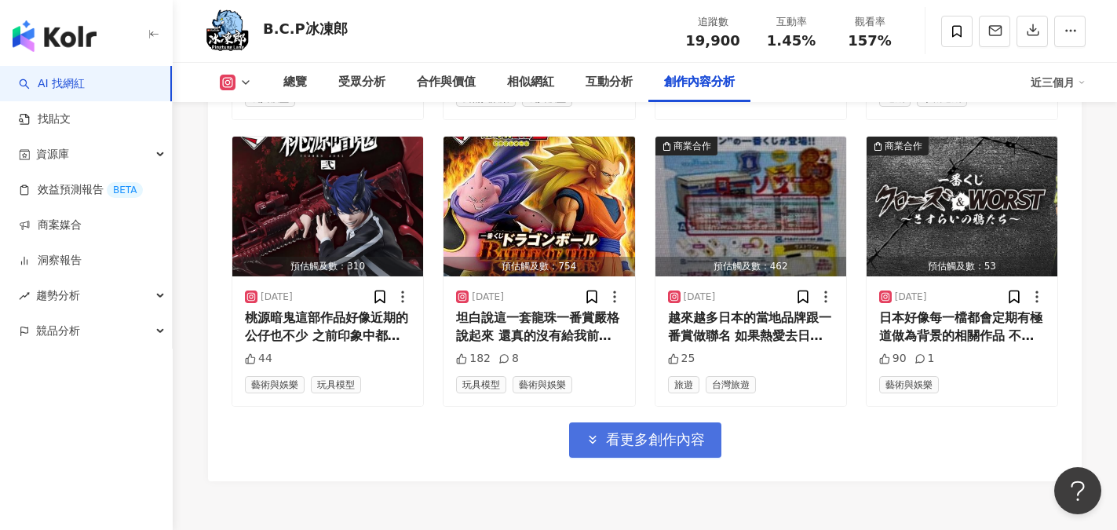
click at [658, 436] on span "看更多創作內容" at bounding box center [655, 439] width 99 height 17
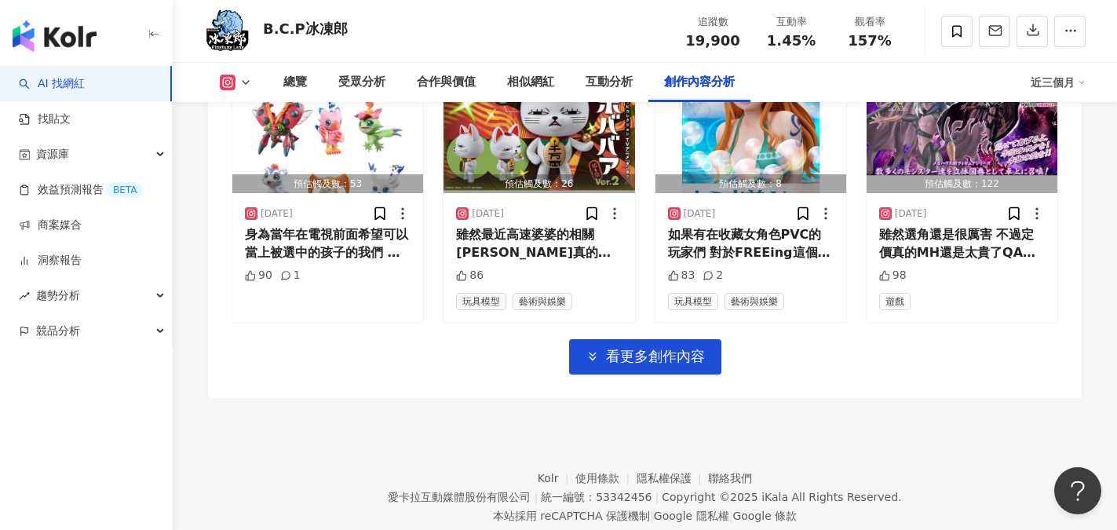
scroll to position [6437, 0]
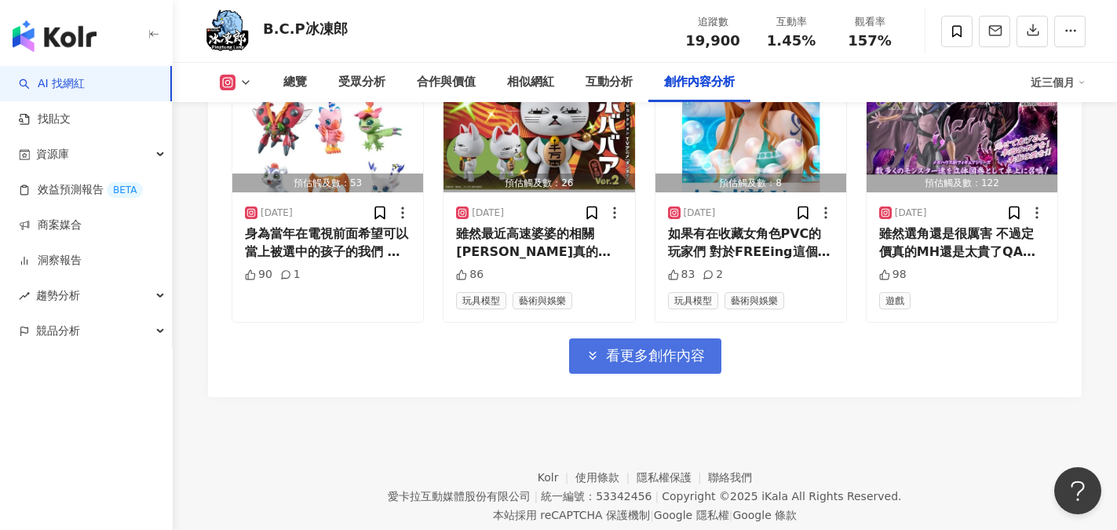
click at [679, 351] on span "看更多創作內容" at bounding box center [655, 355] width 99 height 17
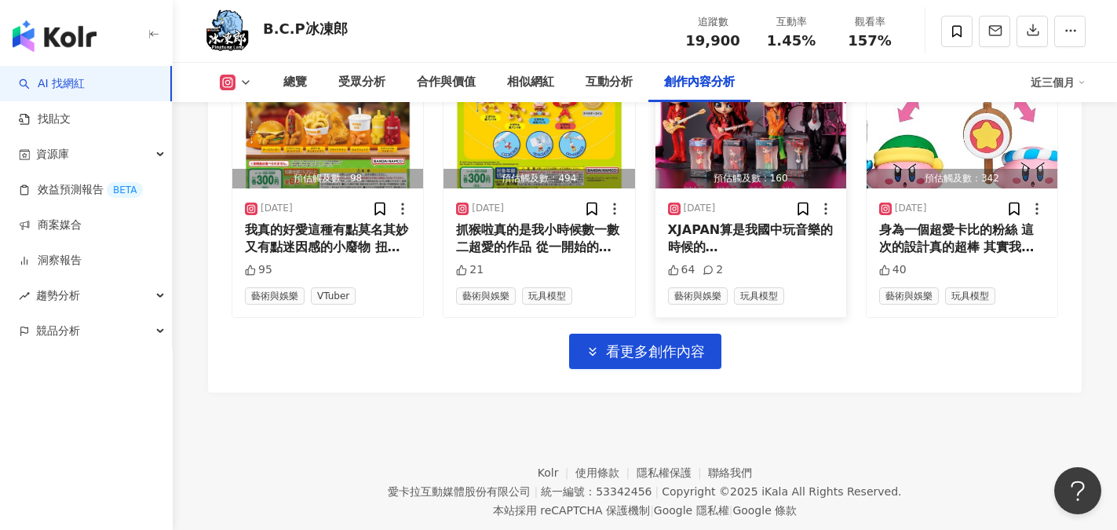
scroll to position [7300, 0]
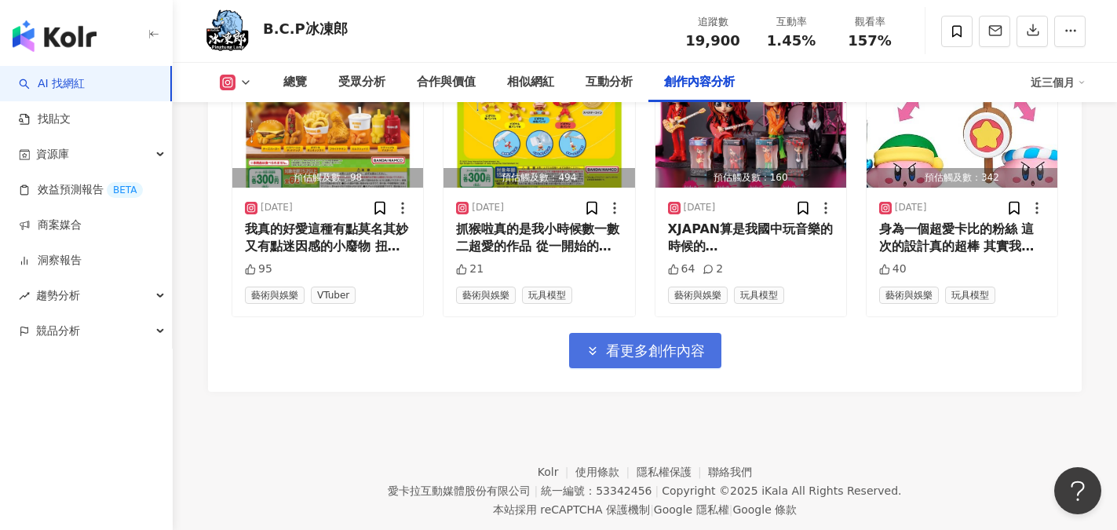
click at [686, 351] on span "看更多創作內容" at bounding box center [655, 350] width 99 height 17
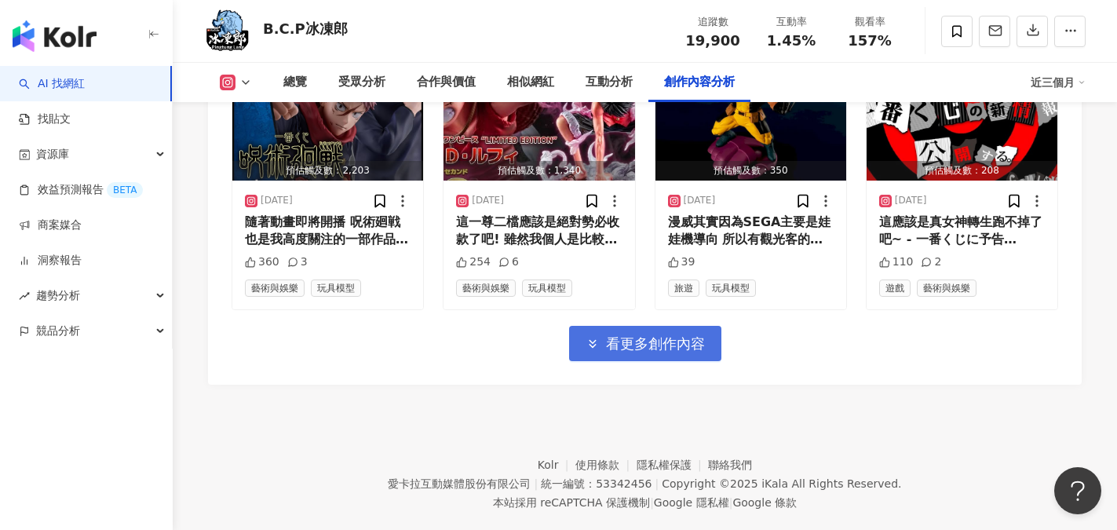
scroll to position [8191, 0]
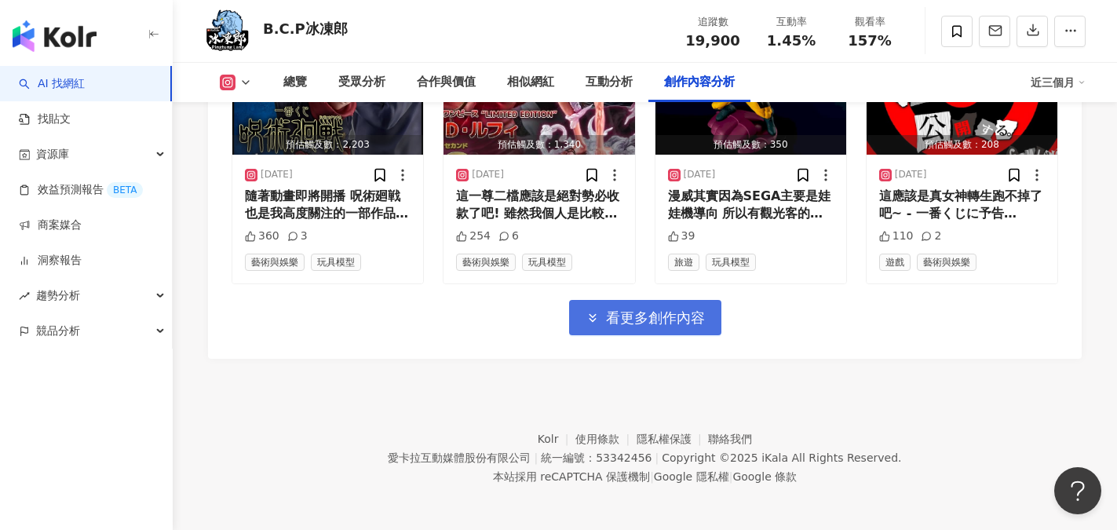
click at [687, 319] on span "看更多創作內容" at bounding box center [655, 317] width 99 height 17
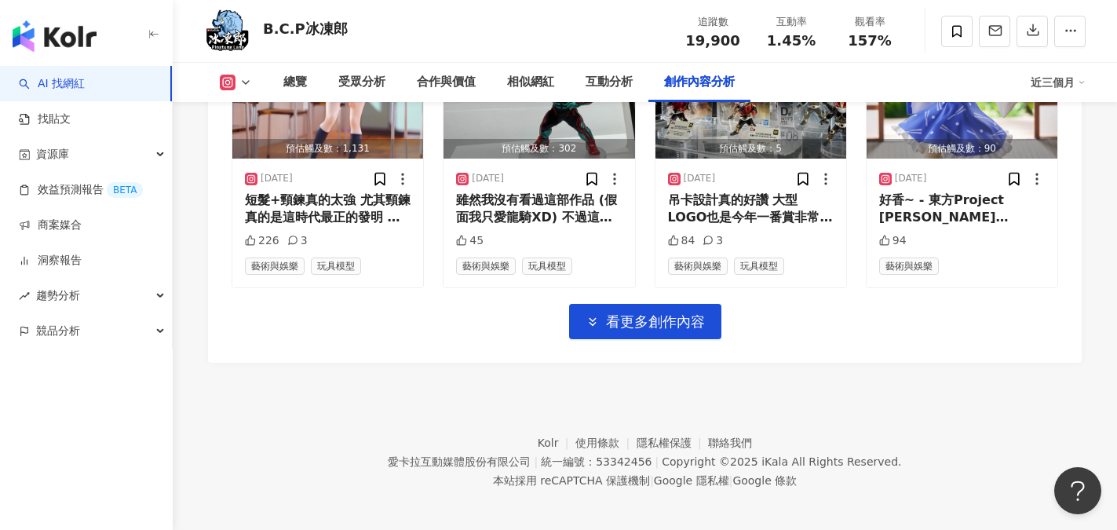
scroll to position [9049, 0]
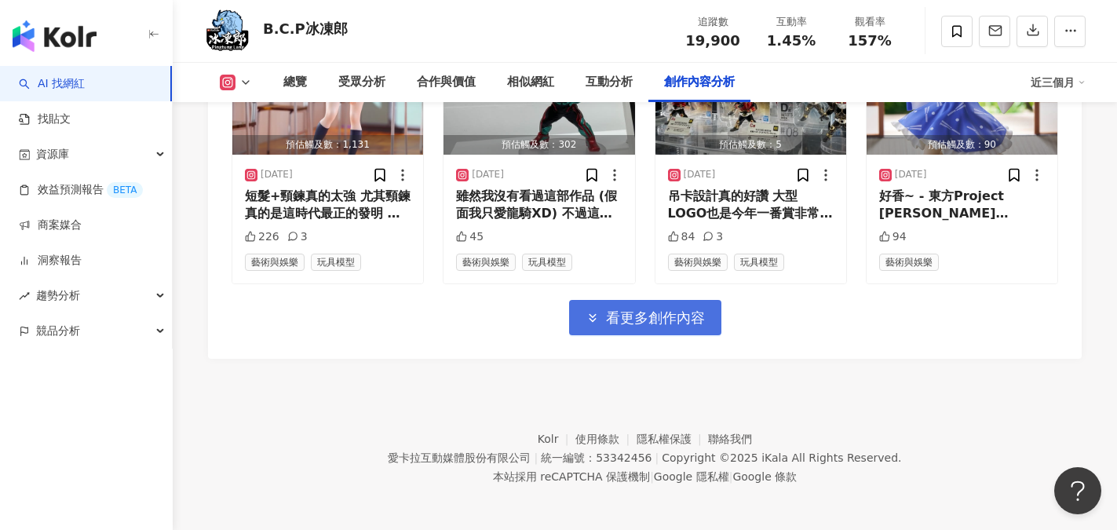
click at [610, 322] on span "看更多創作內容" at bounding box center [655, 317] width 99 height 17
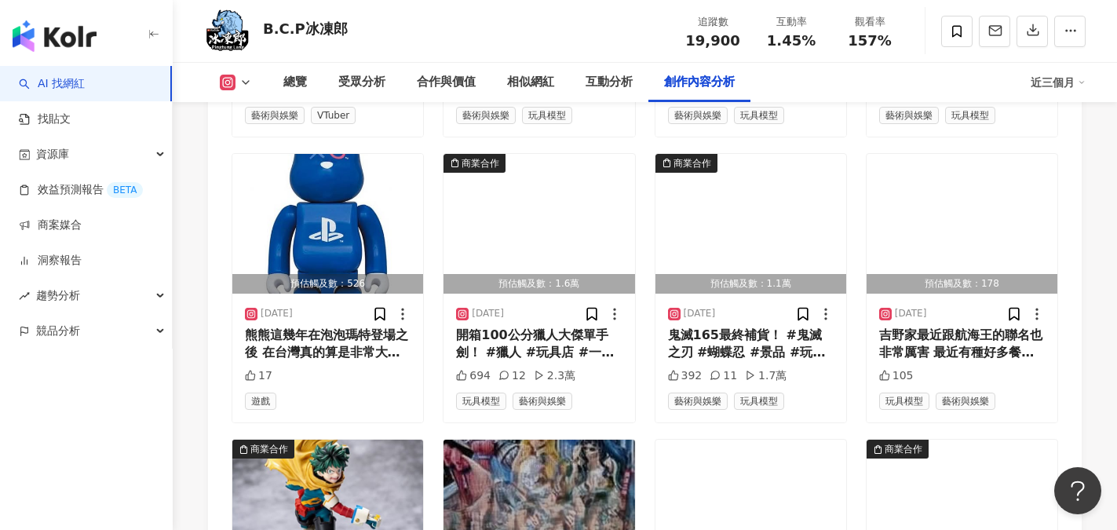
scroll to position [7479, 0]
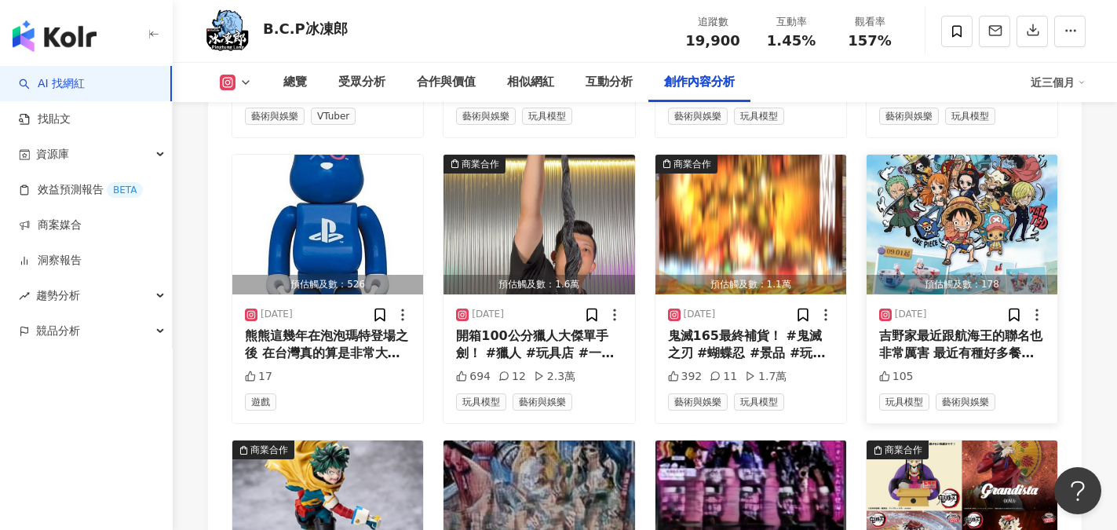
click at [981, 338] on div "吉野家最近跟航海王的聯名也非常厲害 最近有種好多餐飲都開始跟動漫聯名的感覺 真的很讚~~ 這次所有產品之中我個人最喜歡的是碗，滿滿的日系風格加上尼卡的印刷真的…" at bounding box center [962, 344] width 166 height 35
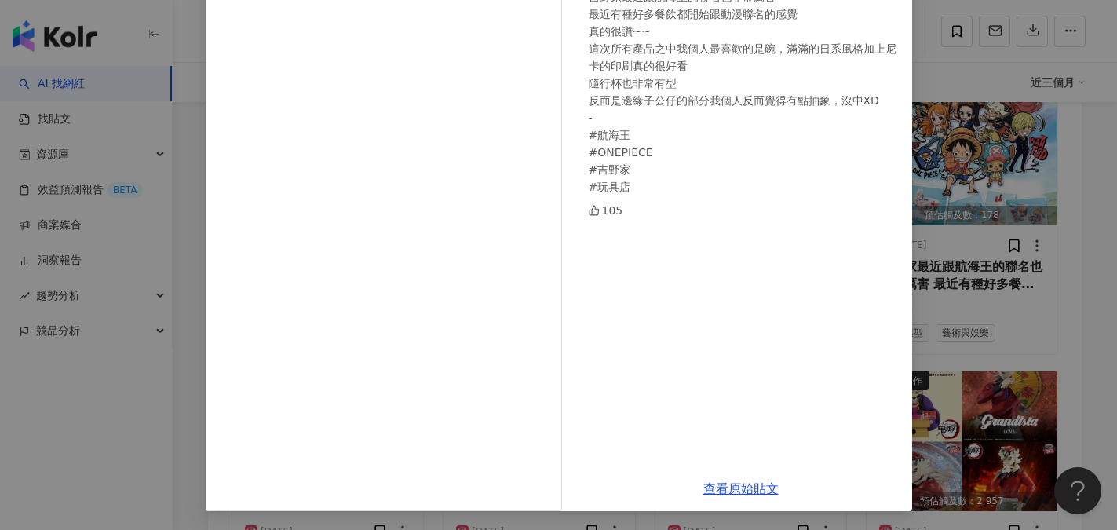
scroll to position [7715, 0]
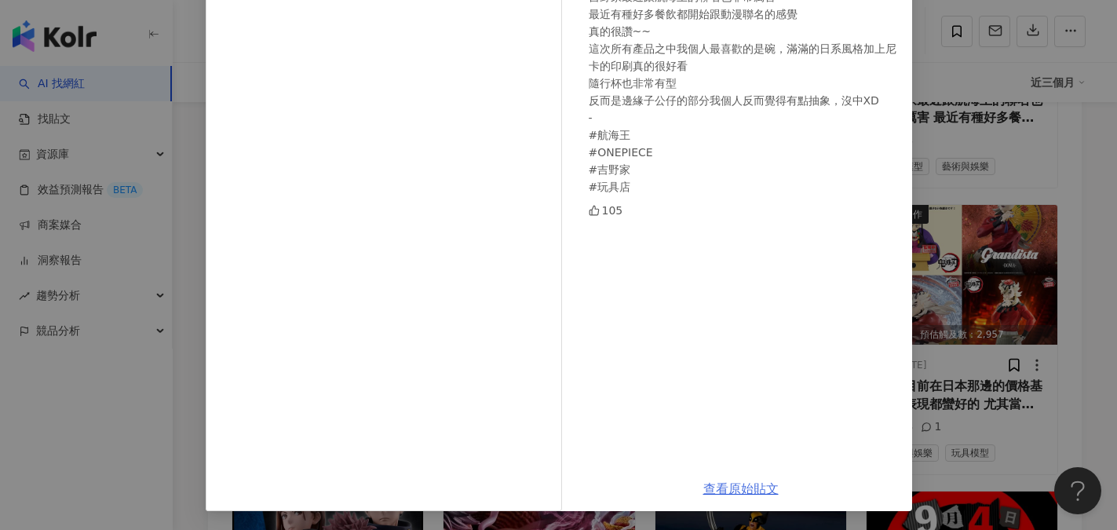
click at [749, 485] on link "查看原始貼文" at bounding box center [740, 488] width 75 height 15
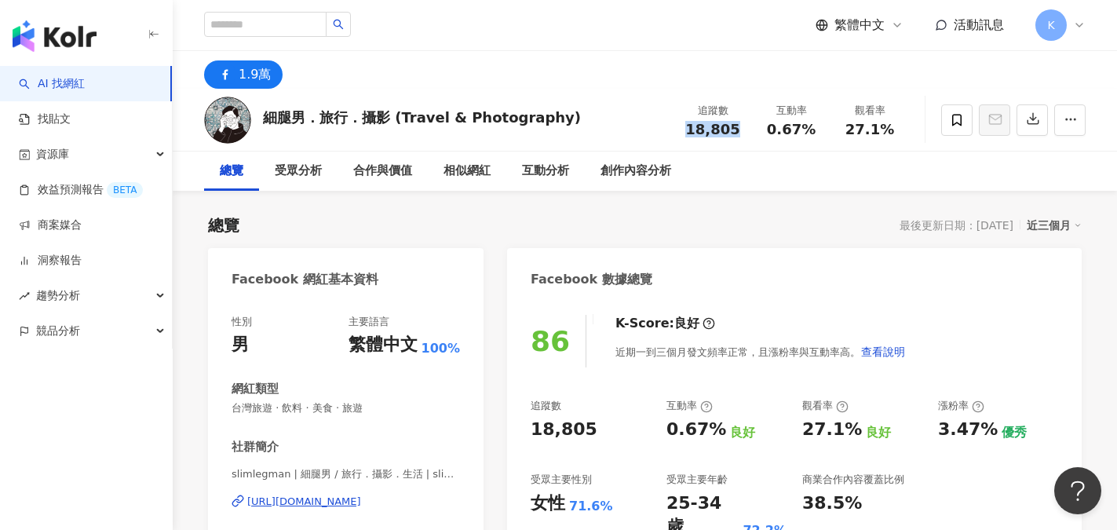
drag, startPoint x: 685, startPoint y: 127, endPoint x: 743, endPoint y: 128, distance: 58.1
click at [743, 128] on div "追蹤數 18,805" at bounding box center [713, 120] width 78 height 34
copy span "18,805"
click at [1028, 324] on div "86 K-Score : 良好 近期一到三個月發文頻率正常，且漲粉率與互動率高。 查看說明" at bounding box center [795, 341] width 528 height 53
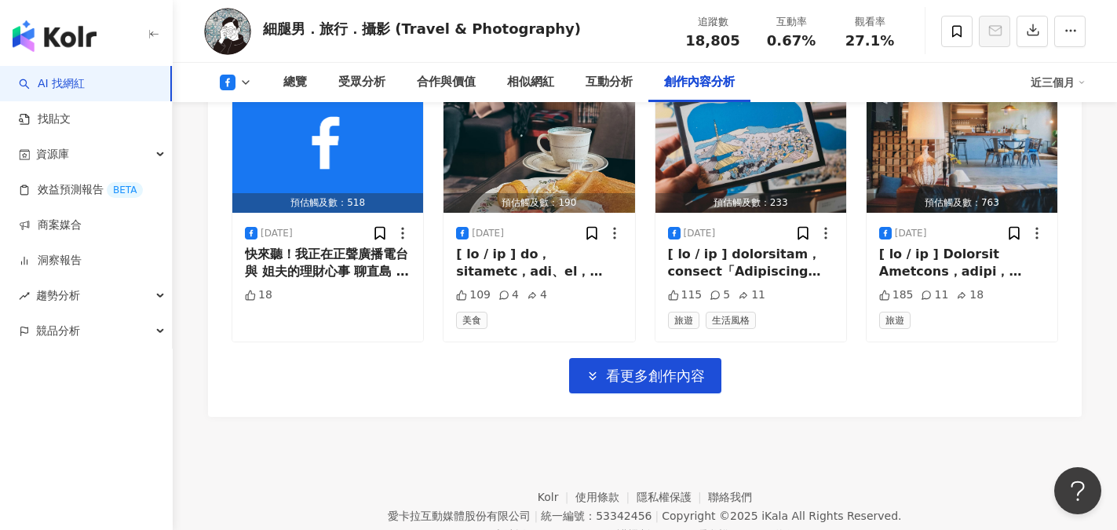
scroll to position [5024, 0]
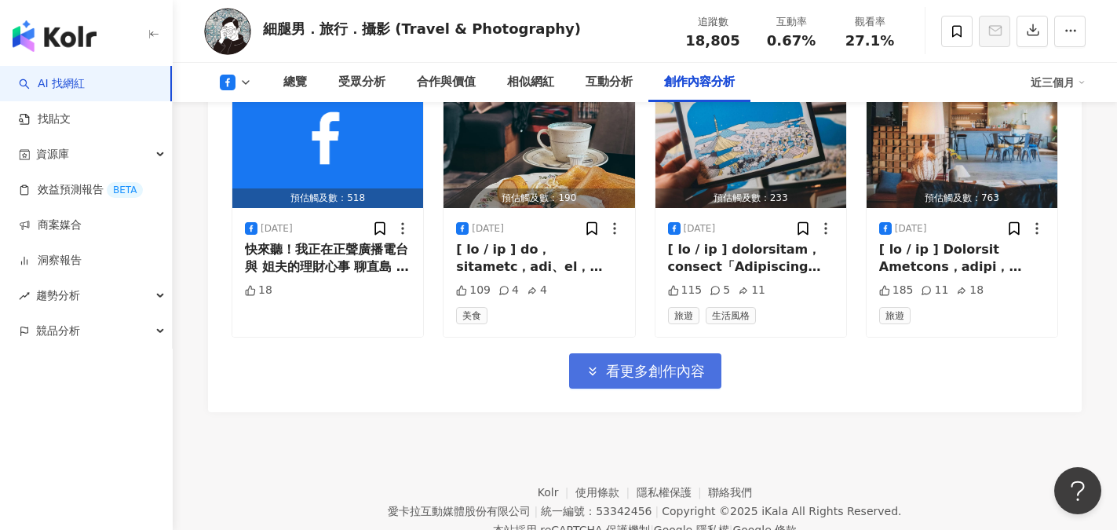
click at [579, 353] on button "看更多創作內容" at bounding box center [645, 370] width 152 height 35
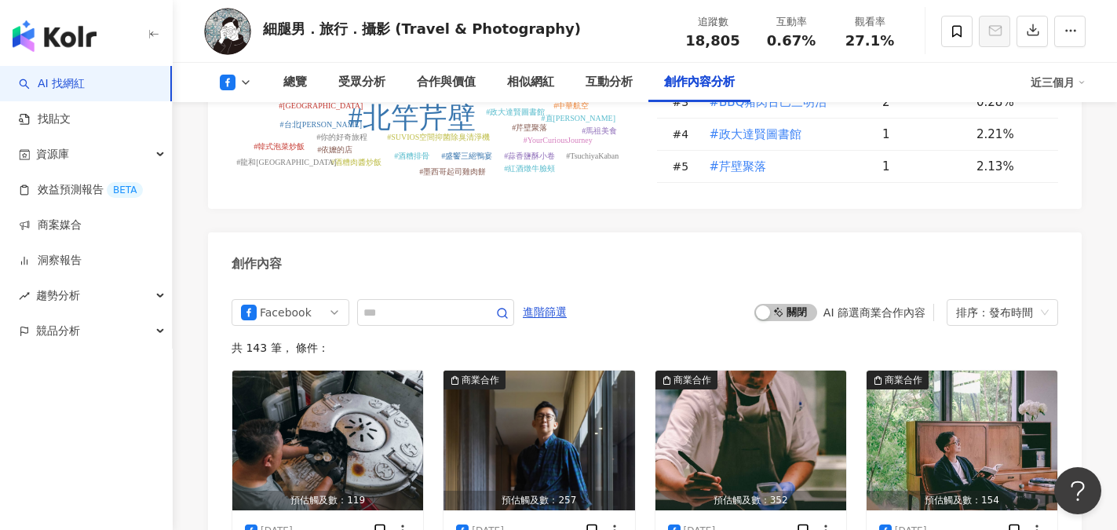
scroll to position [4156, 0]
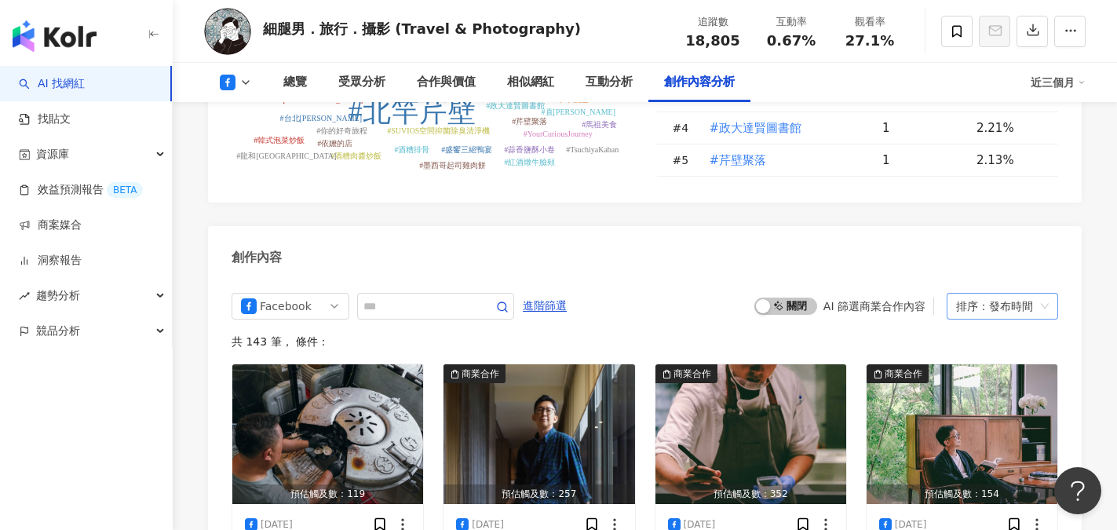
click at [994, 294] on div "排序：發布時間" at bounding box center [995, 306] width 78 height 25
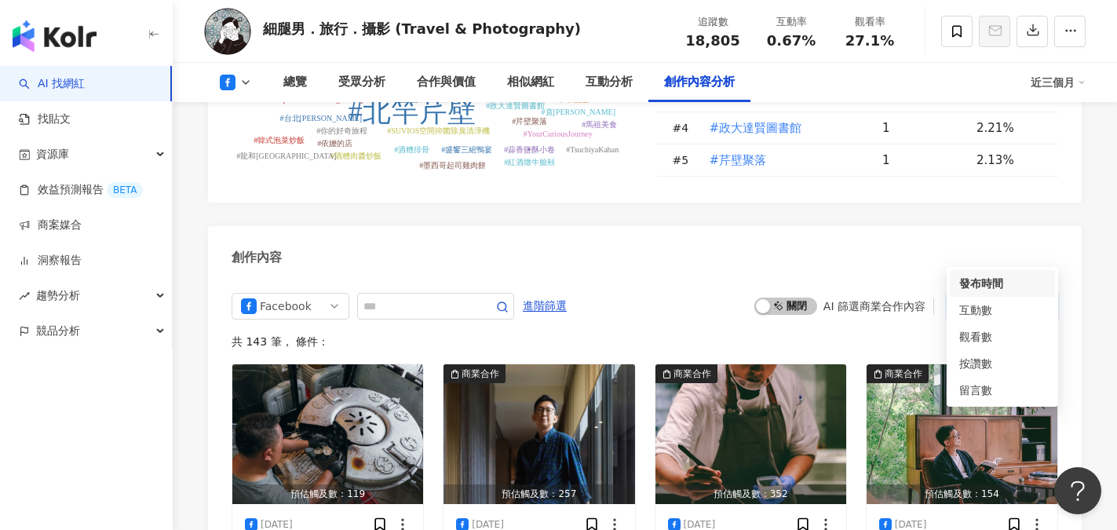
click at [988, 284] on div "發布時間" at bounding box center [1002, 283] width 86 height 17
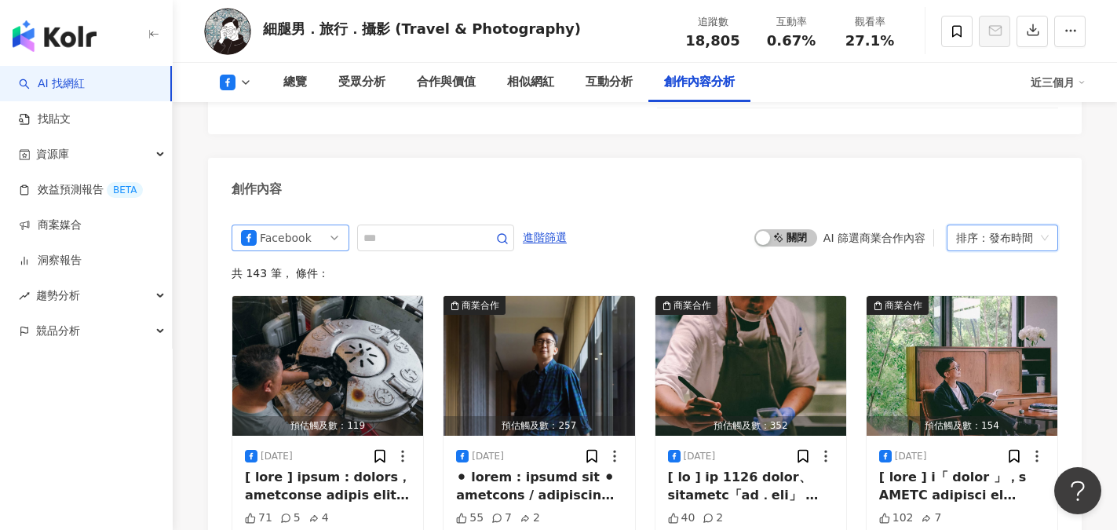
click at [335, 225] on span "Facebook" at bounding box center [290, 237] width 99 height 25
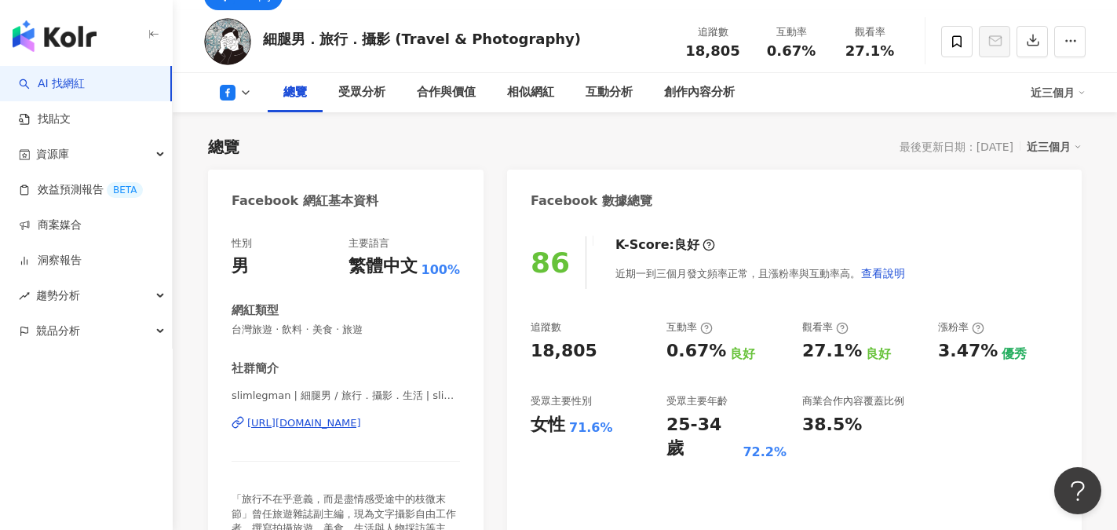
scroll to position [53, 0]
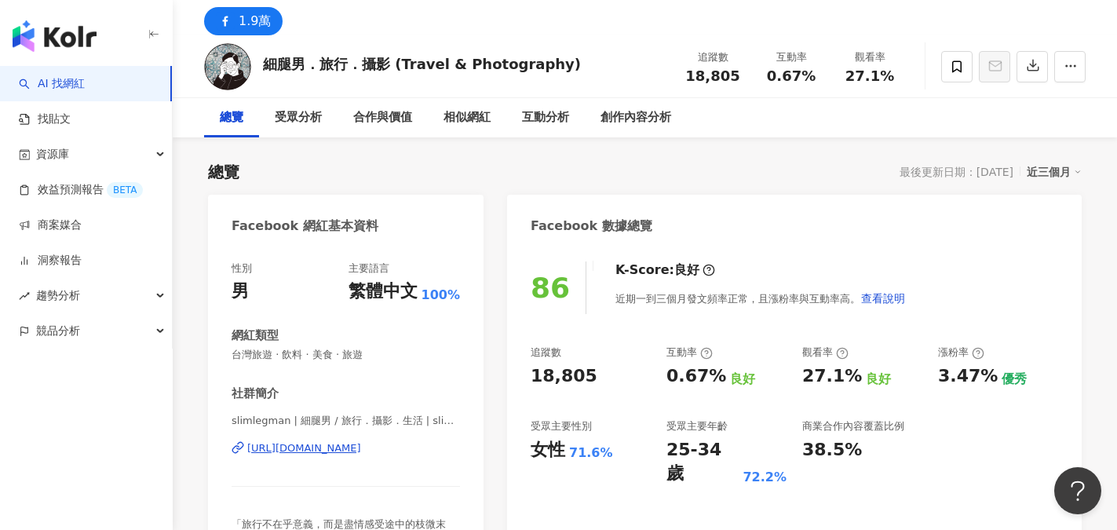
click at [361, 451] on div "[URL][DOMAIN_NAME]" at bounding box center [304, 448] width 114 height 14
